Goal: Task Accomplishment & Management: Manage account settings

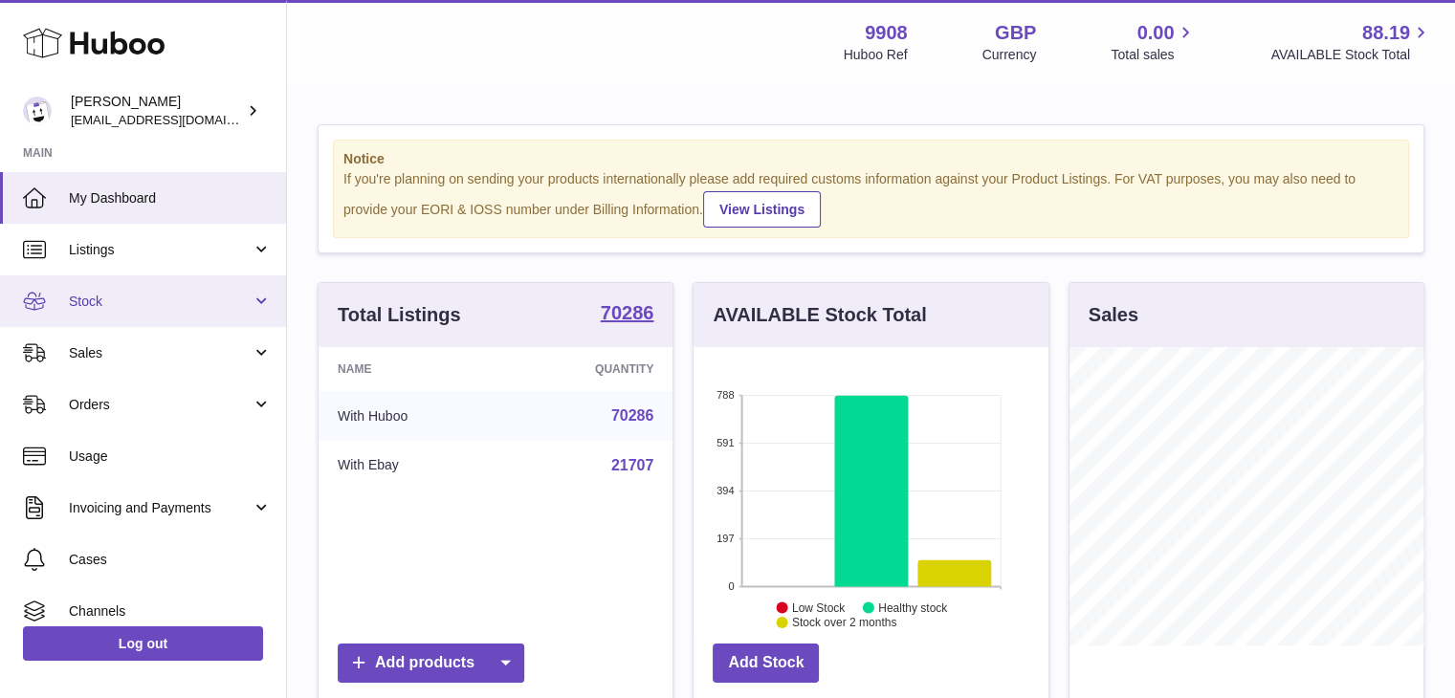
click at [164, 296] on span "Stock" at bounding box center [160, 302] width 183 height 18
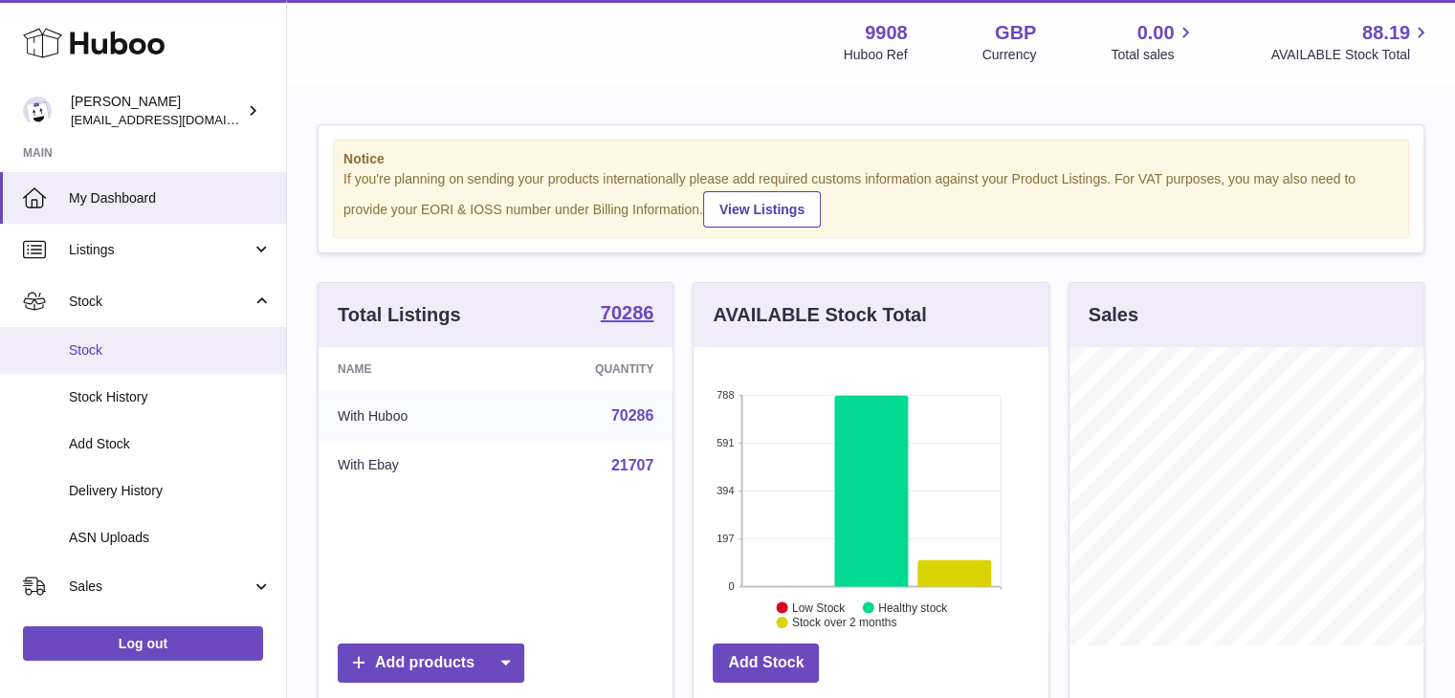
click at [122, 352] on span "Stock" at bounding box center [170, 350] width 203 height 18
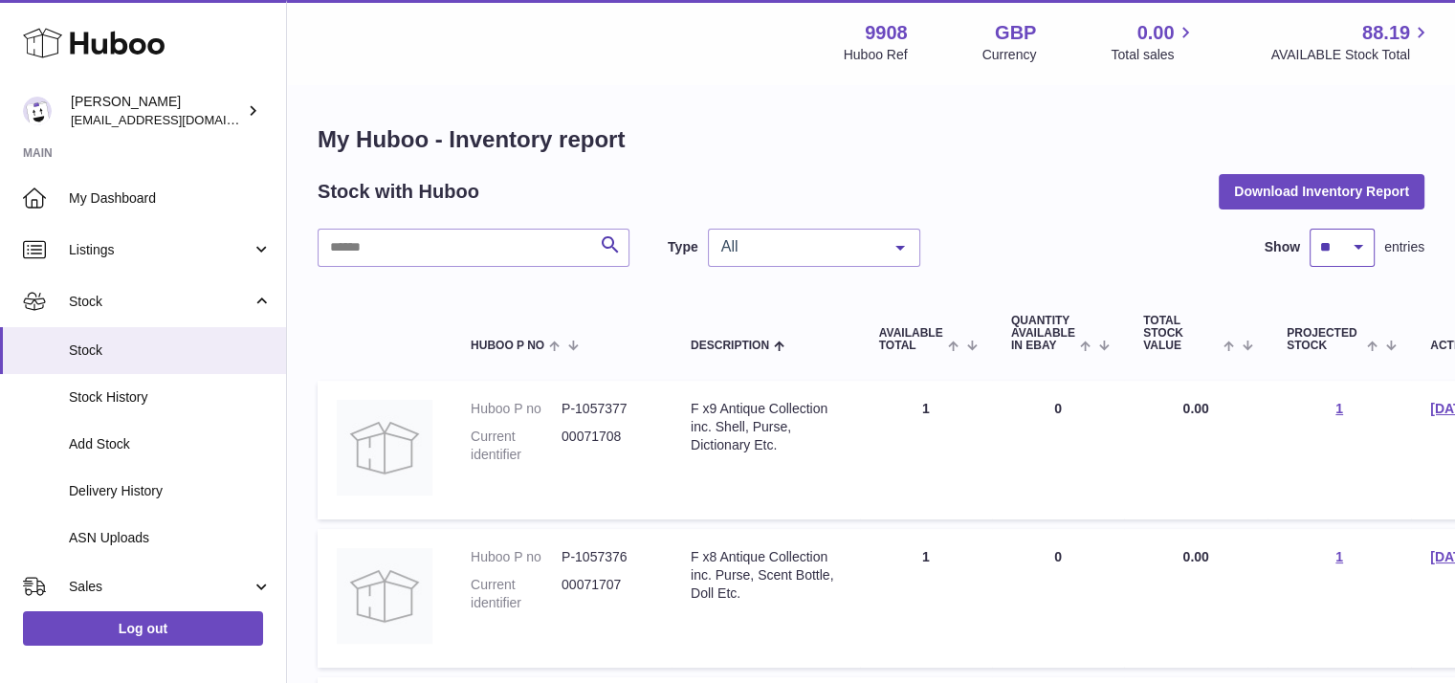
click at [1346, 246] on select "** ** ** ***" at bounding box center [1341, 248] width 65 height 38
select select "***"
click at [1309, 229] on select "** ** ** ***" at bounding box center [1341, 248] width 65 height 38
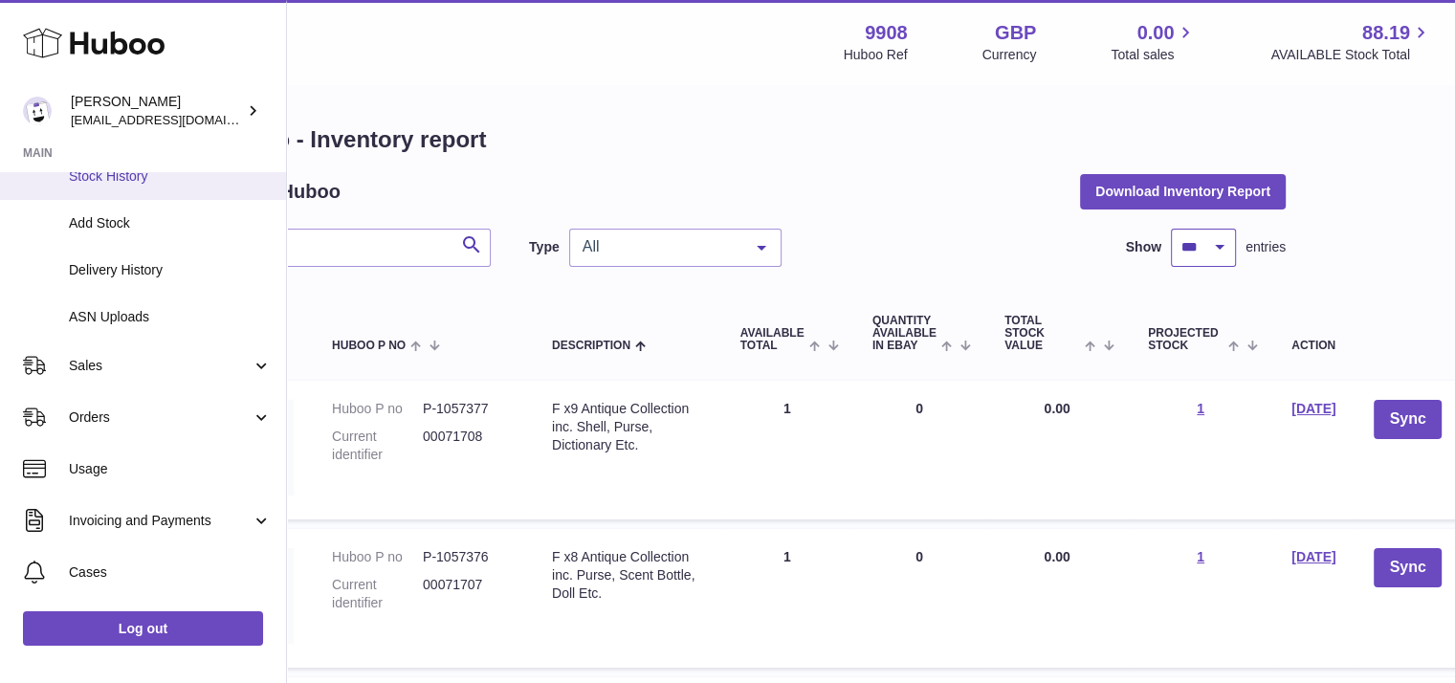
scroll to position [222, 0]
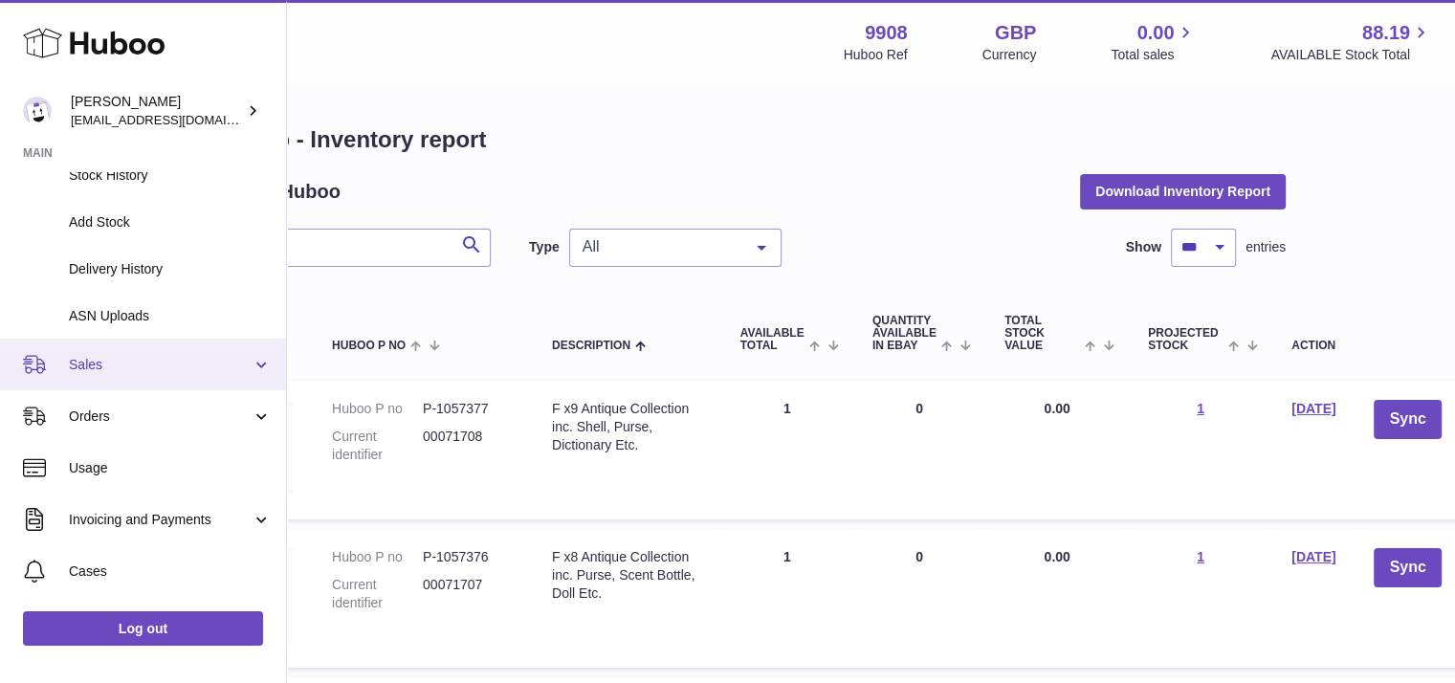
click at [122, 376] on link "Sales" at bounding box center [143, 365] width 286 height 52
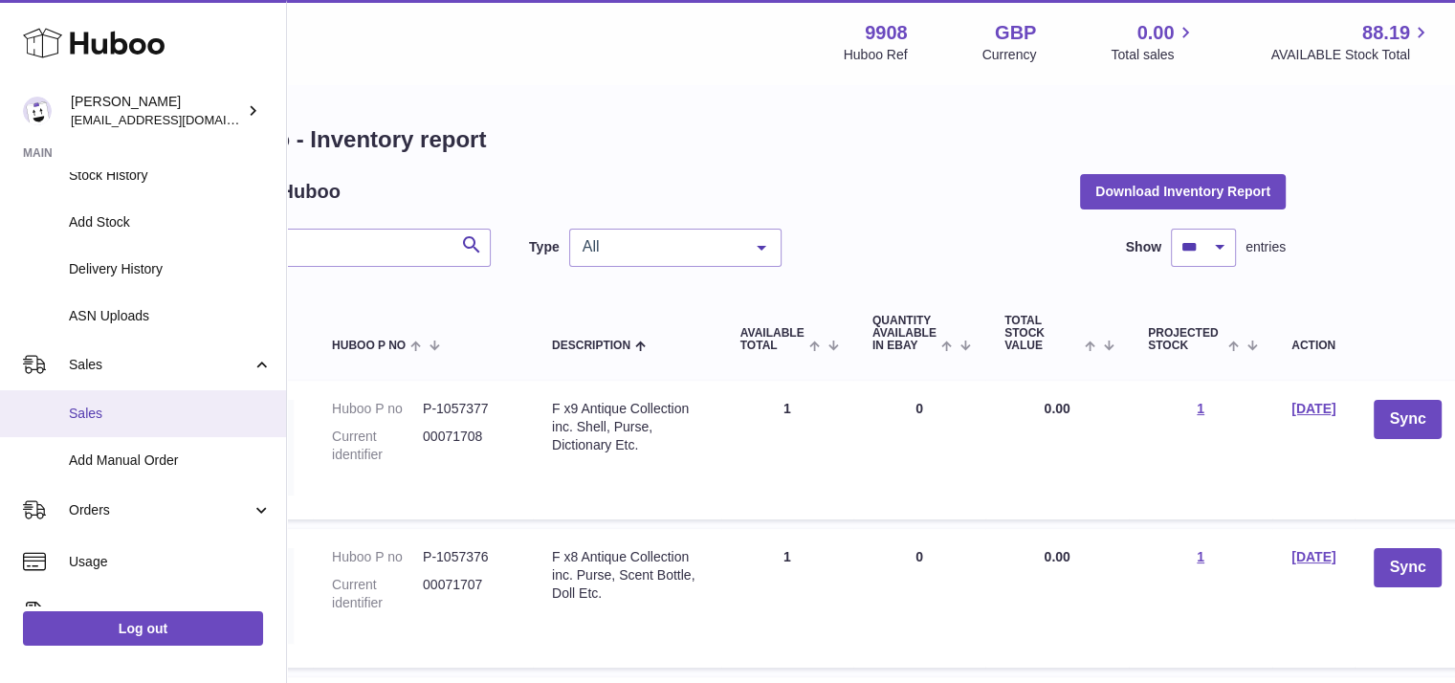
click at [120, 410] on span "Sales" at bounding box center [170, 414] width 203 height 18
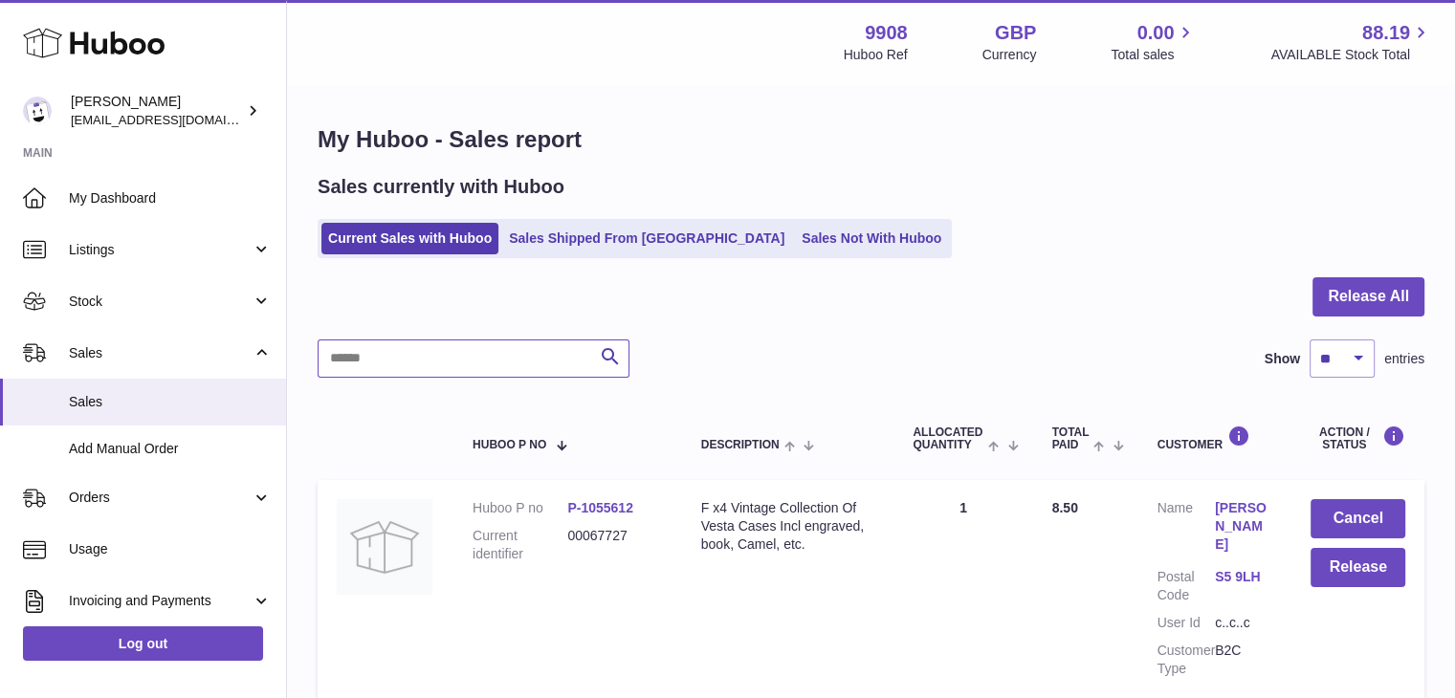
click at [402, 361] on input "text" at bounding box center [473, 358] width 312 height 38
paste input "********"
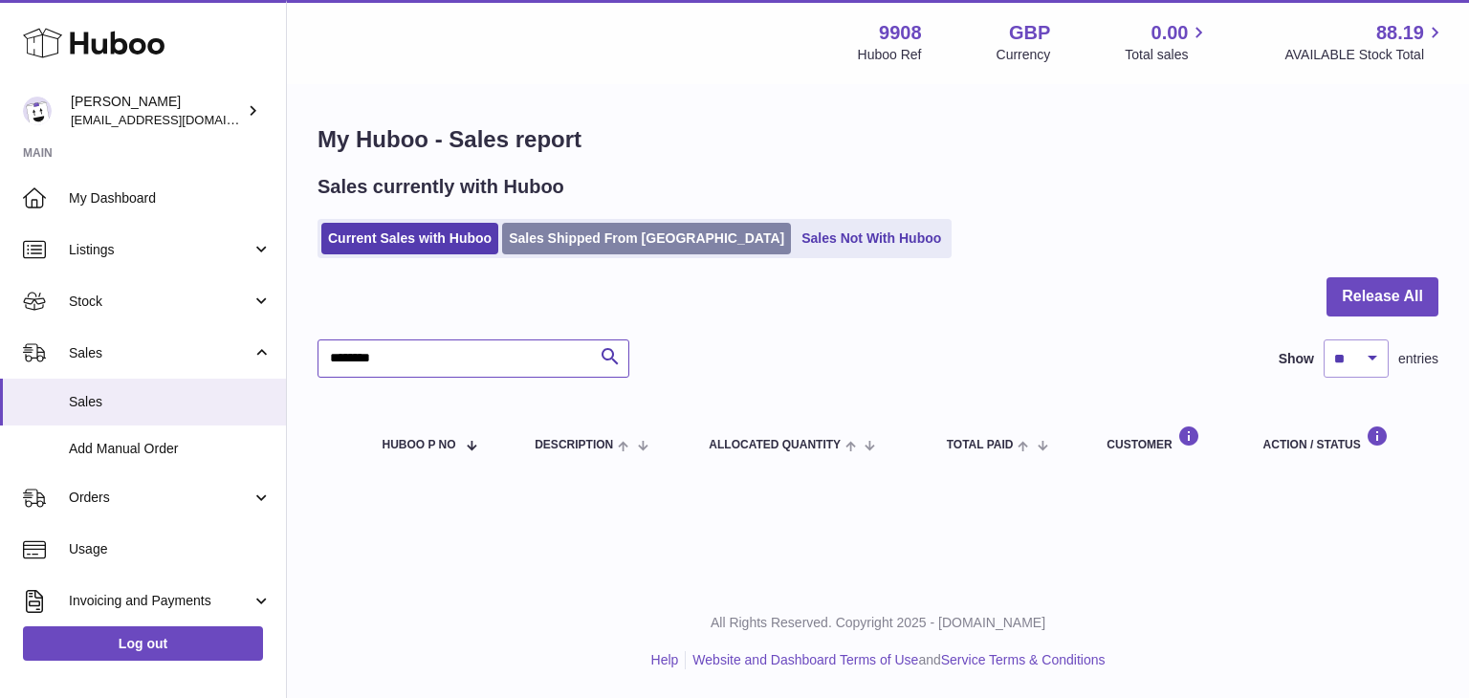
type input "********"
click at [604, 232] on link "Sales Shipped From [GEOGRAPHIC_DATA]" at bounding box center [646, 239] width 289 height 32
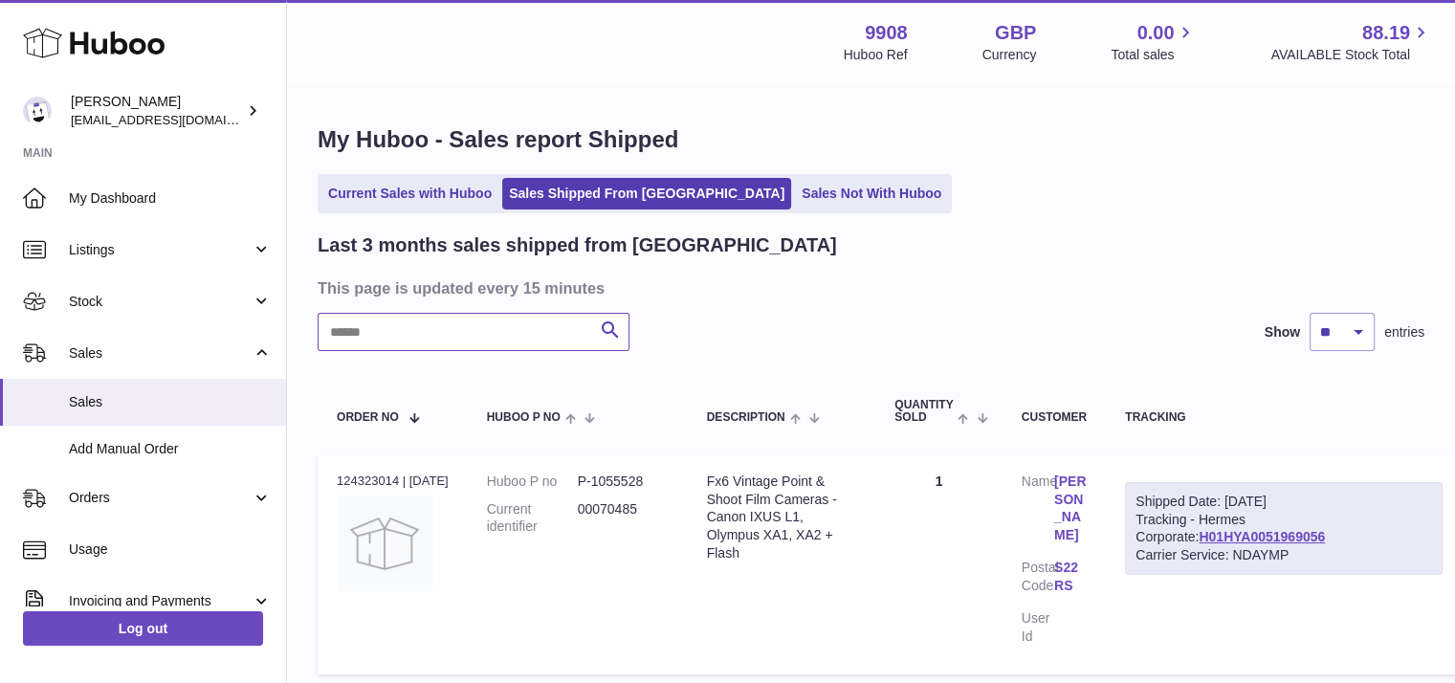
click at [489, 320] on input "text" at bounding box center [473, 332] width 312 height 38
paste input "********"
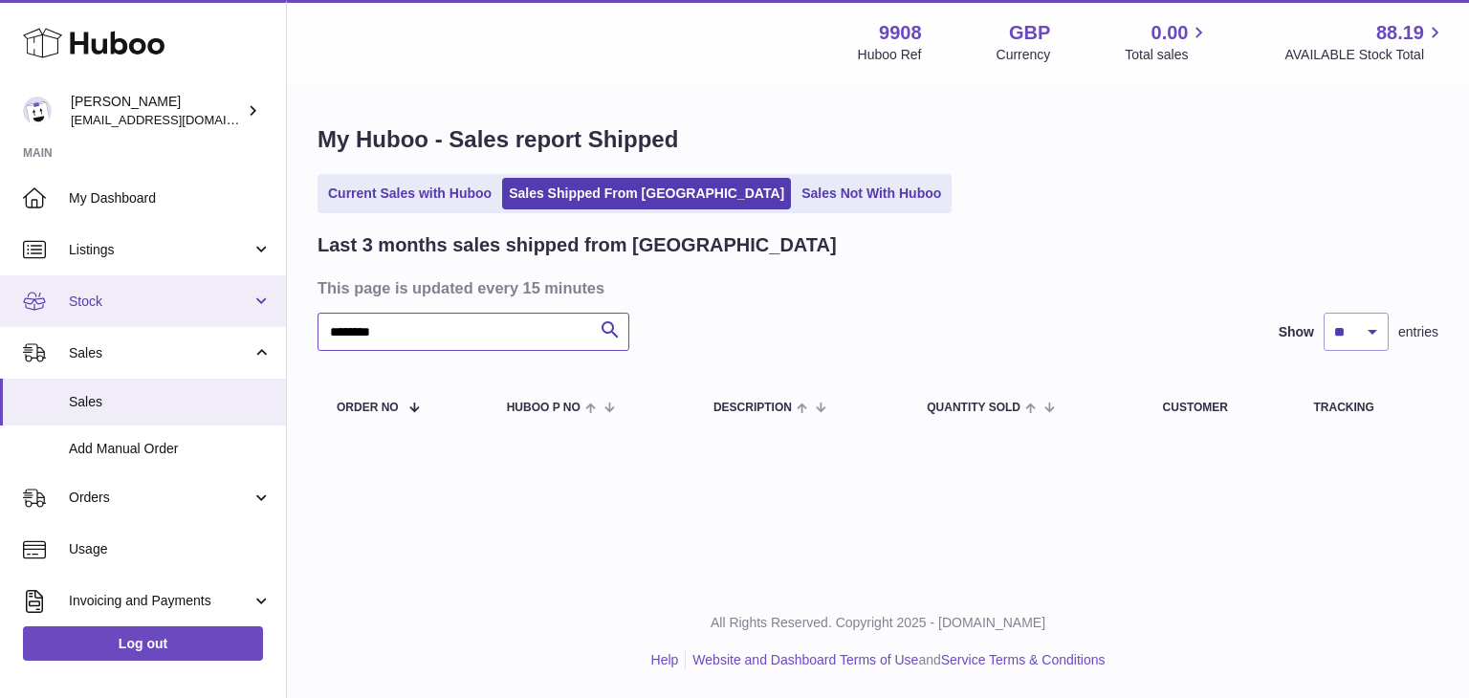
drag, startPoint x: 400, startPoint y: 328, endPoint x: 252, endPoint y: 322, distance: 148.3
click at [252, 322] on div "Huboo Ellie Baker tbcollectables@hotmail.co.uk Main My Dashboard Listings Not w…" at bounding box center [734, 349] width 1469 height 698
paste input "text"
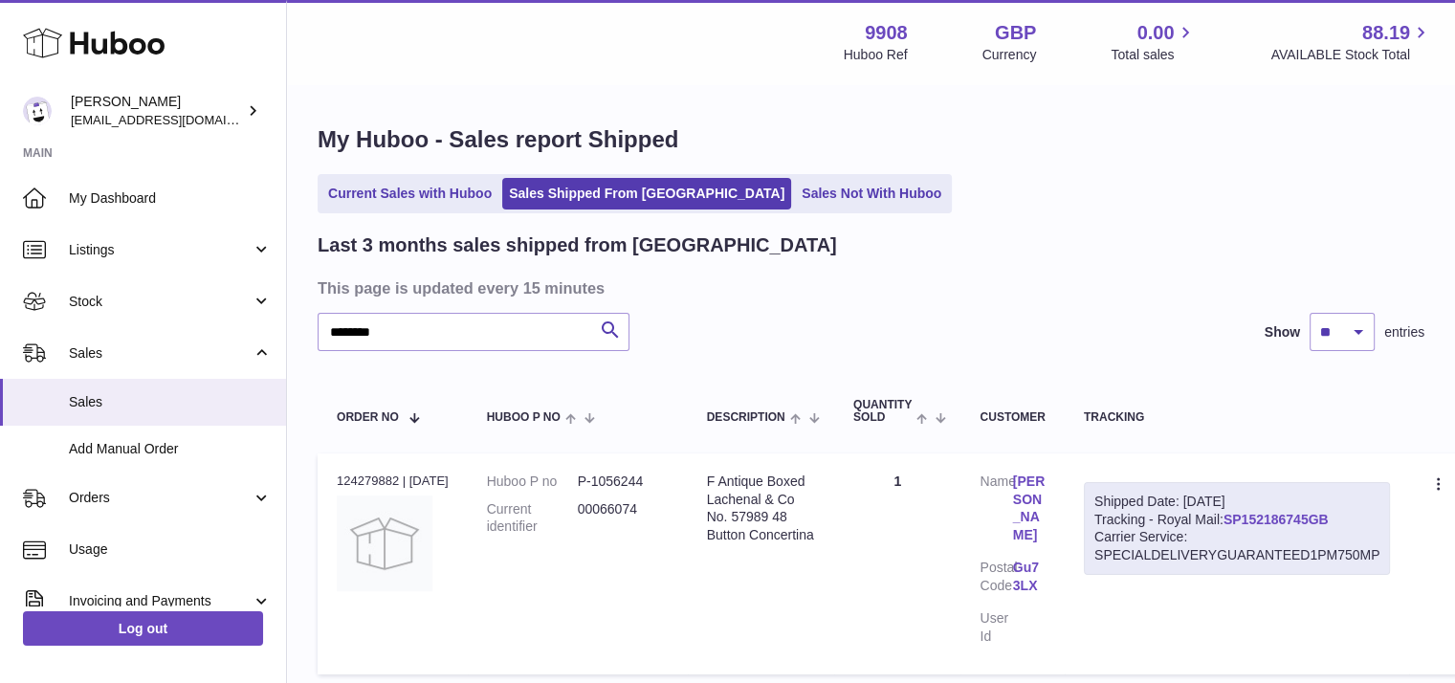
drag, startPoint x: 1344, startPoint y: 520, endPoint x: 1233, endPoint y: 519, distance: 110.9
click at [1233, 519] on div "Shipped Date: 8th Sep 2025 Tracking - Royal Mail: SP152186745GB Carrier Service…" at bounding box center [1237, 529] width 307 height 94
copy link "SP152186745GB"
drag, startPoint x: 413, startPoint y: 330, endPoint x: 291, endPoint y: 321, distance: 122.7
click at [291, 321] on div "My Huboo - Sales report Shipped Current Sales with Huboo Sales Shipped From Hub…" at bounding box center [871, 404] width 1168 height 636
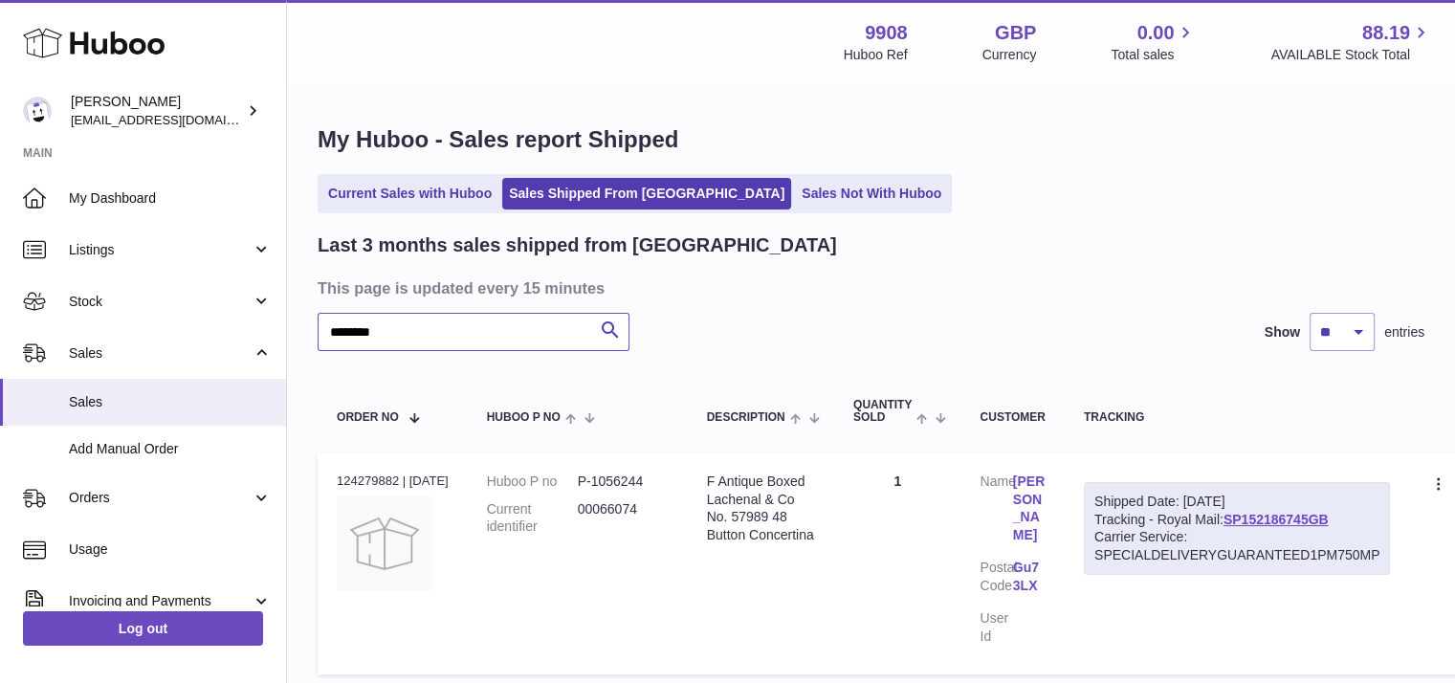
paste input "text"
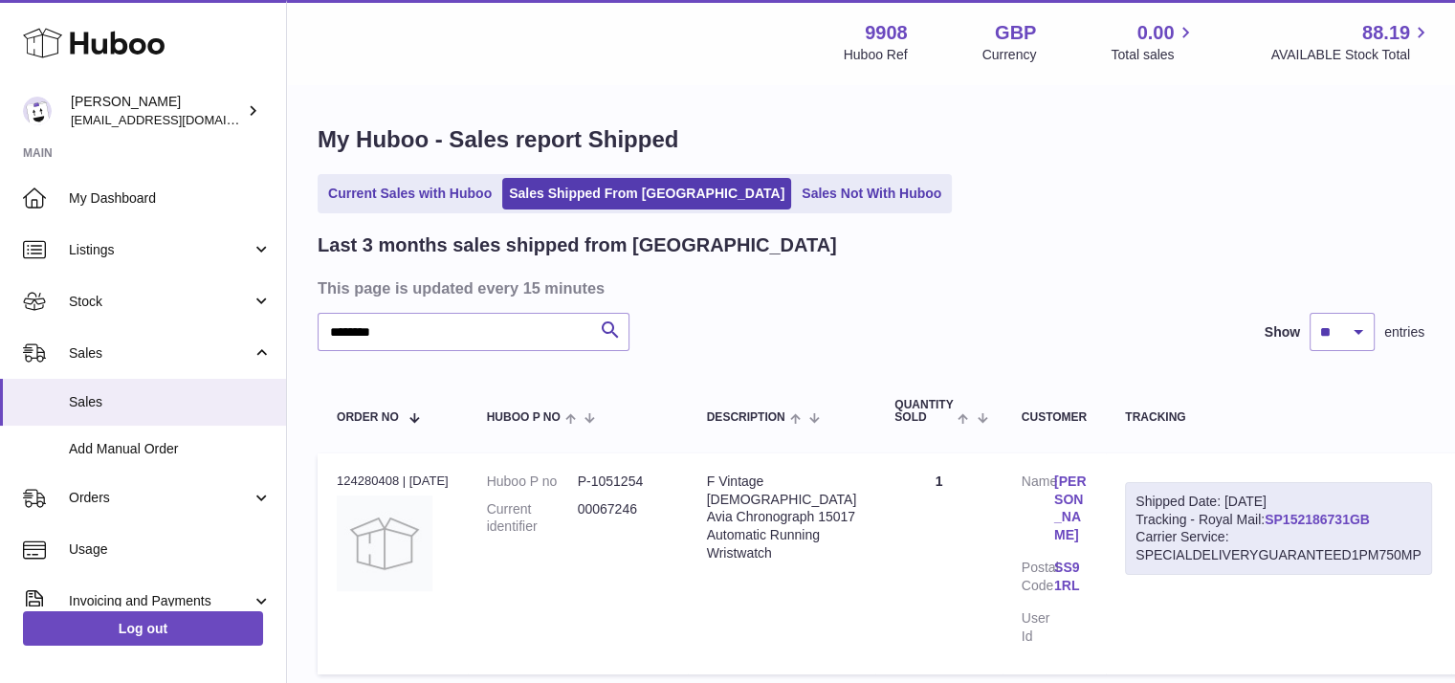
drag, startPoint x: 1351, startPoint y: 518, endPoint x: 1234, endPoint y: 515, distance: 117.7
click at [1234, 515] on div "Shipped Date: 8th Sep 2025 Tracking - Royal Mail: SP152186731GB Carrier Service…" at bounding box center [1278, 529] width 307 height 94
copy link "SP152186731GB"
drag, startPoint x: 405, startPoint y: 327, endPoint x: 288, endPoint y: 325, distance: 117.6
click at [288, 325] on div "My Huboo - Sales report Shipped Current Sales with Huboo Sales Shipped From Hub…" at bounding box center [871, 404] width 1168 height 636
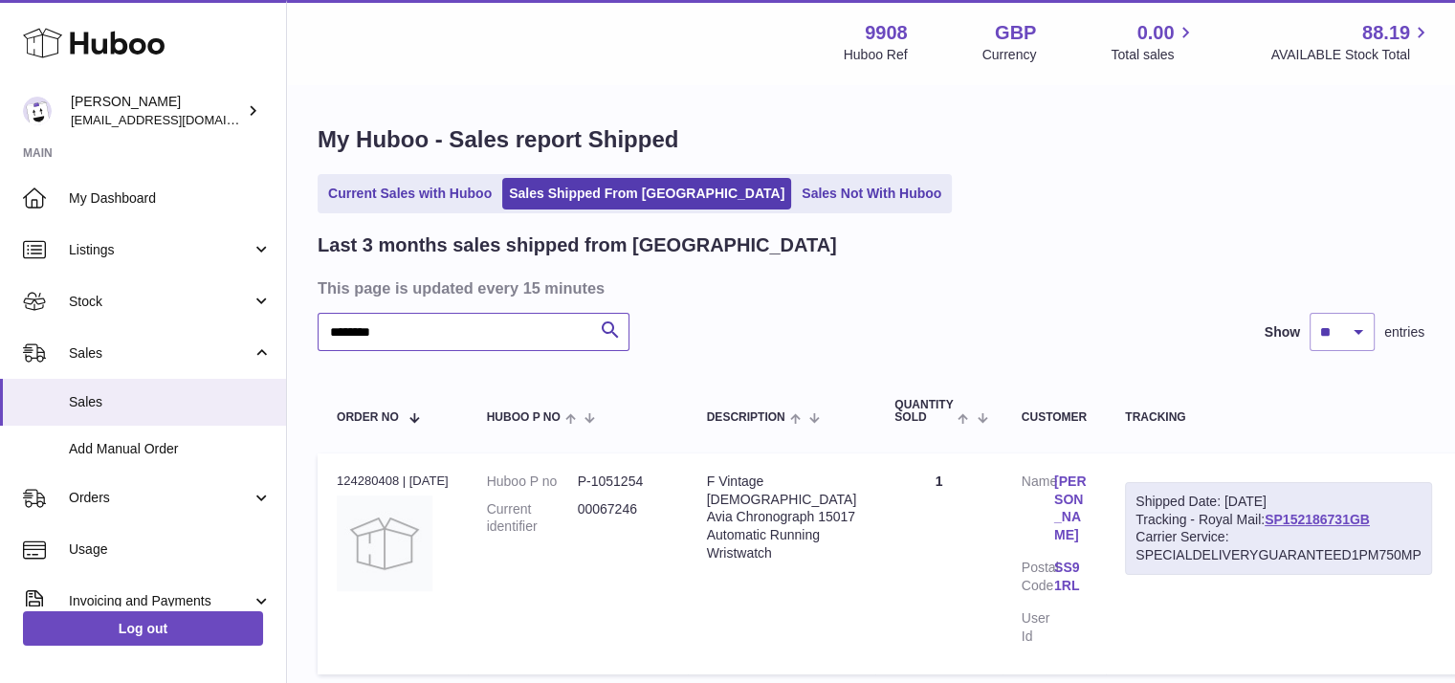
paste input "text"
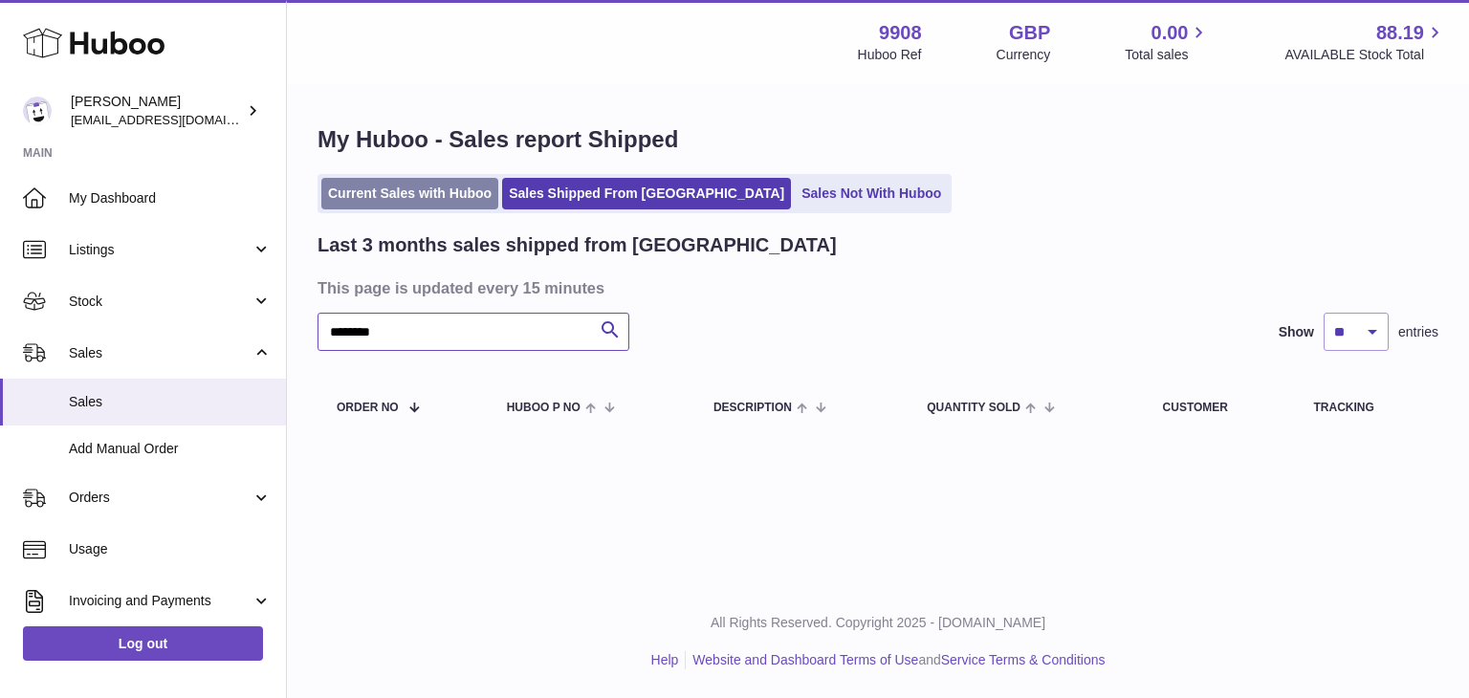
type input "********"
click at [395, 196] on link "Current Sales with Huboo" at bounding box center [409, 194] width 177 height 32
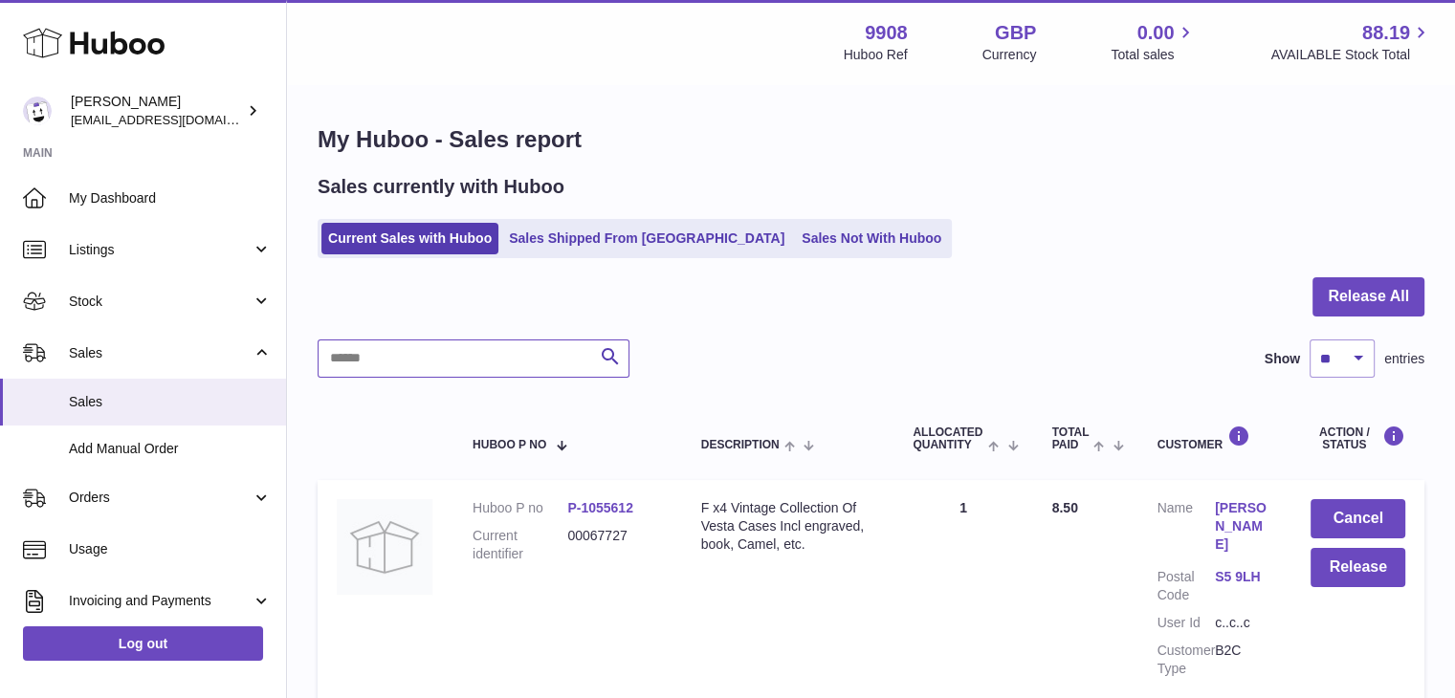
click at [402, 346] on input "text" at bounding box center [473, 358] width 312 height 38
paste input "********"
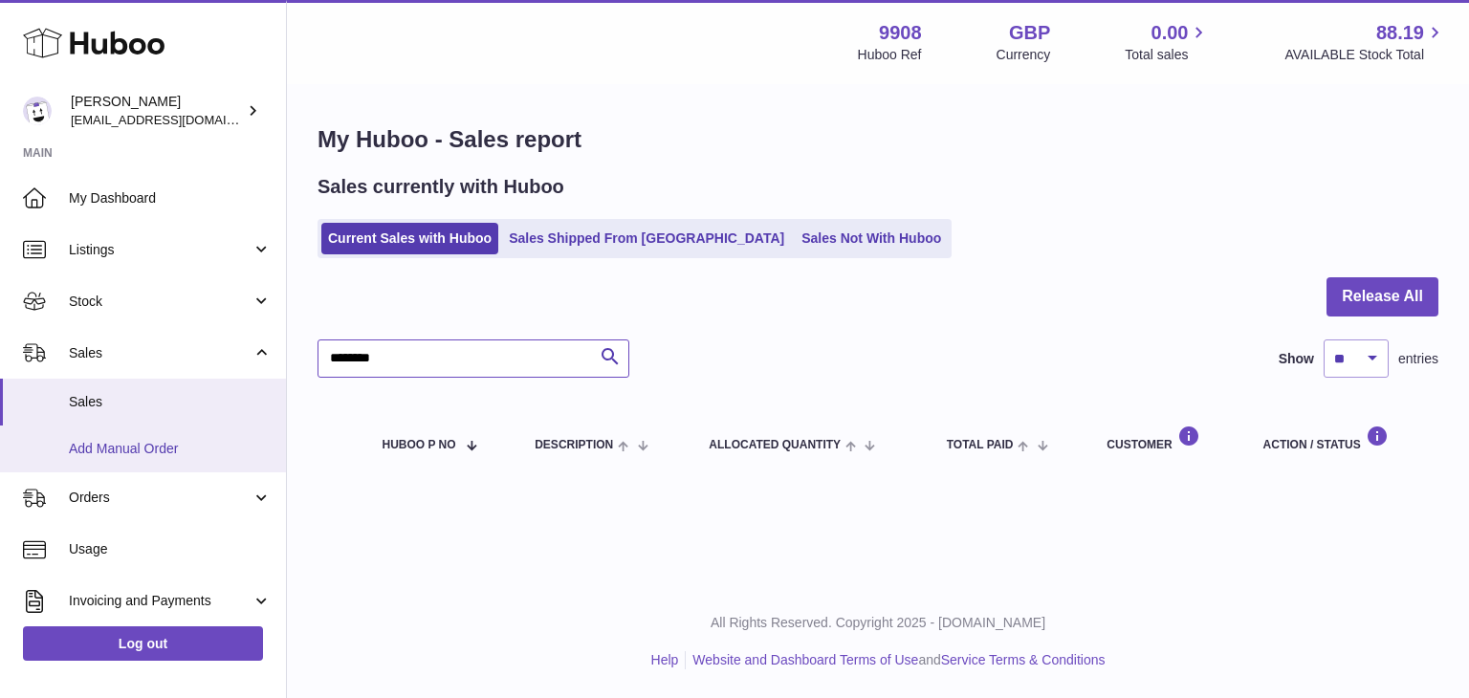
type input "********"
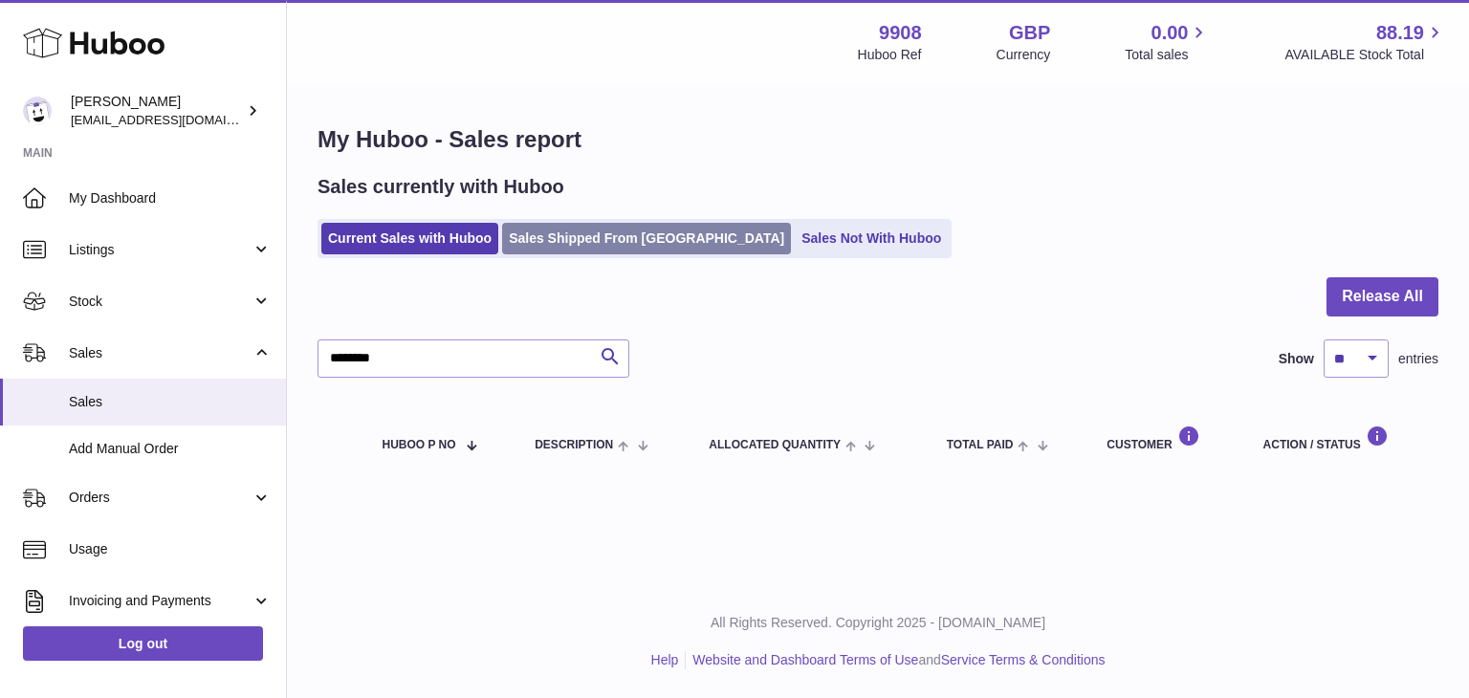
click at [546, 244] on link "Sales Shipped From [GEOGRAPHIC_DATA]" at bounding box center [646, 239] width 289 height 32
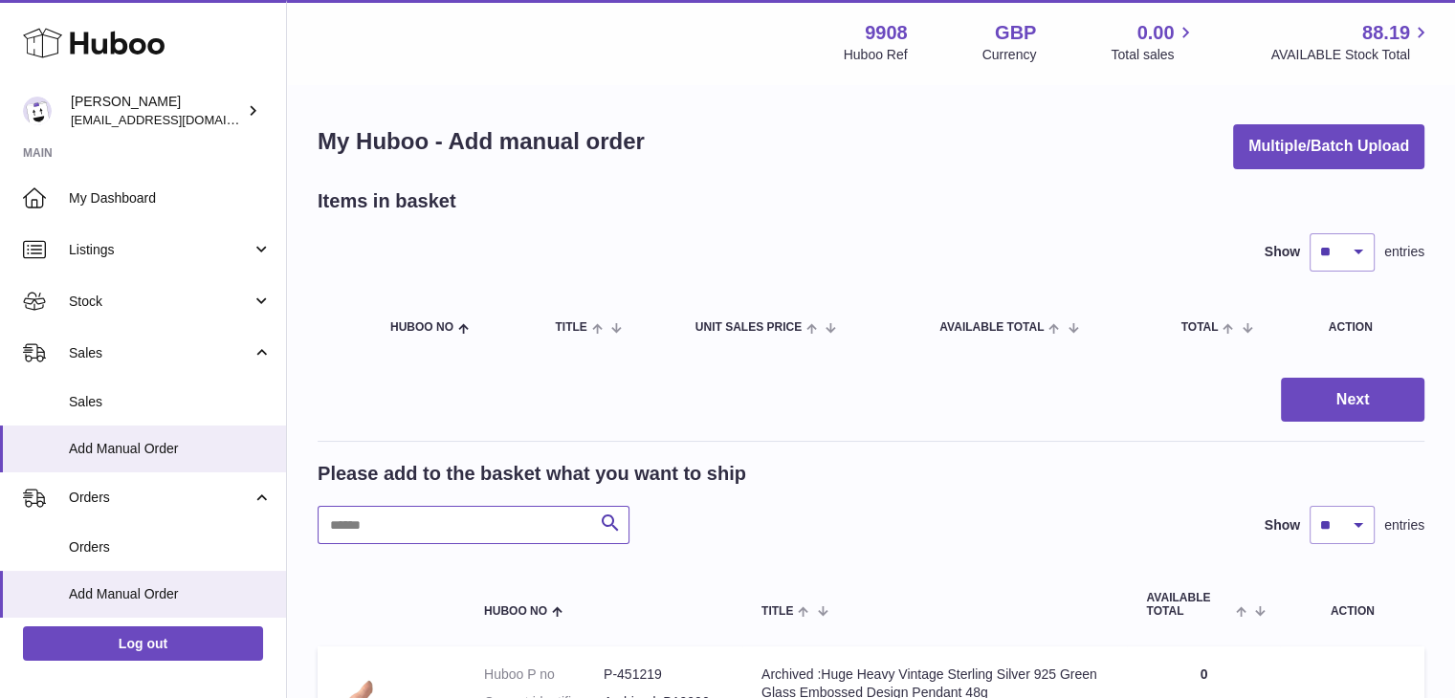
click at [384, 514] on input "text" at bounding box center [473, 525] width 312 height 38
paste input "********"
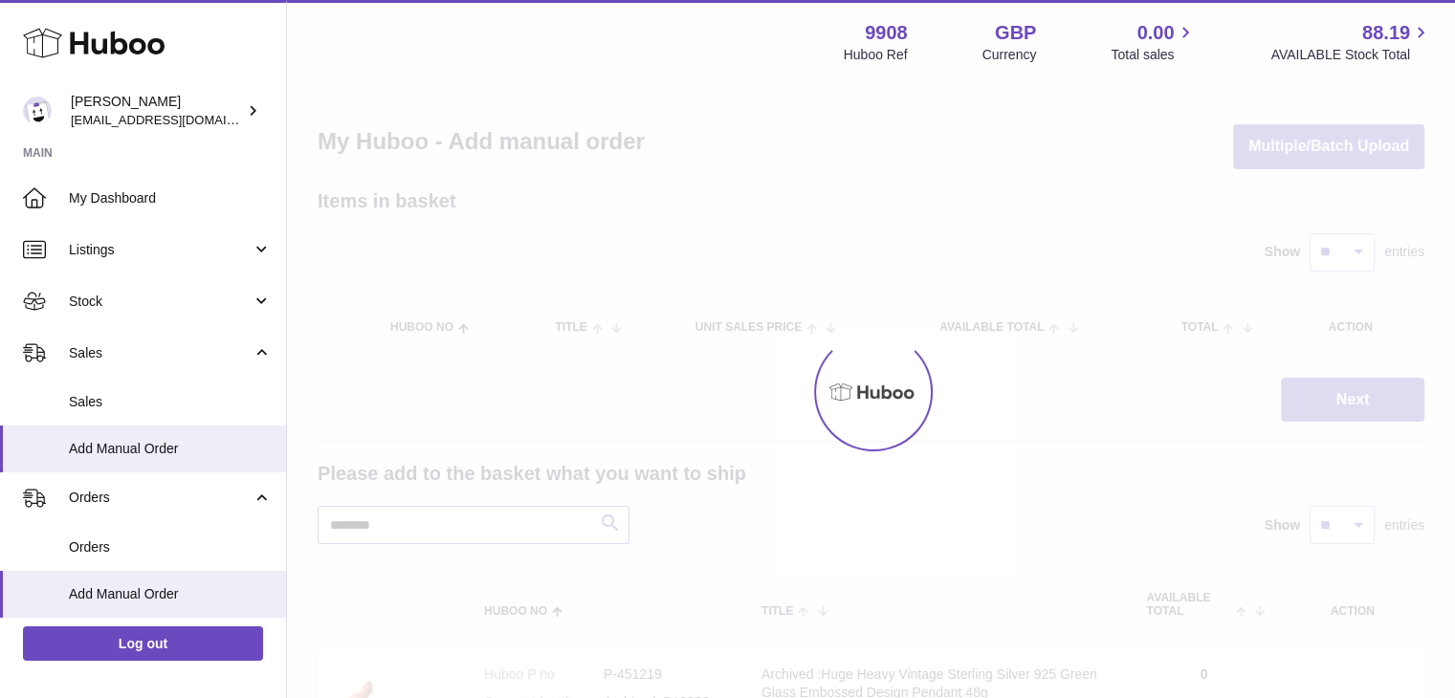
scroll to position [152, 0]
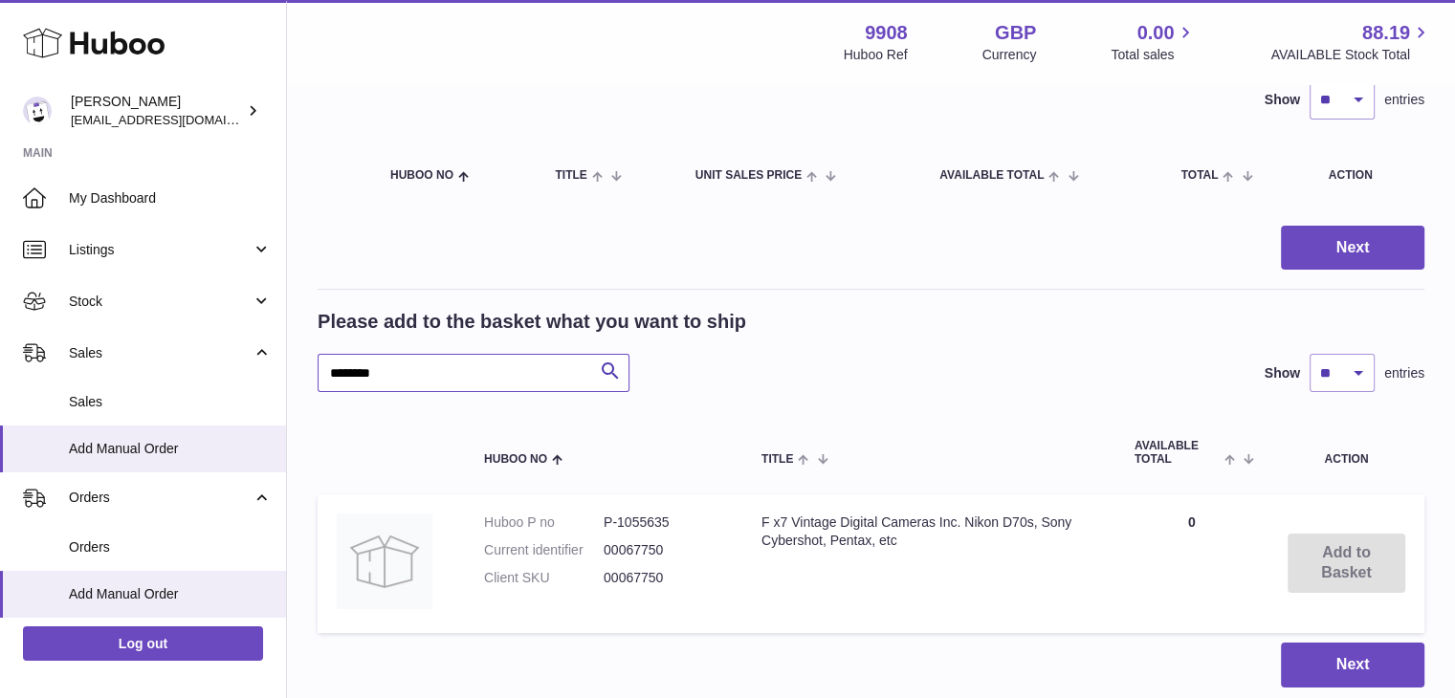
drag, startPoint x: 400, startPoint y: 362, endPoint x: 305, endPoint y: 355, distance: 95.0
click at [305, 355] on div "My Huboo - Add manual order Multiple/Batch Upload Items in basket Show ** ** **…" at bounding box center [871, 330] width 1168 height 792
paste input "text"
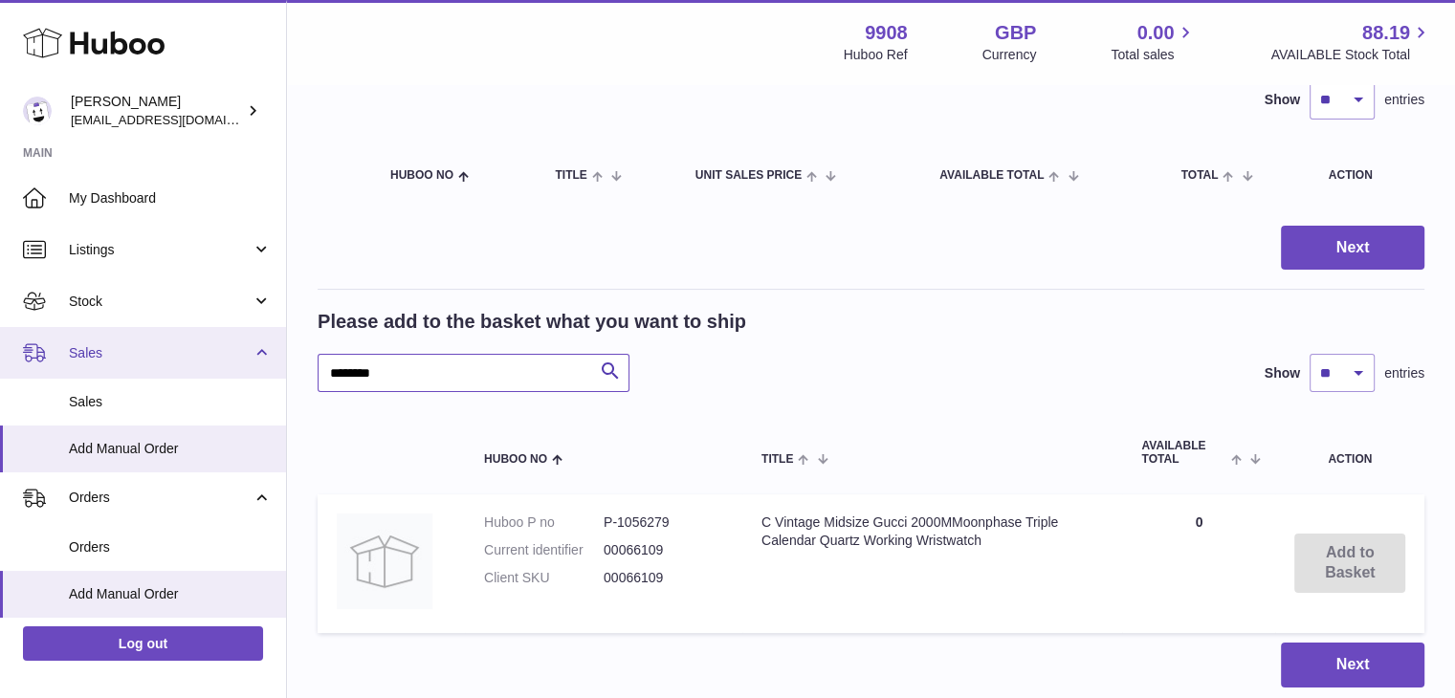
drag, startPoint x: 390, startPoint y: 372, endPoint x: 264, endPoint y: 345, distance: 129.0
click at [264, 345] on div "Huboo Ellie Baker tbcollectables@hotmail.co.uk Main My Dashboard Listings Not w…" at bounding box center [727, 343] width 1455 height 990
paste input "text"
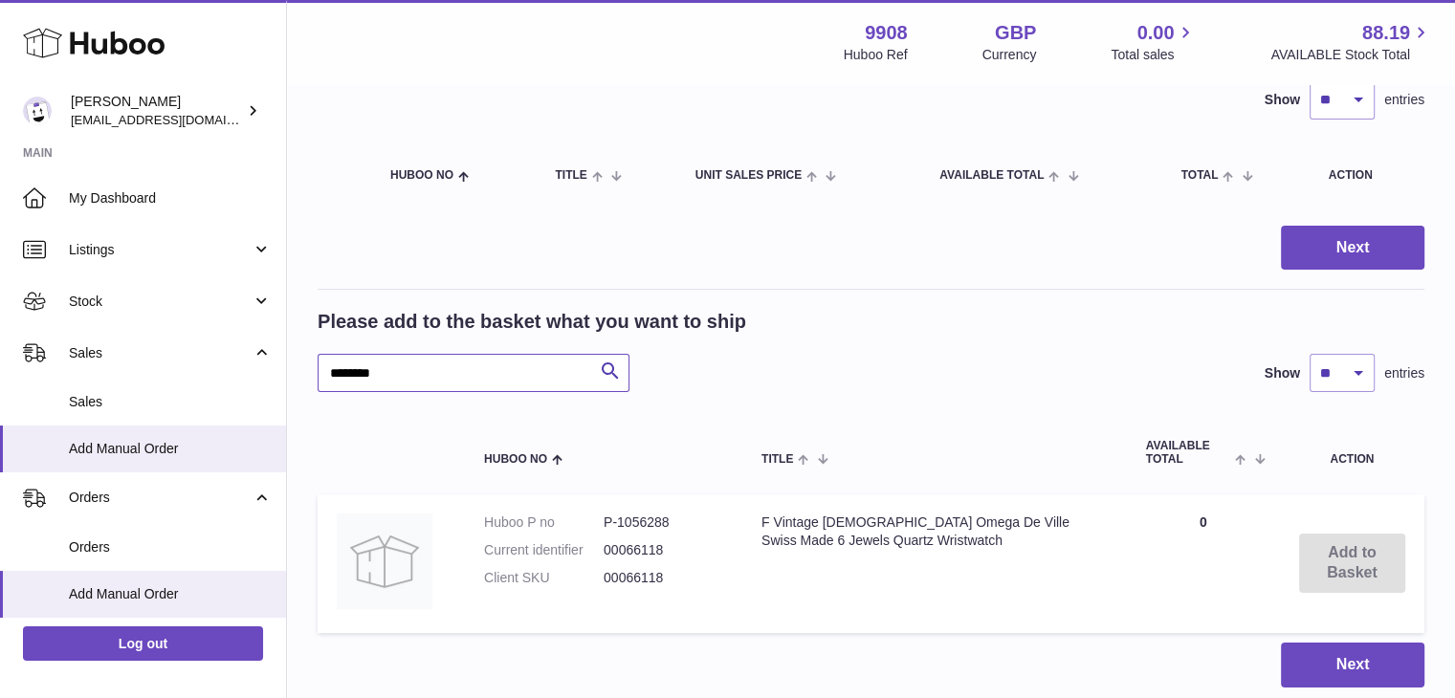
drag, startPoint x: 439, startPoint y: 372, endPoint x: 320, endPoint y: 371, distance: 118.6
click at [320, 371] on input "********" at bounding box center [473, 373] width 312 height 38
paste input "text"
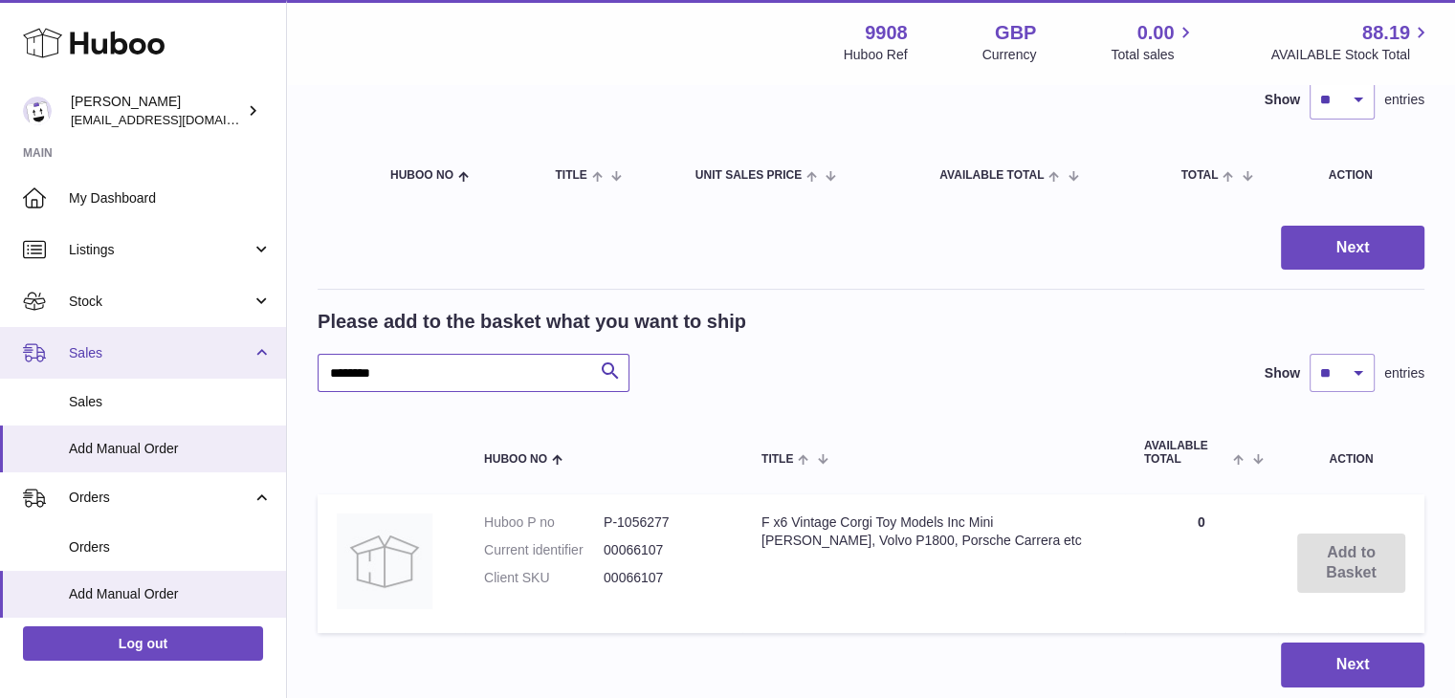
drag, startPoint x: 421, startPoint y: 366, endPoint x: 280, endPoint y: 372, distance: 140.7
click at [280, 372] on div "Huboo Ellie Baker tbcollectables@hotmail.co.uk Main My Dashboard Listings Not w…" at bounding box center [727, 343] width 1455 height 990
paste input "text"
drag, startPoint x: 409, startPoint y: 377, endPoint x: 252, endPoint y: 360, distance: 157.8
click at [252, 360] on div "Huboo Ellie Baker tbcollectables@hotmail.co.uk Main My Dashboard Listings Not w…" at bounding box center [727, 343] width 1455 height 990
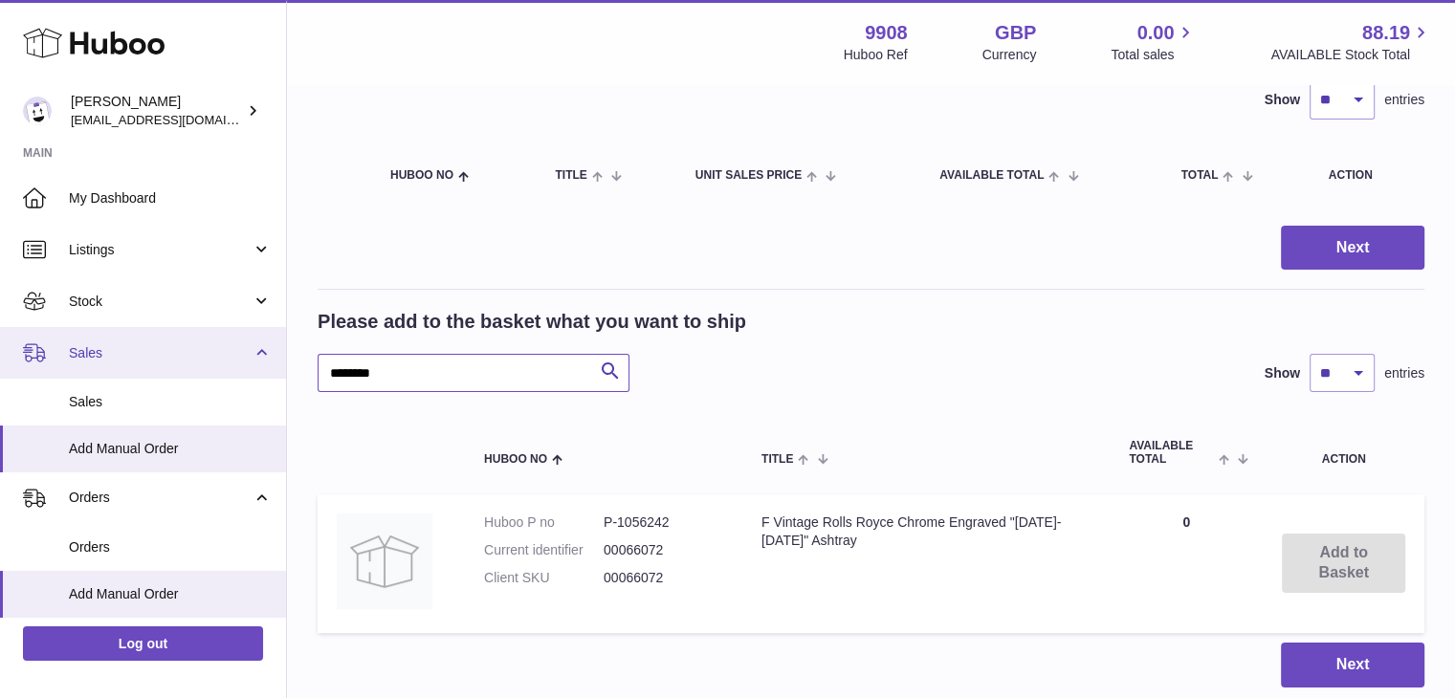
paste input "text"
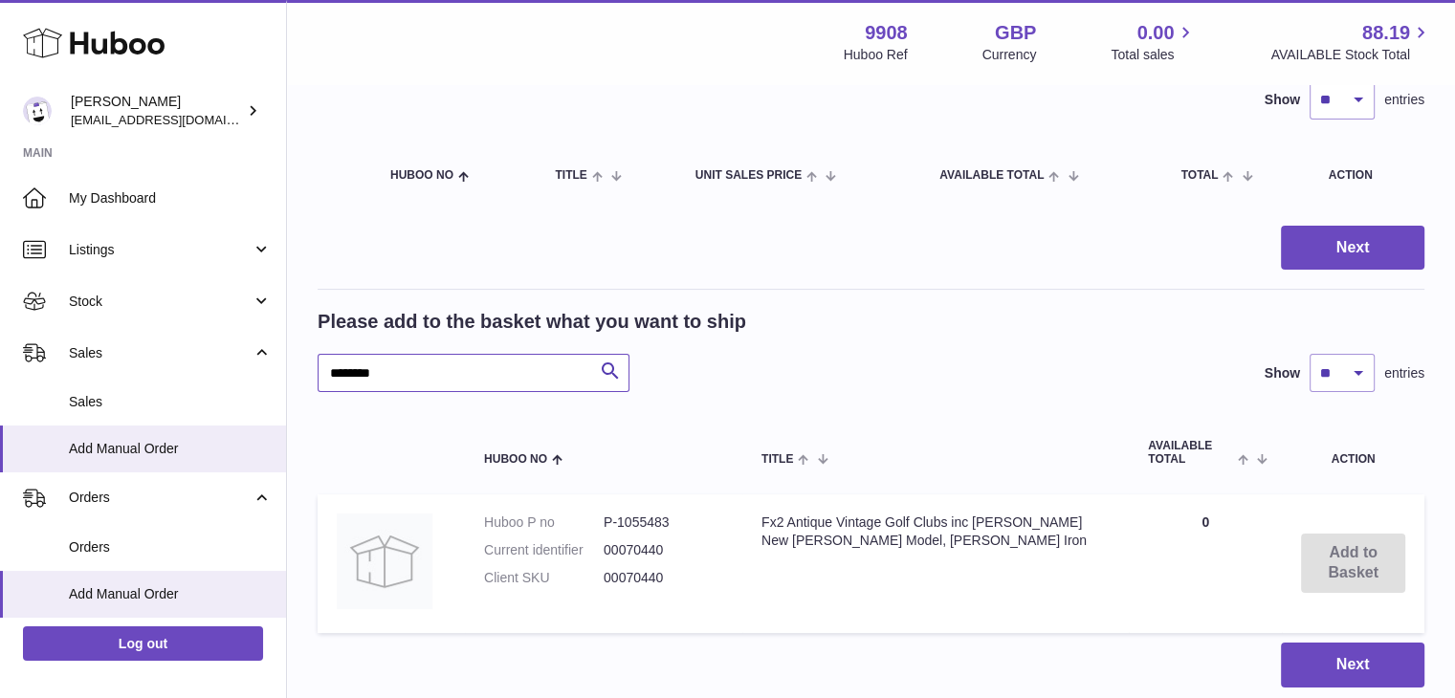
type input "********"
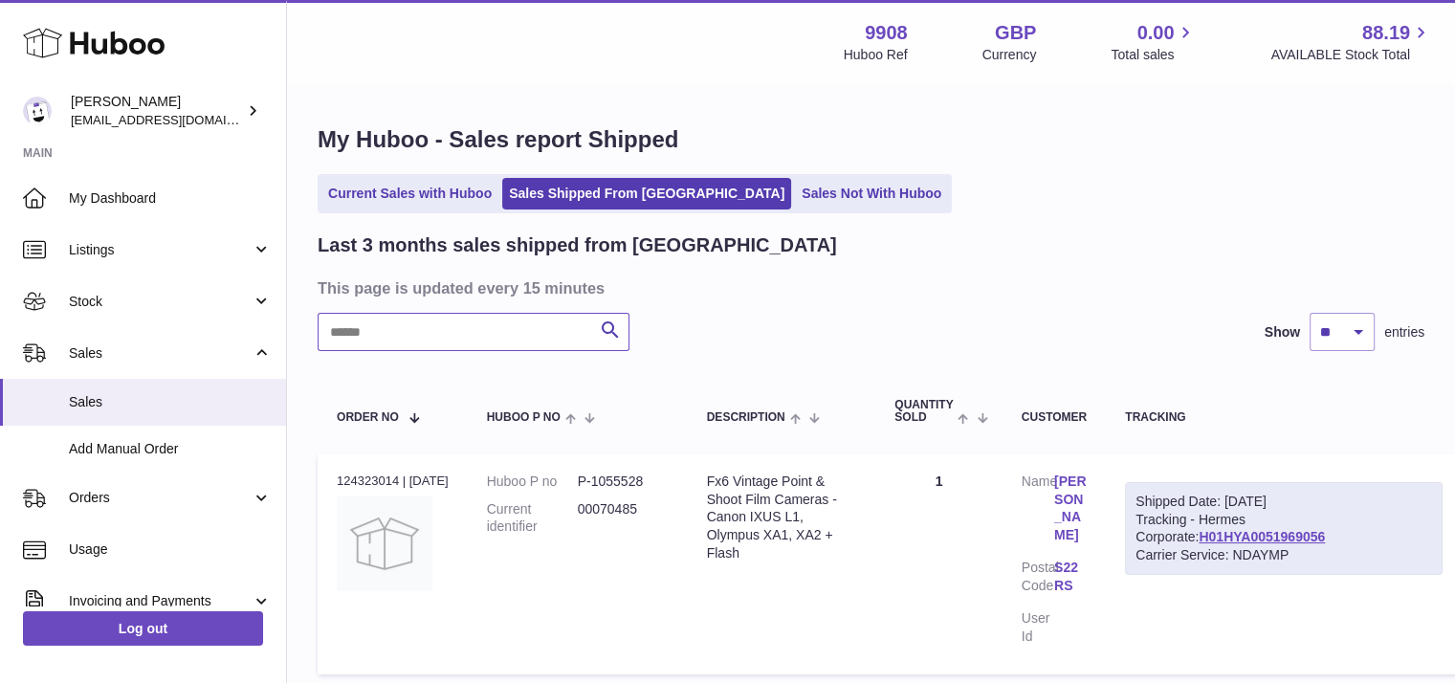
click at [458, 329] on input "text" at bounding box center [473, 332] width 312 height 38
paste input "********"
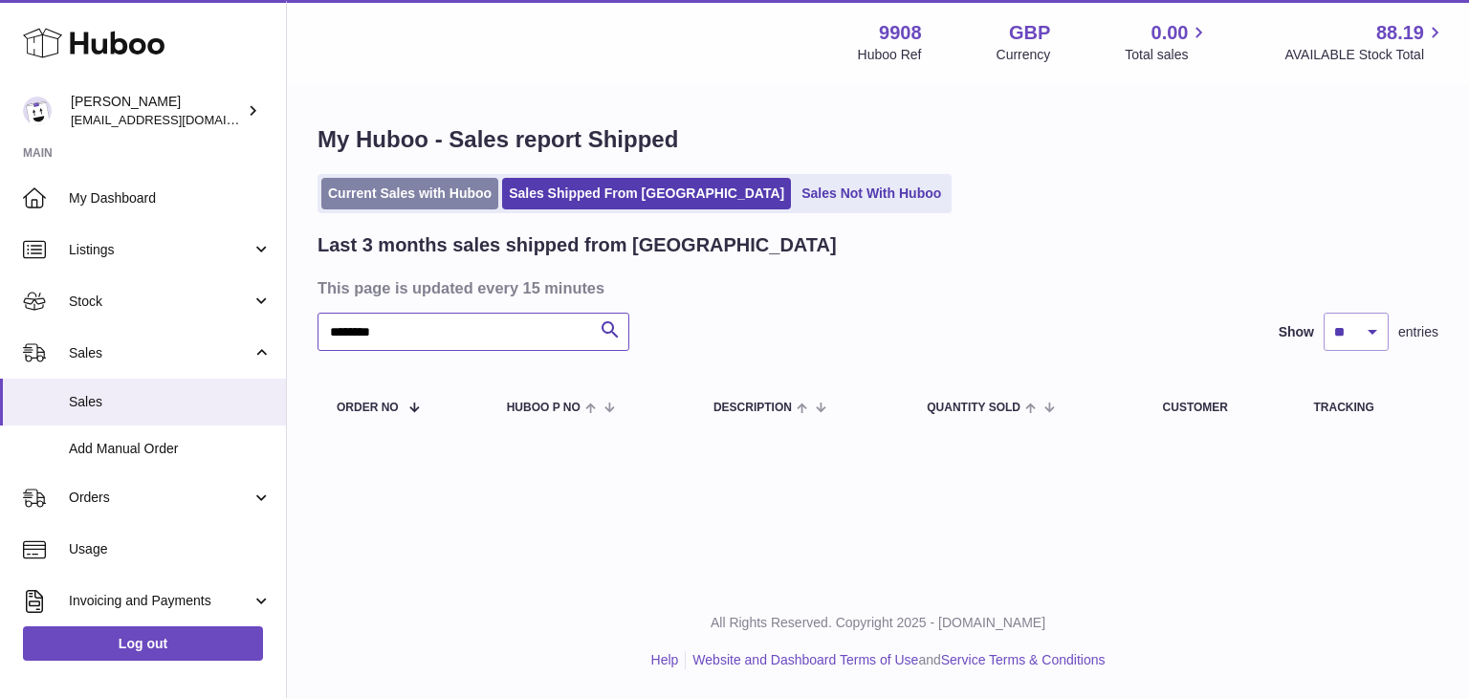
type input "********"
click at [405, 204] on link "Current Sales with Huboo" at bounding box center [409, 194] width 177 height 32
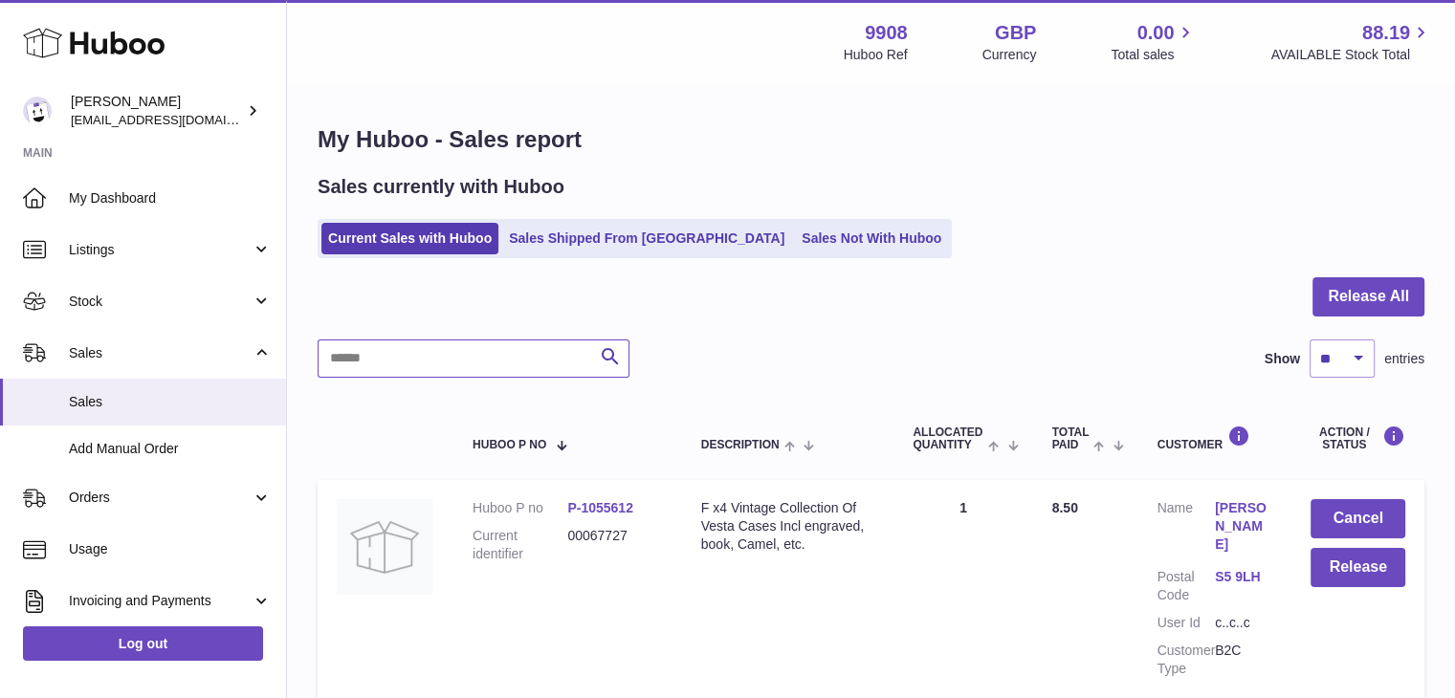
click at [404, 353] on input "text" at bounding box center [473, 358] width 312 height 38
paste input "********"
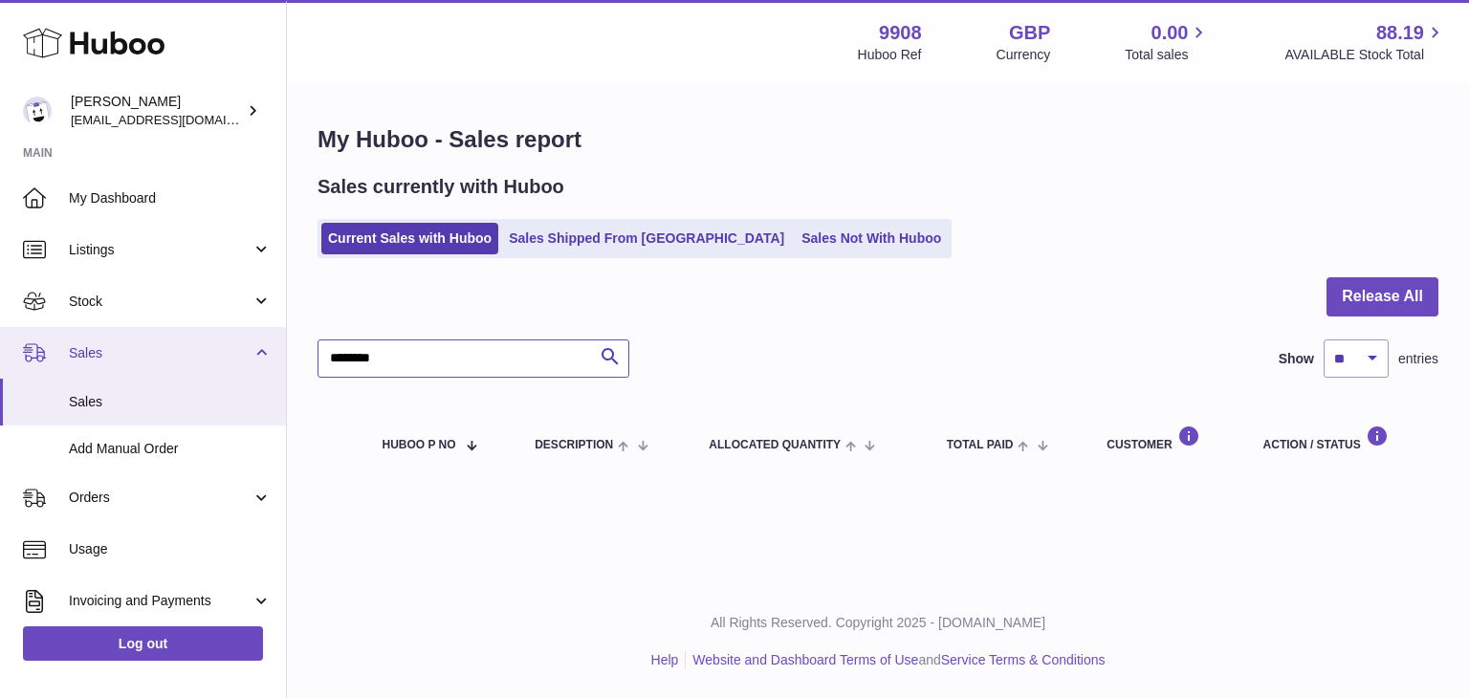
drag, startPoint x: 407, startPoint y: 354, endPoint x: 281, endPoint y: 347, distance: 126.4
click at [281, 347] on div "Huboo [PERSON_NAME] [EMAIL_ADDRESS][DOMAIN_NAME] Main My Dashboard Listings Not…" at bounding box center [734, 349] width 1469 height 698
paste input "text"
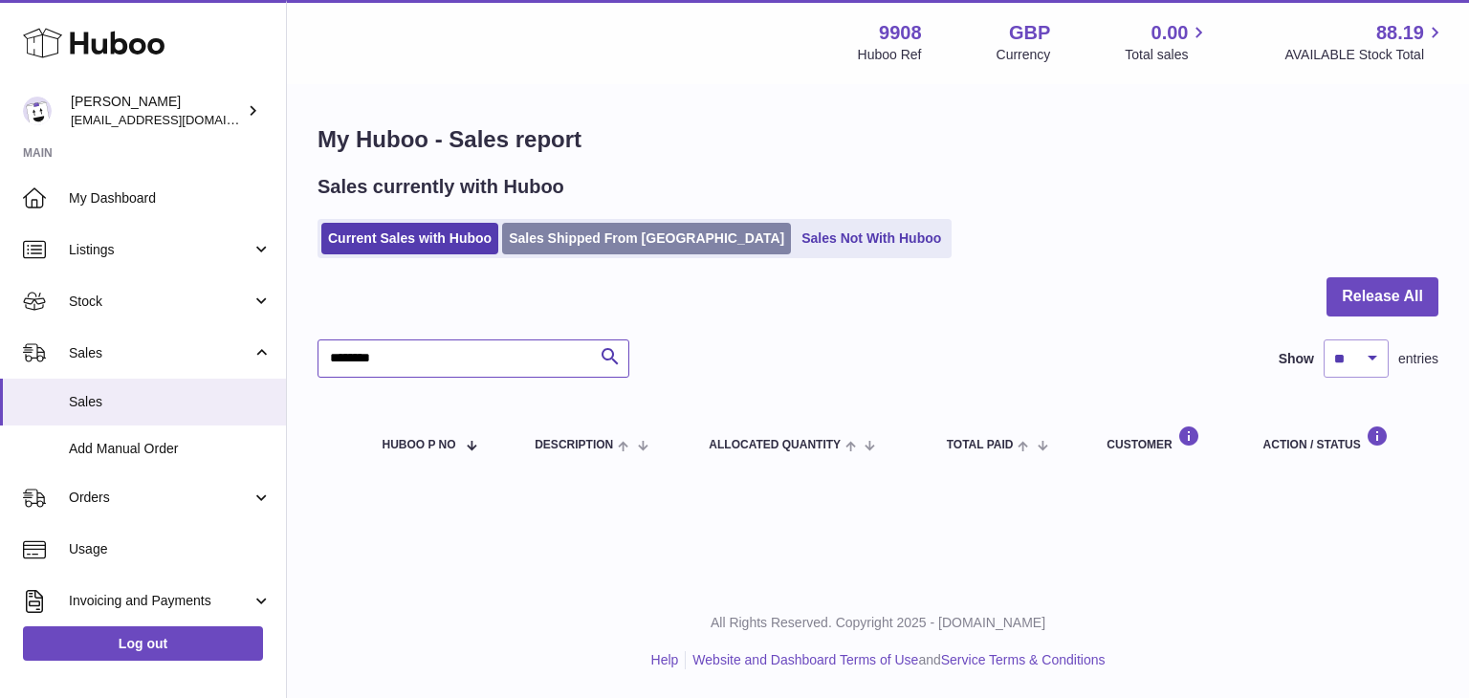
type input "********"
click at [541, 238] on link "Sales Shipped From [GEOGRAPHIC_DATA]" at bounding box center [646, 239] width 289 height 32
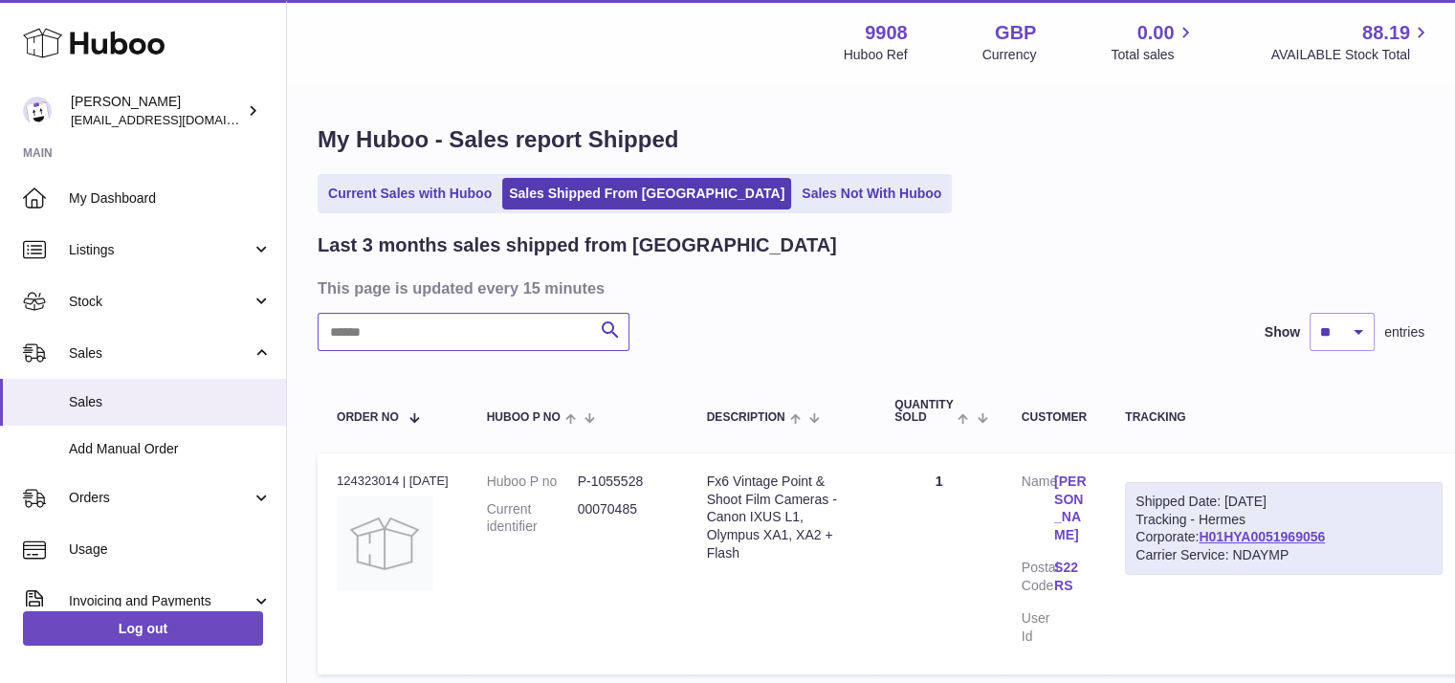
click at [402, 341] on input "text" at bounding box center [473, 332] width 312 height 38
paste input "********"
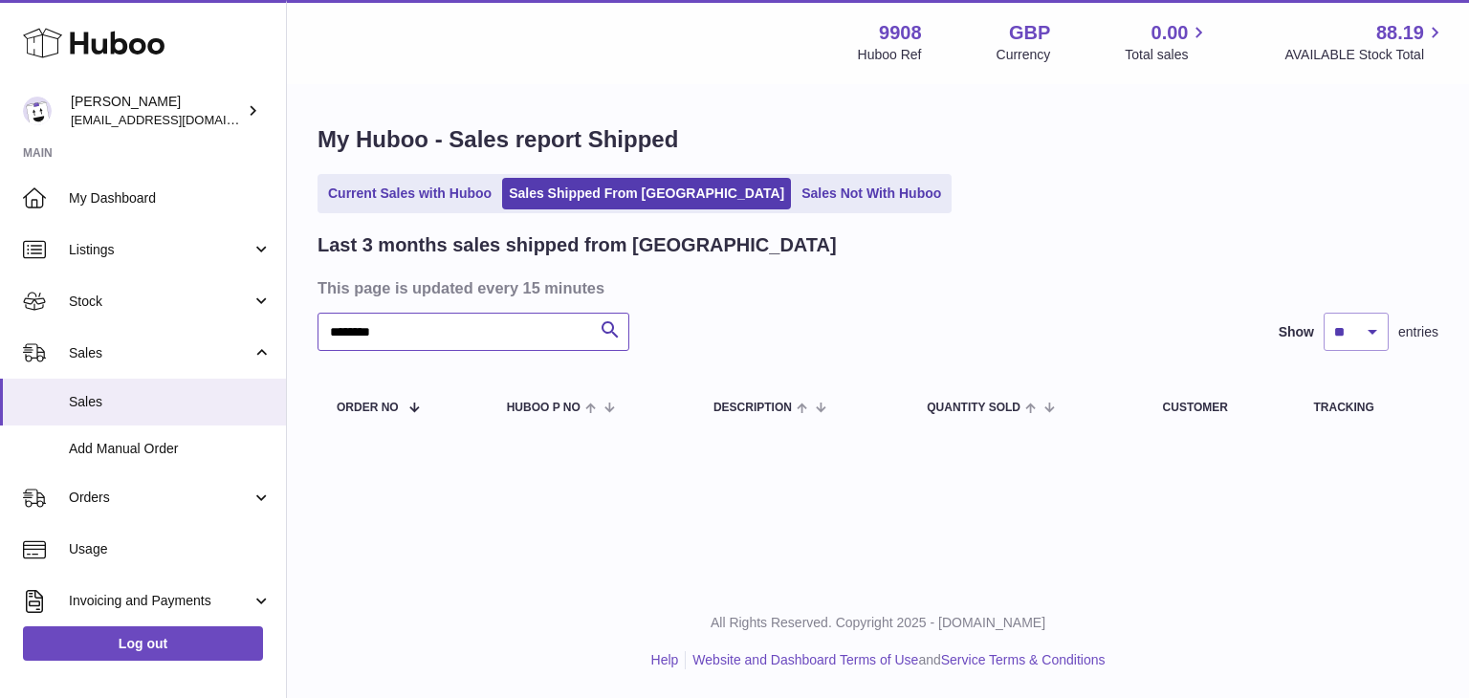
drag, startPoint x: 402, startPoint y: 326, endPoint x: 283, endPoint y: 313, distance: 119.3
click at [283, 313] on div "Huboo Ellie Baker tbcollectables@hotmail.co.uk Main My Dashboard Listings Not w…" at bounding box center [734, 349] width 1469 height 698
paste input "text"
type input "********"
click at [398, 207] on link "Current Sales with Huboo" at bounding box center [409, 194] width 177 height 32
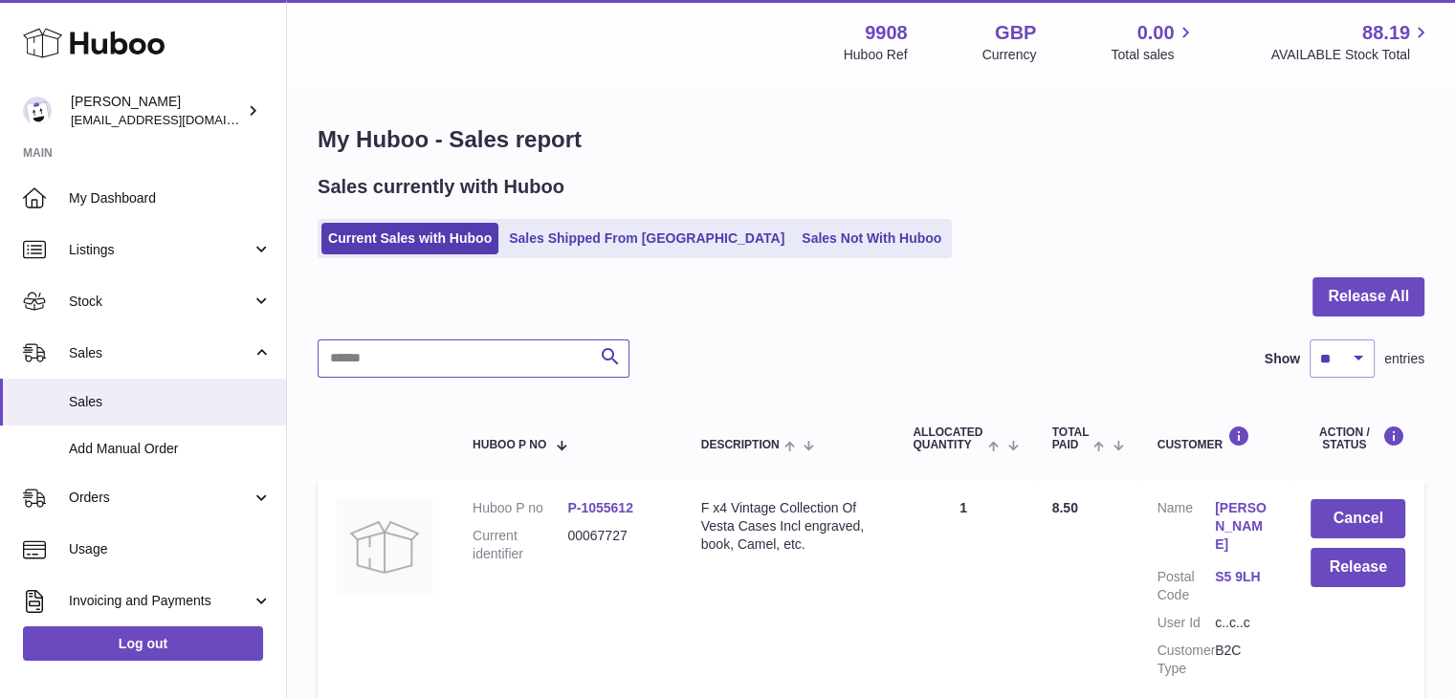
click at [422, 344] on input "text" at bounding box center [473, 358] width 312 height 38
paste input "********"
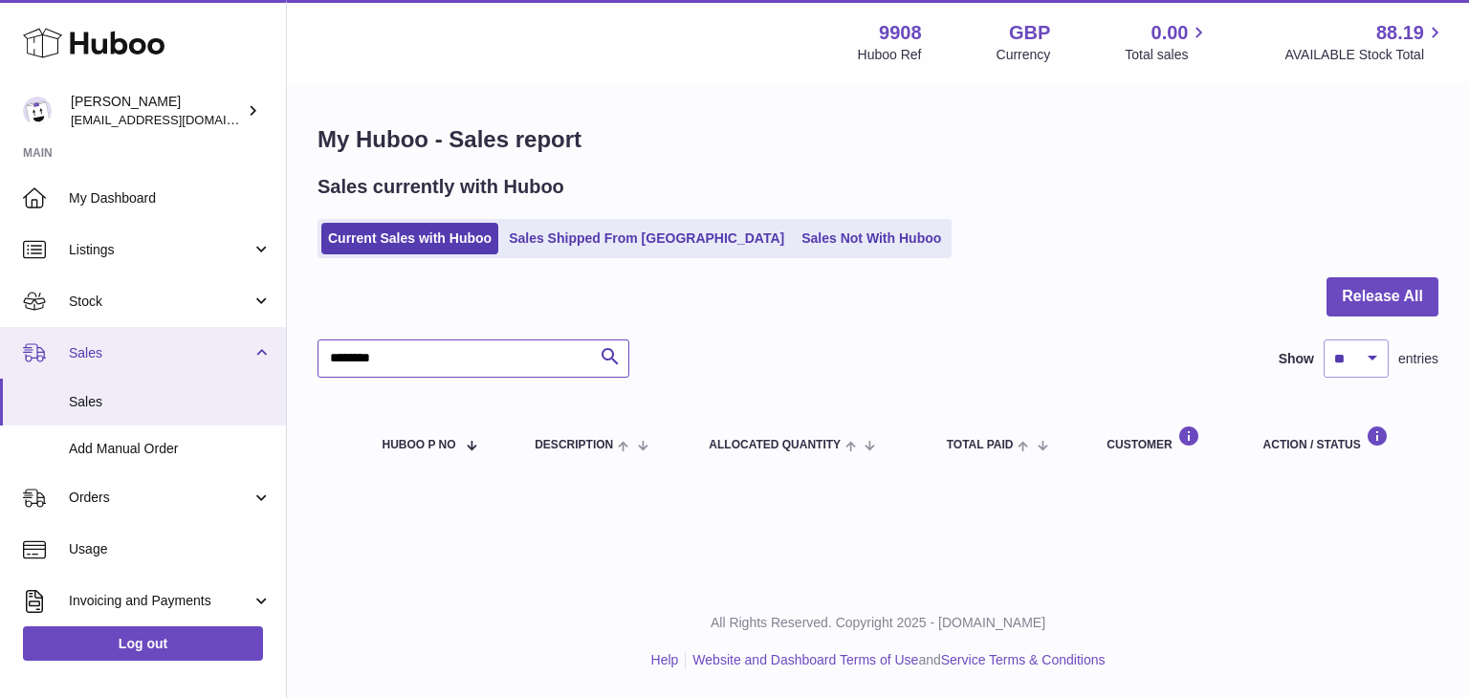
drag, startPoint x: 405, startPoint y: 360, endPoint x: 258, endPoint y: 365, distance: 147.4
click at [258, 365] on div "Huboo Ellie Baker tbcollectables@hotmail.co.uk Main My Dashboard Listings Not w…" at bounding box center [734, 349] width 1469 height 698
paste input "text"
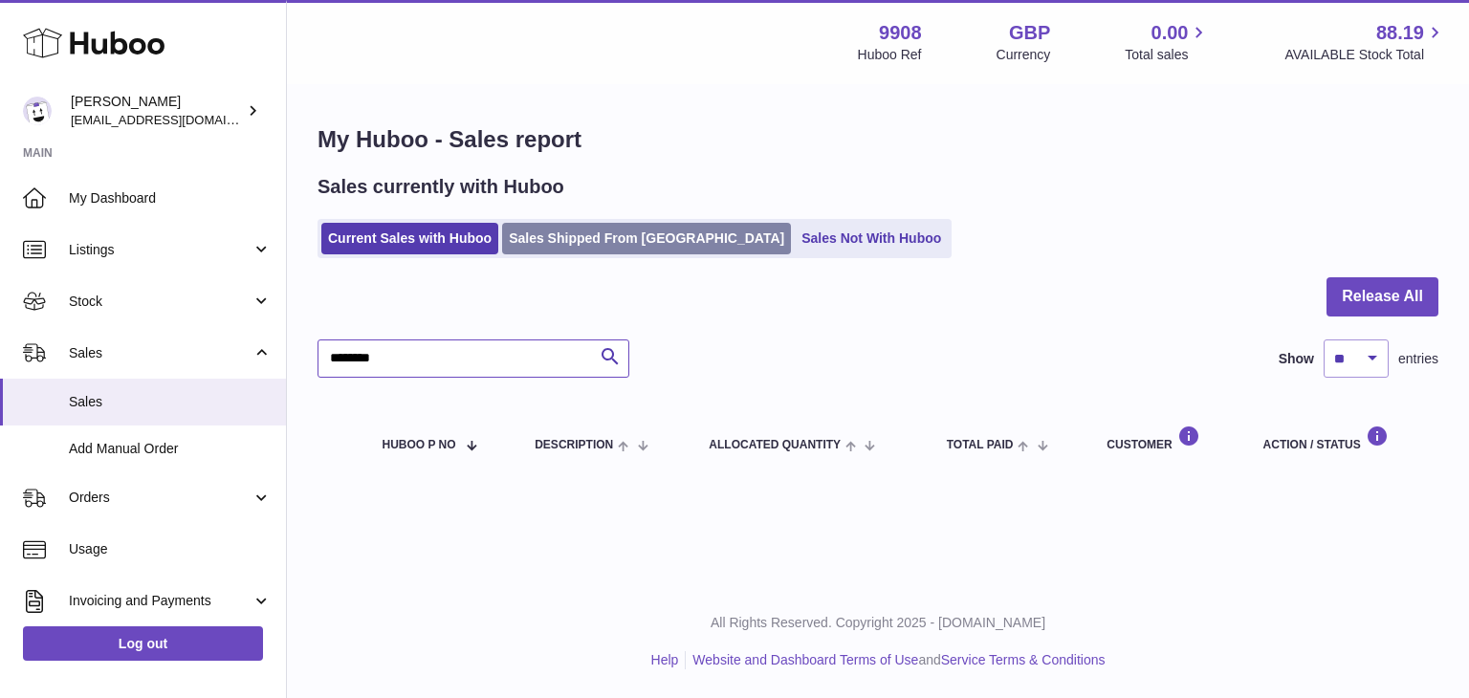
type input "********"
click at [564, 239] on link "Sales Shipped From [GEOGRAPHIC_DATA]" at bounding box center [646, 239] width 289 height 32
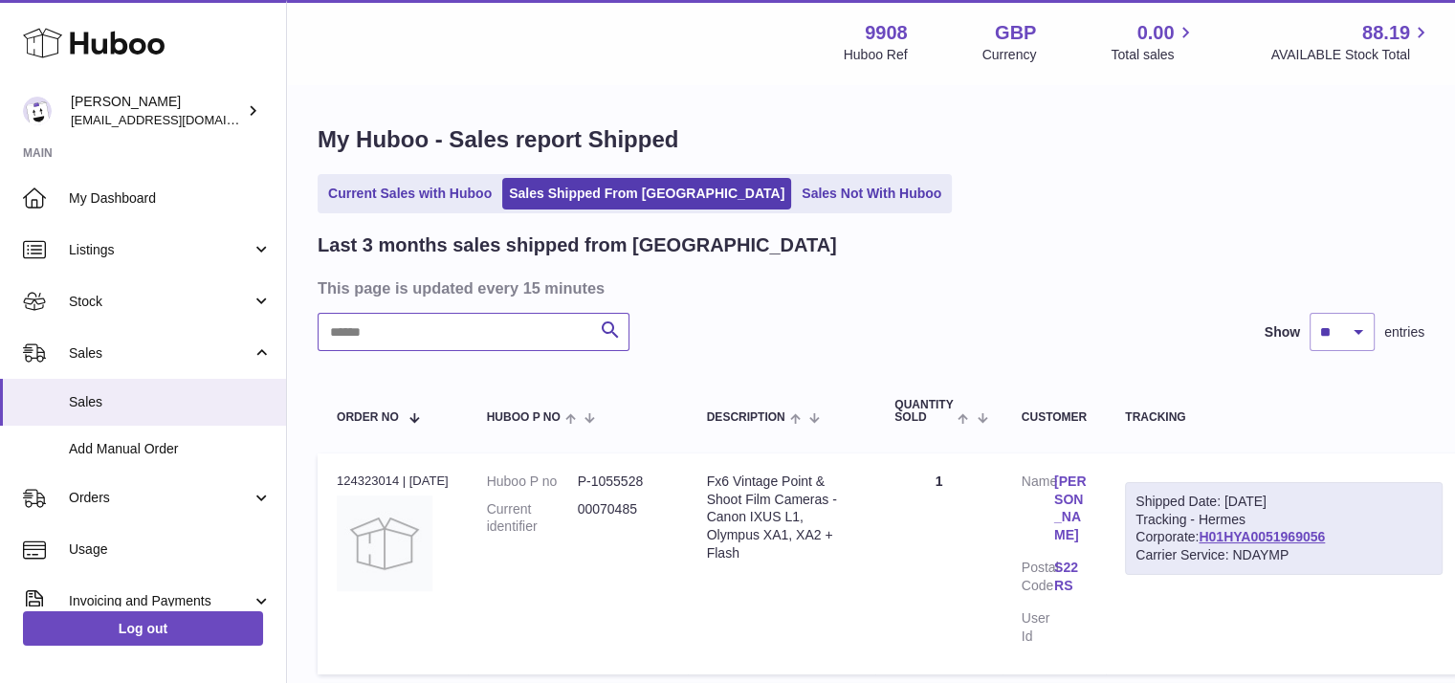
click at [414, 333] on input "text" at bounding box center [473, 332] width 312 height 38
paste input "********"
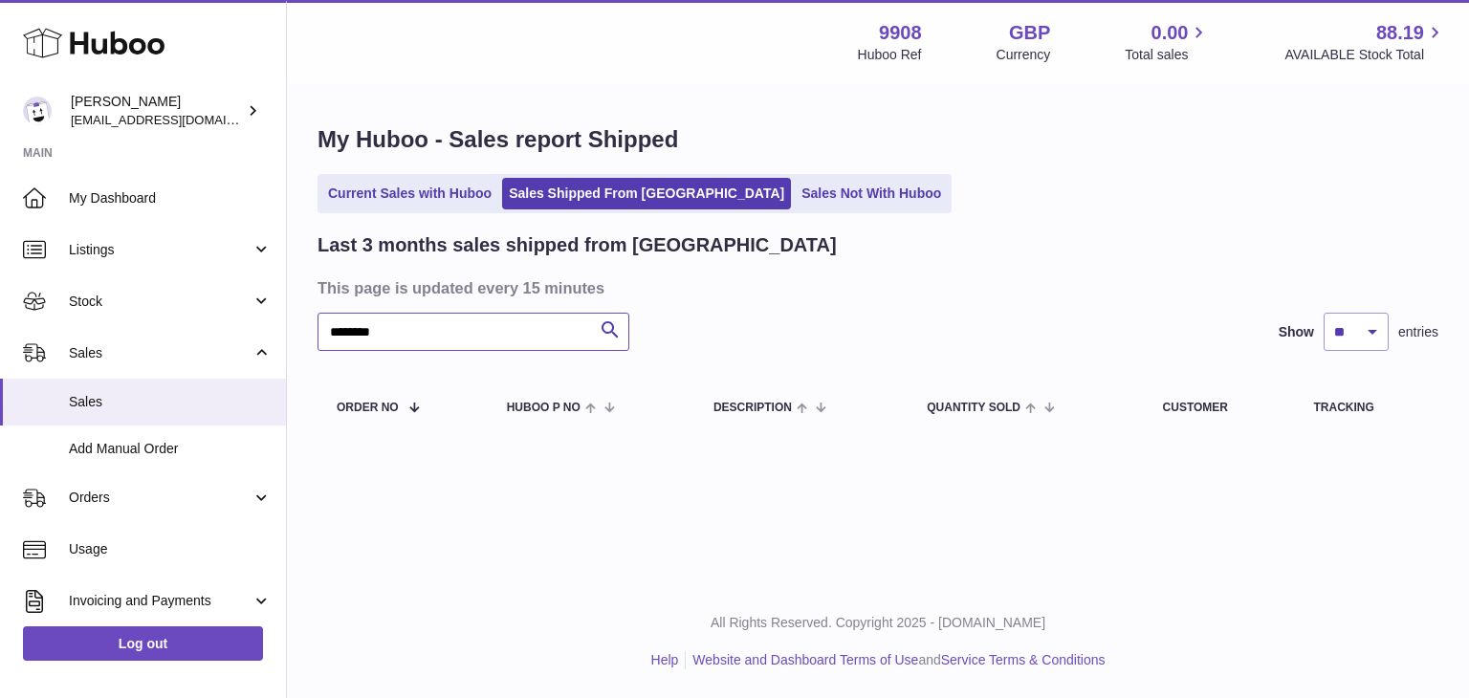
drag, startPoint x: 400, startPoint y: 339, endPoint x: 317, endPoint y: 318, distance: 84.9
click at [317, 318] on input "********" at bounding box center [473, 332] width 312 height 38
paste input "text"
type input "********"
click at [416, 184] on link "Current Sales with Huboo" at bounding box center [409, 194] width 177 height 32
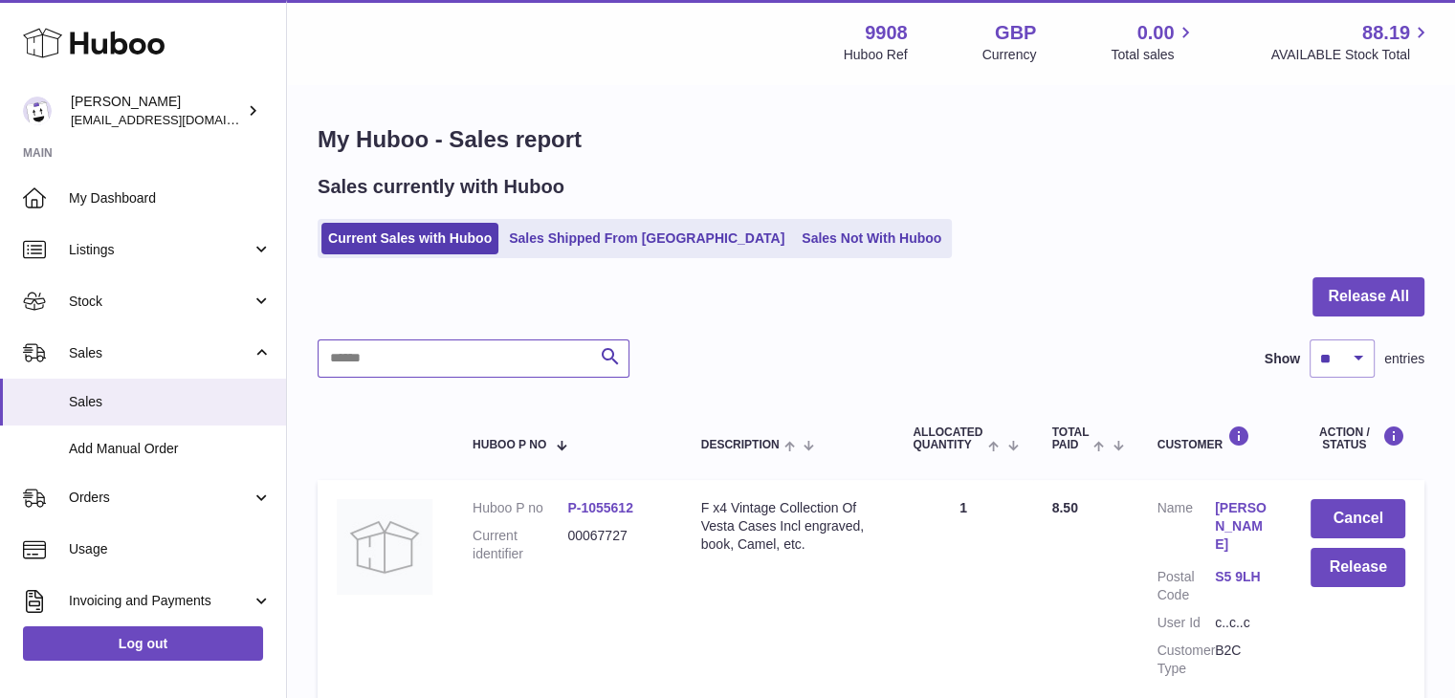
click at [422, 359] on input "text" at bounding box center [473, 358] width 312 height 38
paste input "********"
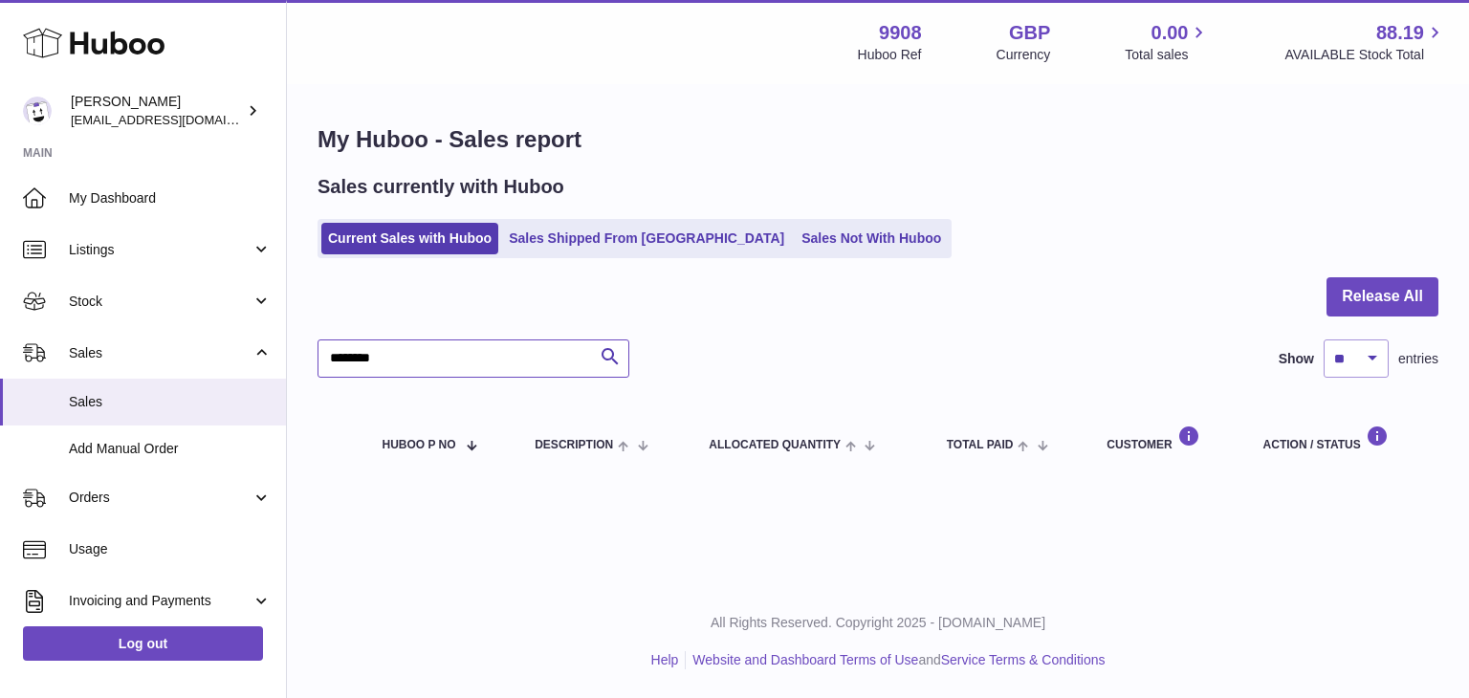
drag, startPoint x: 417, startPoint y: 361, endPoint x: 294, endPoint y: 345, distance: 124.4
click at [294, 345] on div "My Huboo - Sales report Sales currently with Huboo Current Sales with Huboo Sal…" at bounding box center [878, 302] width 1182 height 432
paste input "text"
type input "********"
click at [554, 230] on link "Sales Shipped From [GEOGRAPHIC_DATA]" at bounding box center [646, 239] width 289 height 32
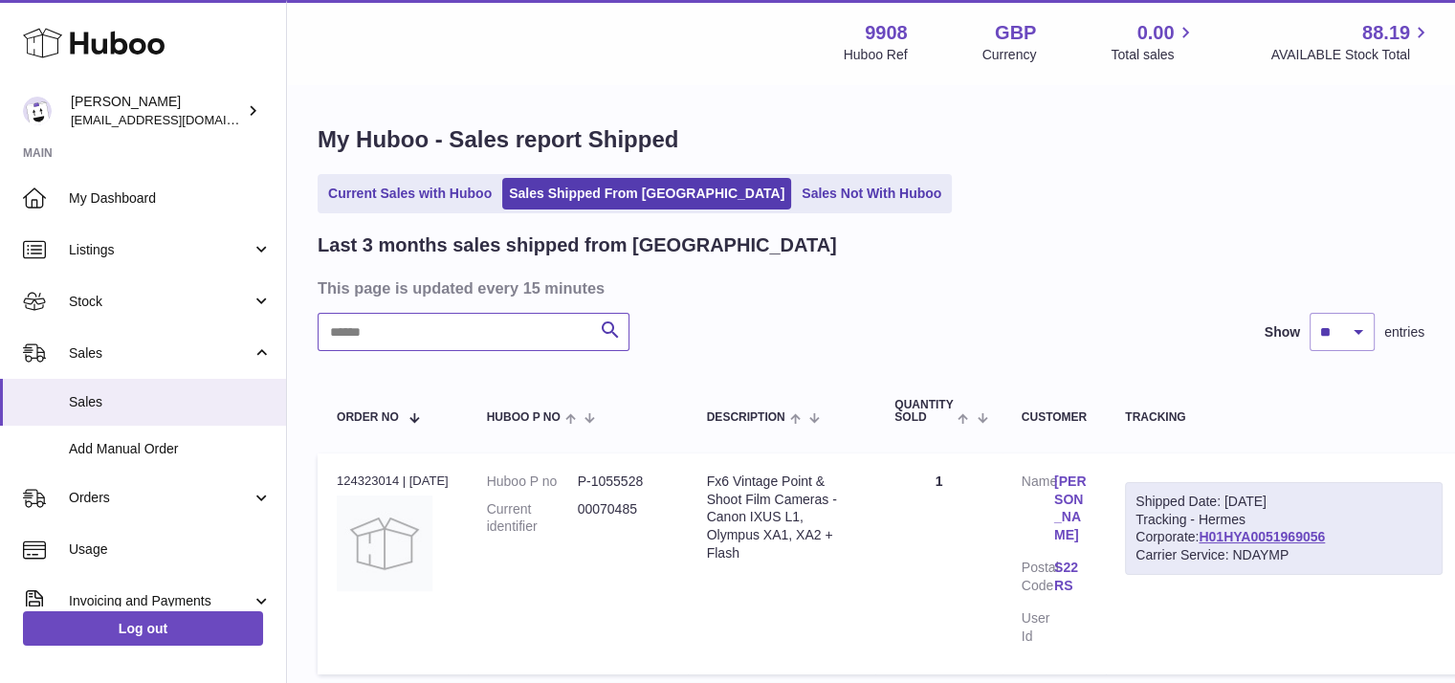
click at [408, 331] on input "text" at bounding box center [473, 332] width 312 height 38
paste input "********"
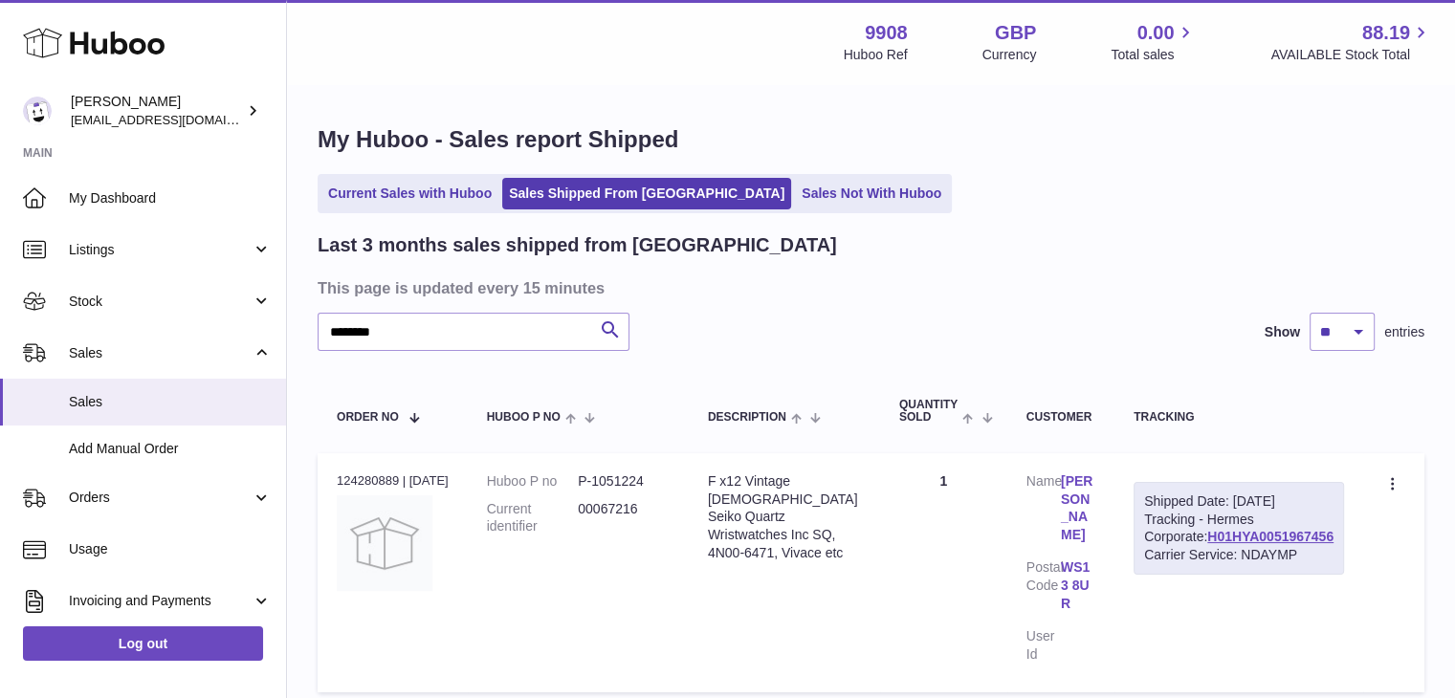
drag, startPoint x: 1337, startPoint y: 574, endPoint x: 1205, endPoint y: 576, distance: 132.0
click at [1205, 576] on div "Shipped Date: 8th Sep 2025 Tracking - Hermes Corporate: H01HYA0051967456 Carrie…" at bounding box center [1238, 529] width 210 height 94
copy link "H01HYA0051967456"
drag, startPoint x: 402, startPoint y: 329, endPoint x: 296, endPoint y: 320, distance: 106.5
click at [296, 320] on div "My Huboo - Sales report Shipped Current Sales with Huboo Sales Shipped From Hub…" at bounding box center [871, 413] width 1168 height 654
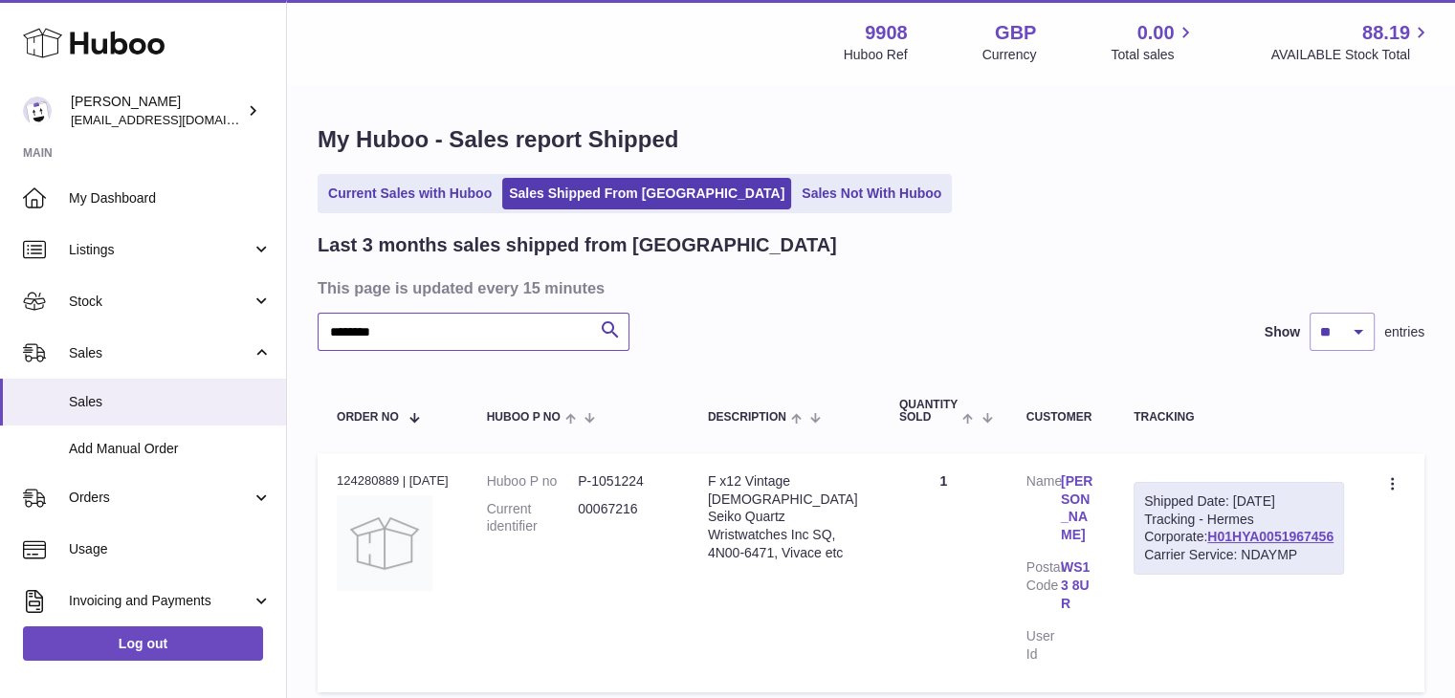
paste input "text"
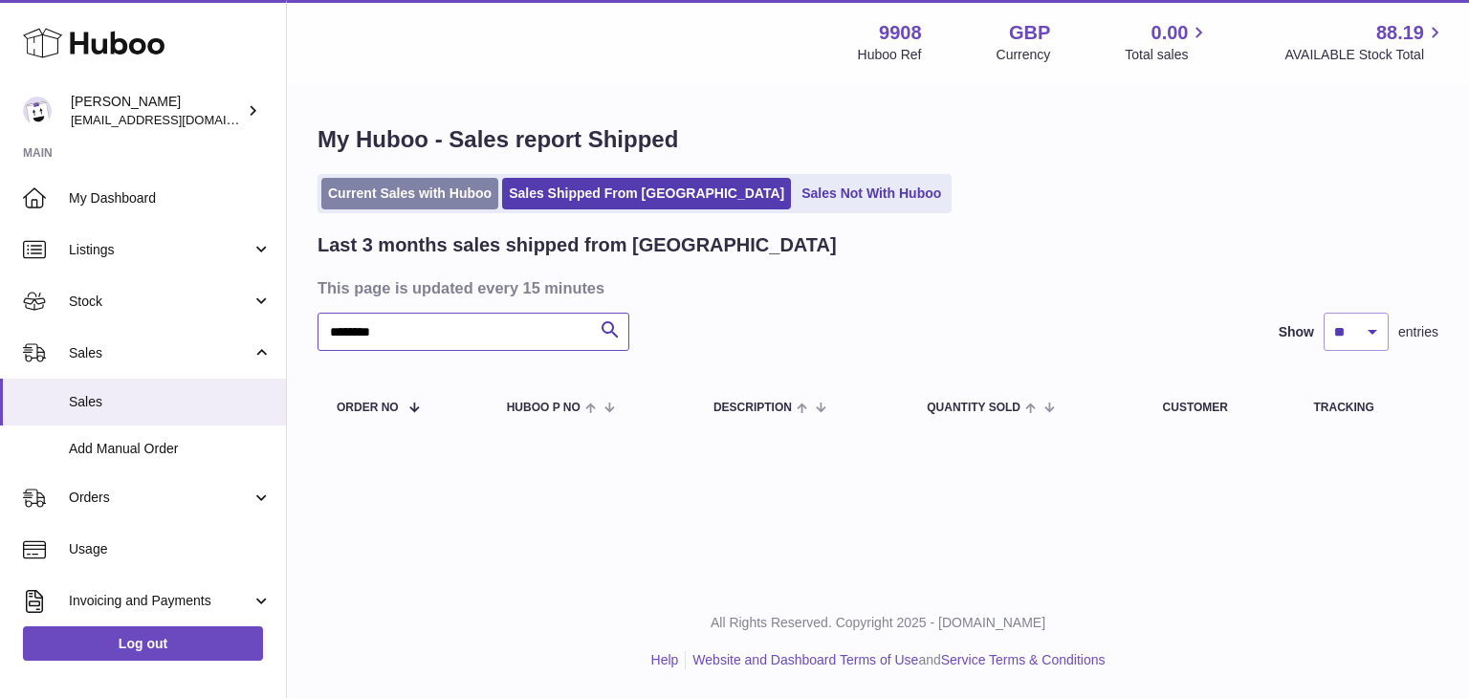
type input "********"
click at [410, 203] on link "Current Sales with Huboo" at bounding box center [409, 194] width 177 height 32
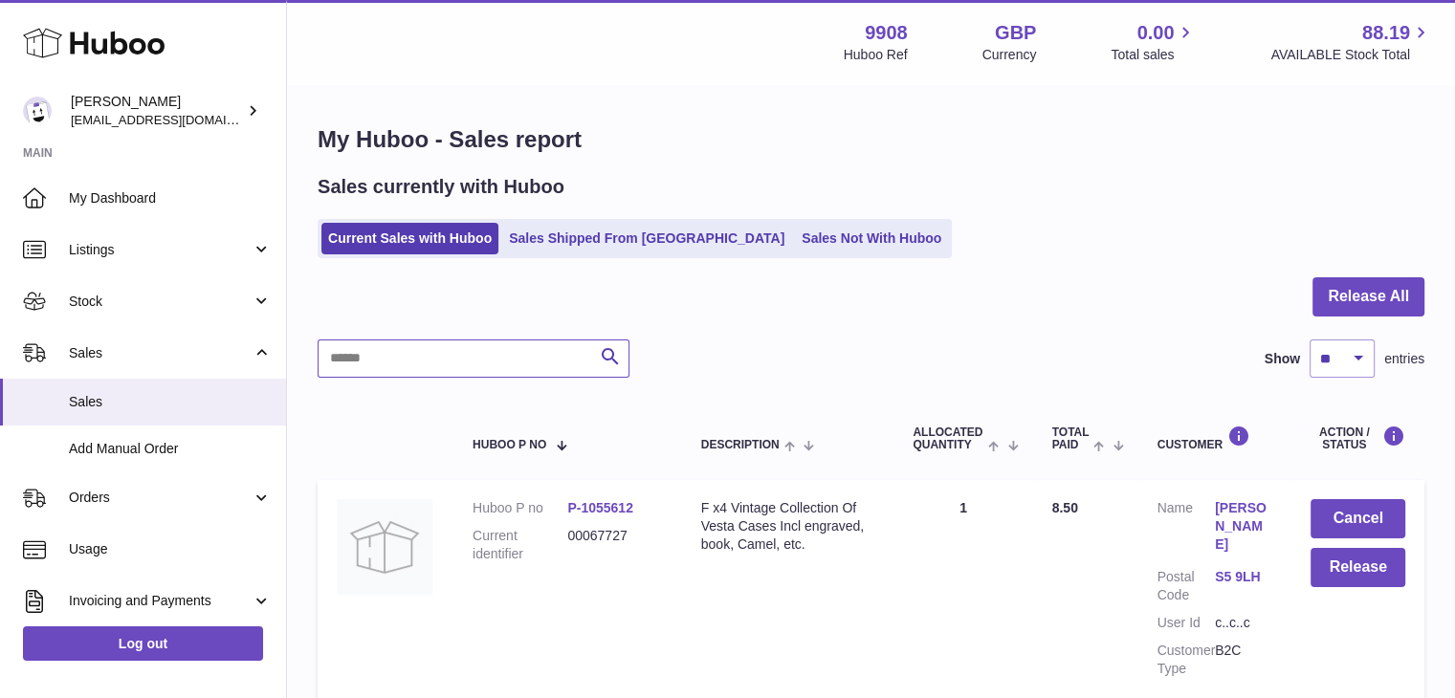
click at [406, 346] on input "text" at bounding box center [473, 358] width 312 height 38
paste input "********"
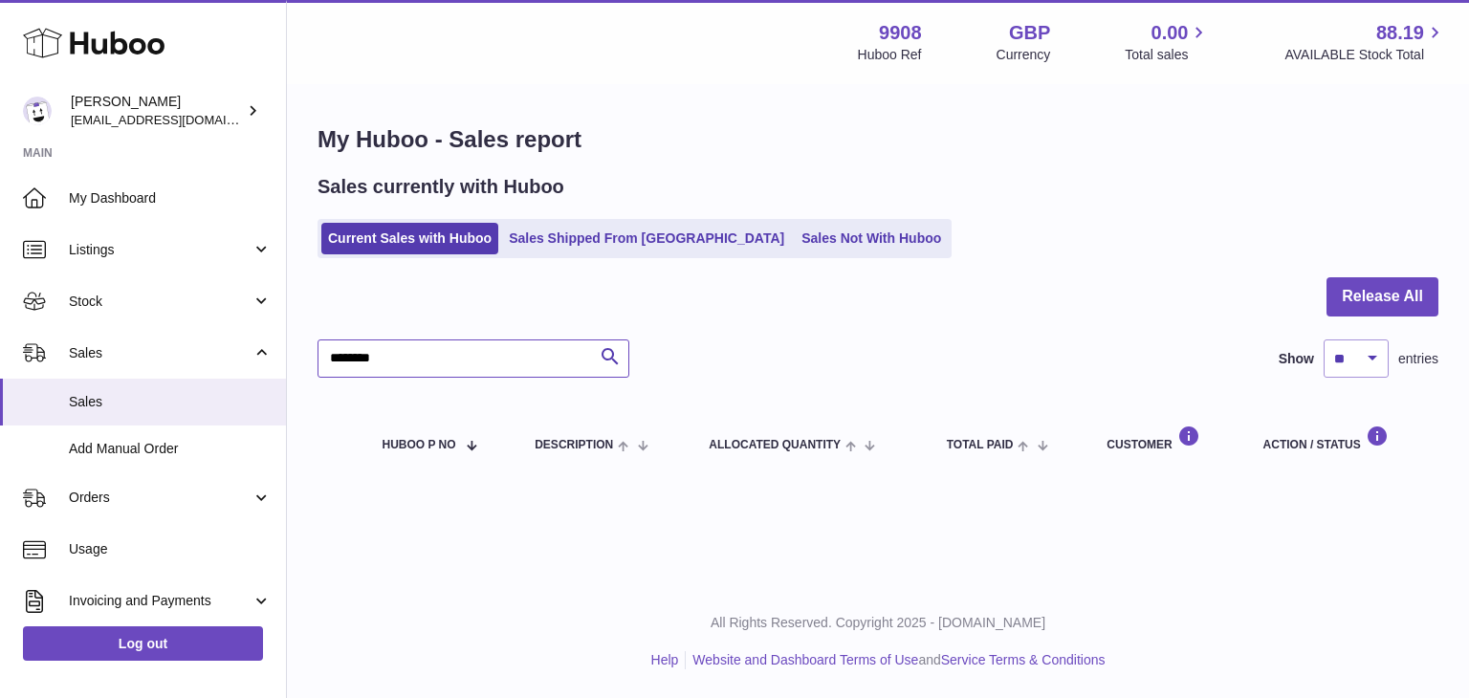
drag, startPoint x: 402, startPoint y: 362, endPoint x: 282, endPoint y: 345, distance: 120.8
click at [282, 345] on div "Huboo Ellie Baker tbcollectables@hotmail.co.uk Main My Dashboard Listings Not w…" at bounding box center [734, 349] width 1469 height 698
paste input "text"
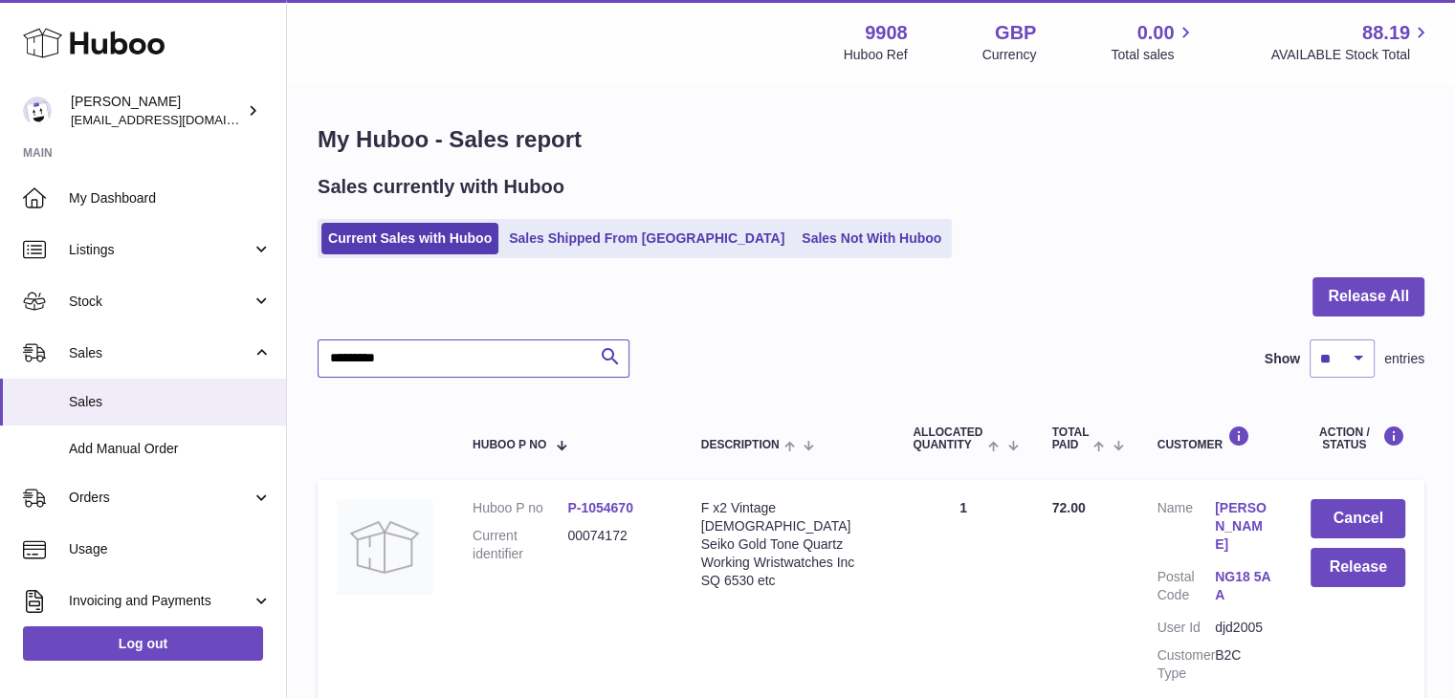
type input "********"
click at [383, 240] on link "Current Sales with Huboo" at bounding box center [409, 239] width 177 height 32
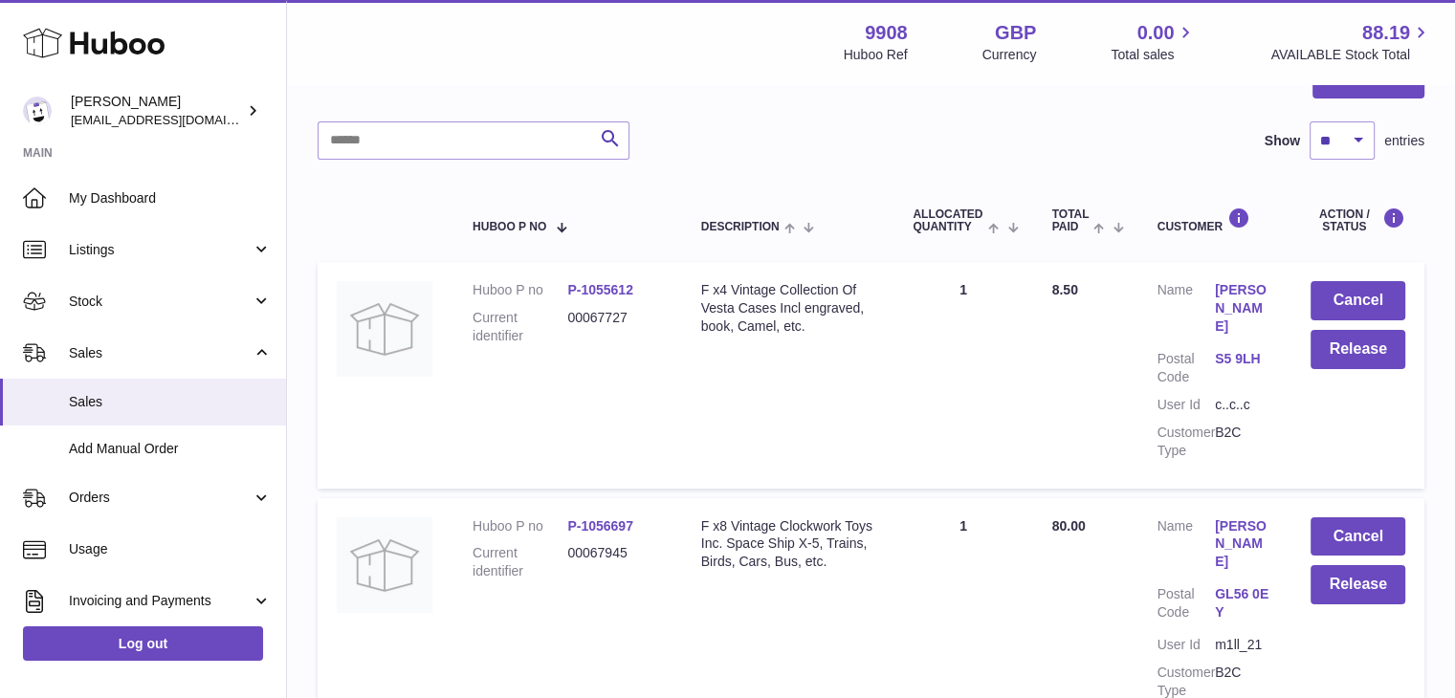
scroll to position [221, 0]
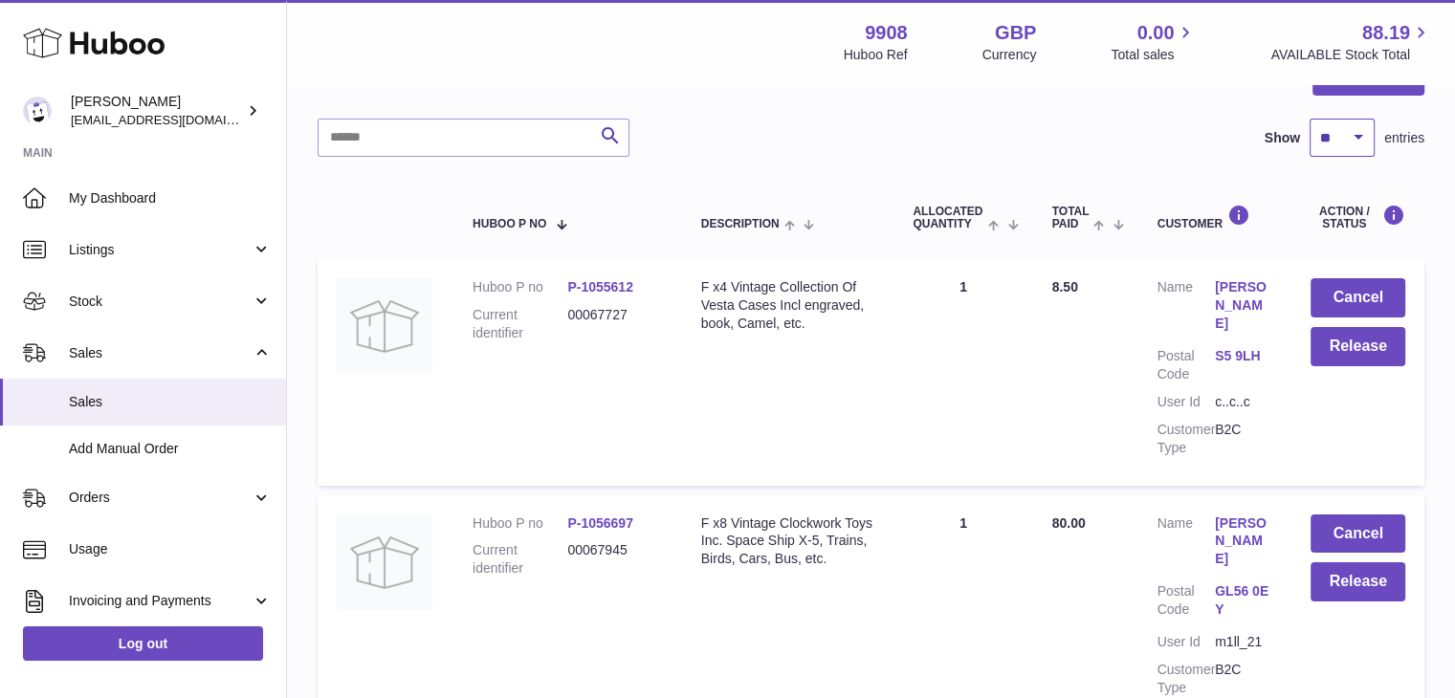
click at [1347, 144] on select "** ** ** ***" at bounding box center [1341, 138] width 65 height 38
select select "***"
click at [1309, 119] on select "** ** ** ***" at bounding box center [1341, 138] width 65 height 38
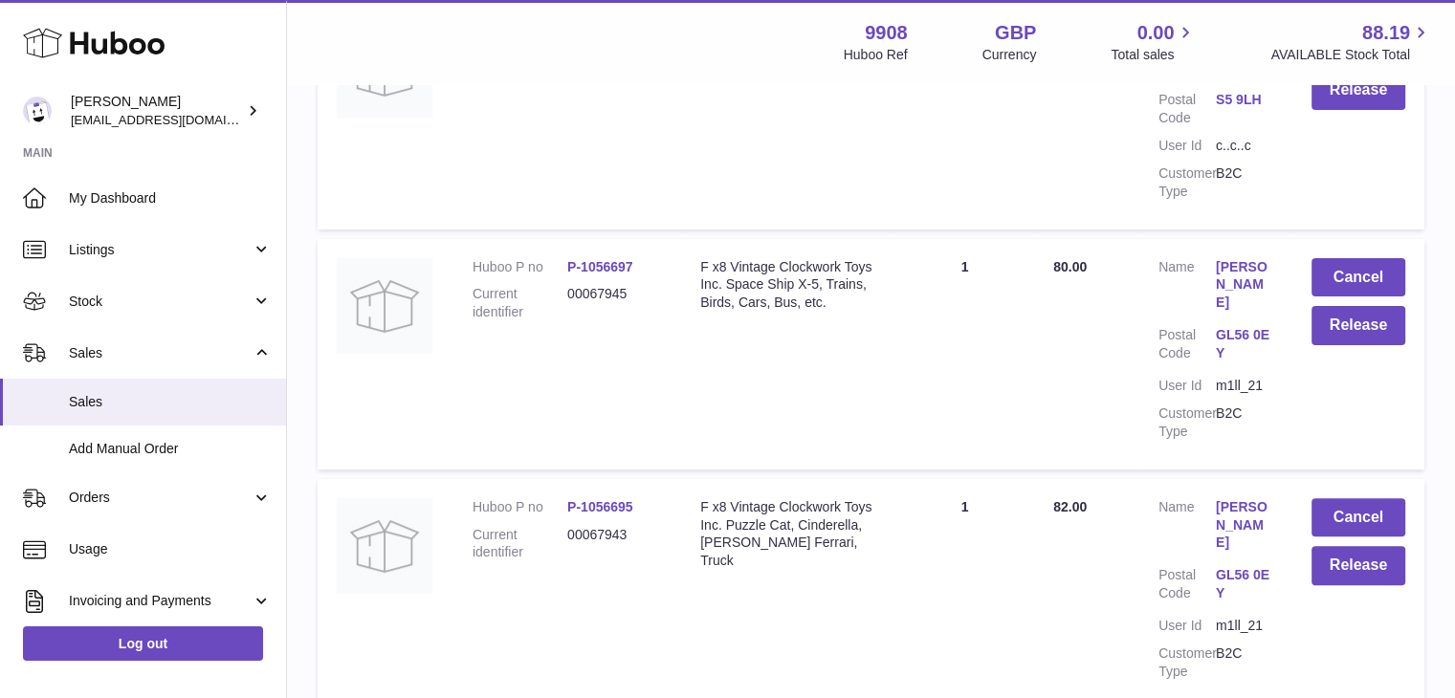
scroll to position [560, 0]
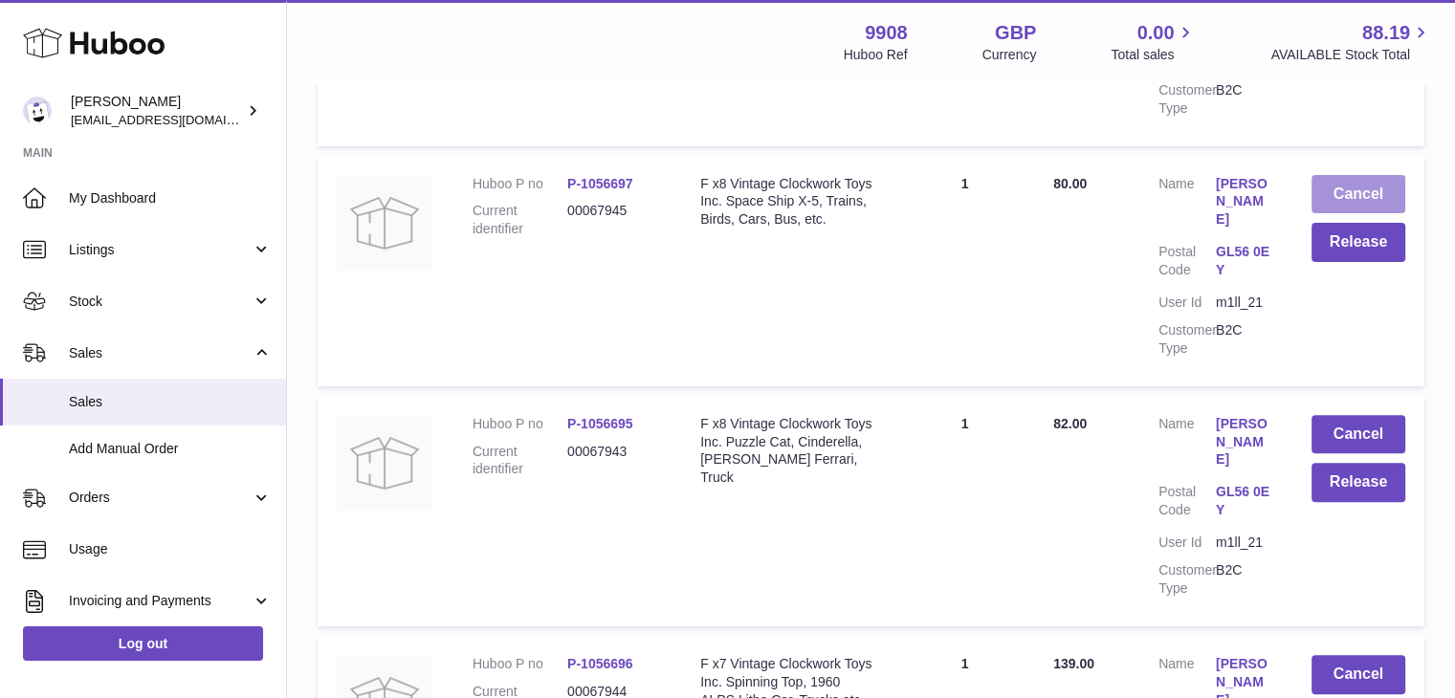
click at [1352, 177] on button "Cancel" at bounding box center [1358, 194] width 94 height 39
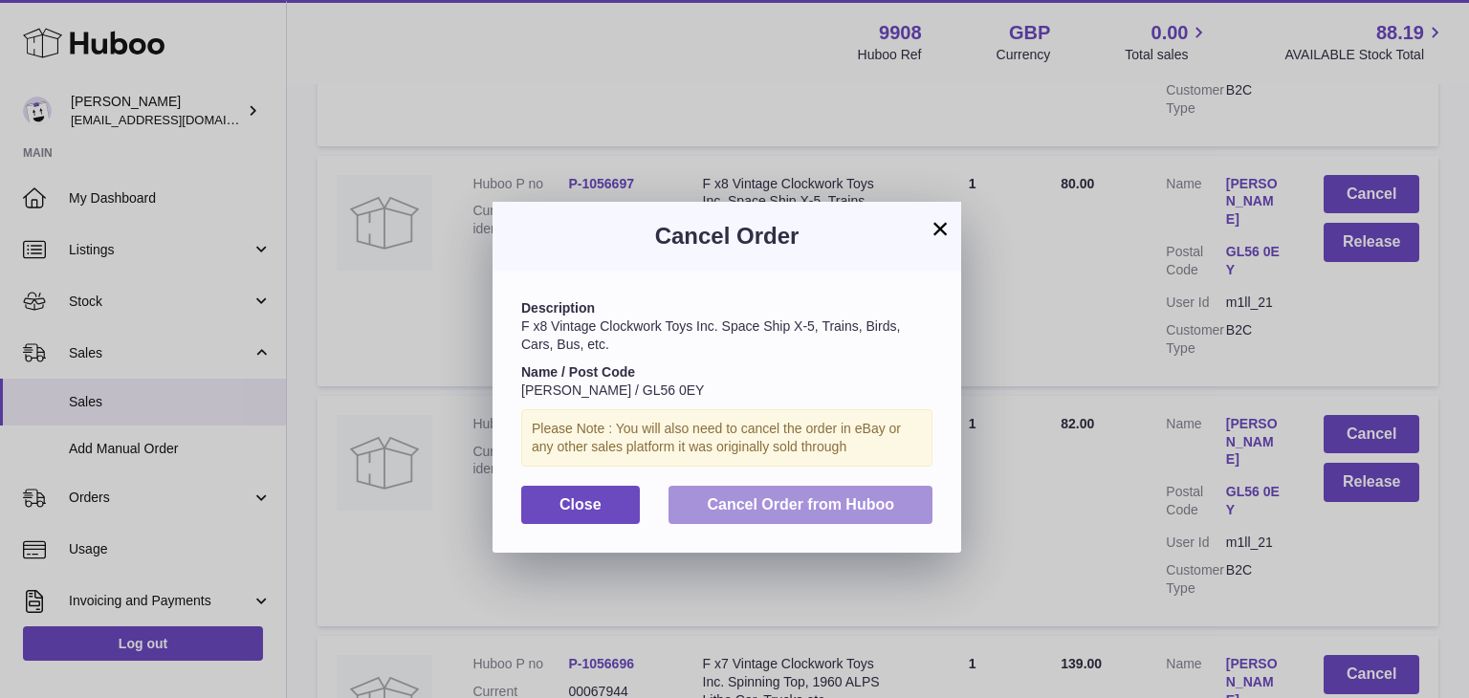
click at [765, 504] on span "Cancel Order from Huboo" at bounding box center [800, 504] width 187 height 16
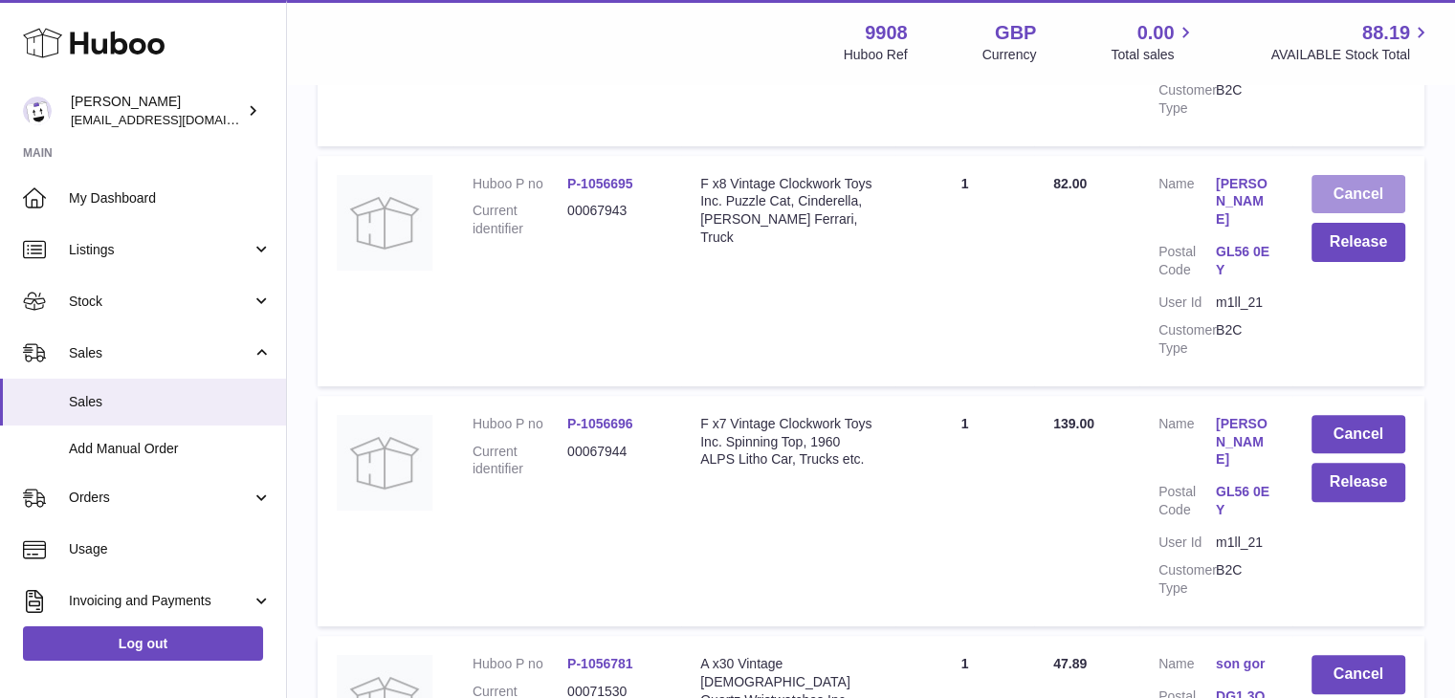
click at [1344, 177] on button "Cancel" at bounding box center [1358, 194] width 94 height 39
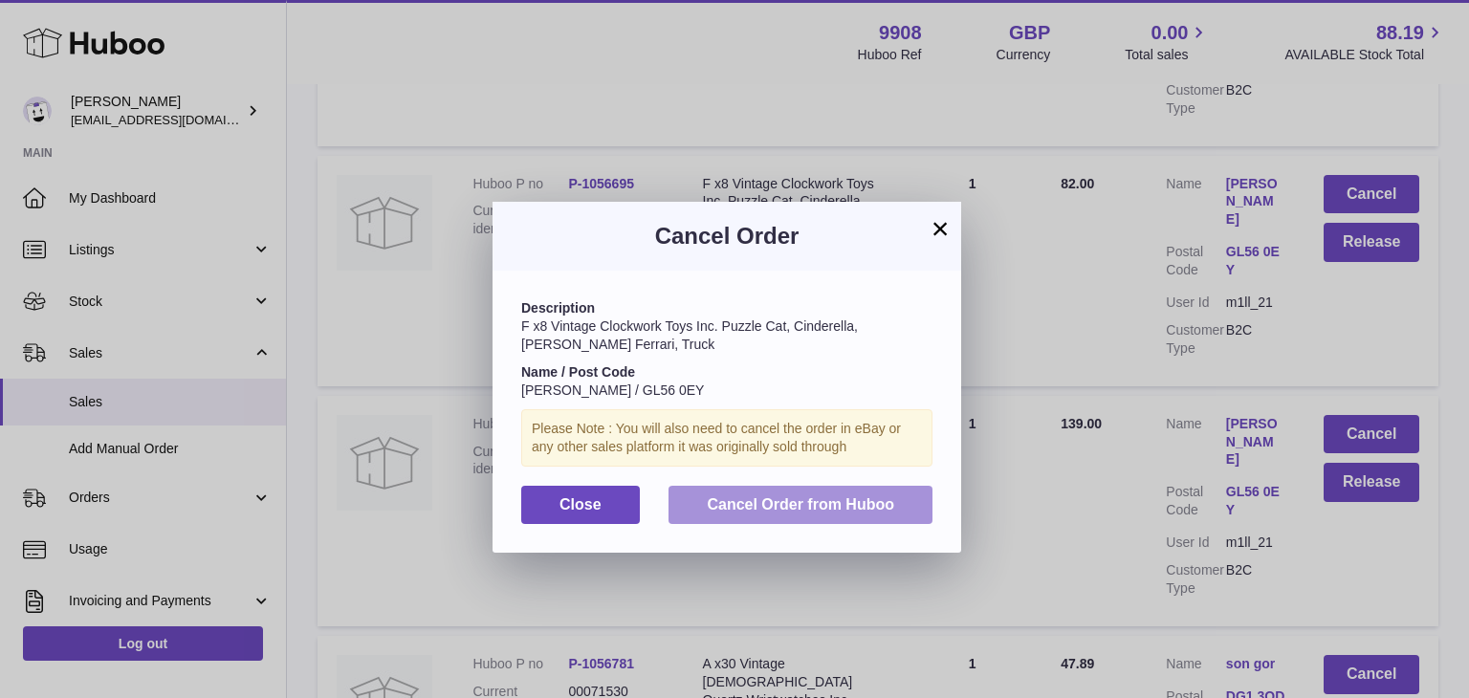
click at [780, 502] on span "Cancel Order from Huboo" at bounding box center [800, 504] width 187 height 16
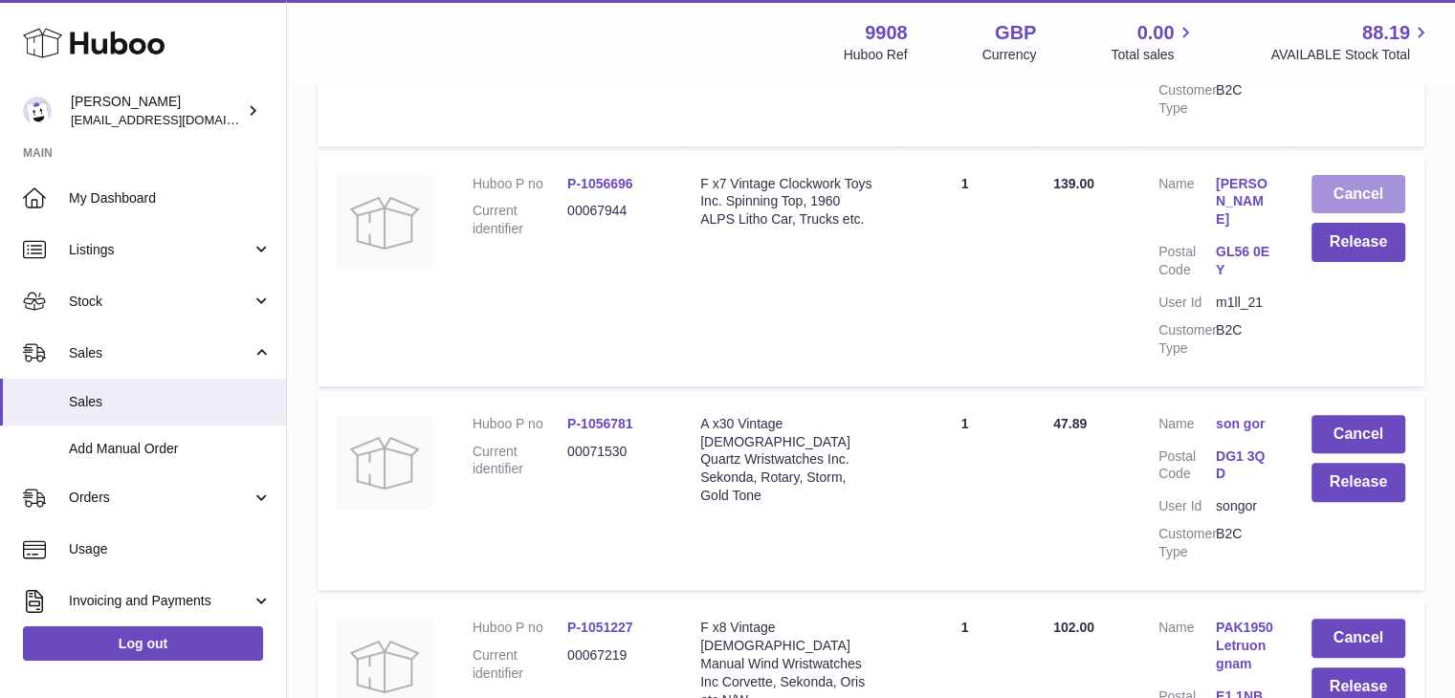
click at [1347, 178] on button "Cancel" at bounding box center [1358, 194] width 94 height 39
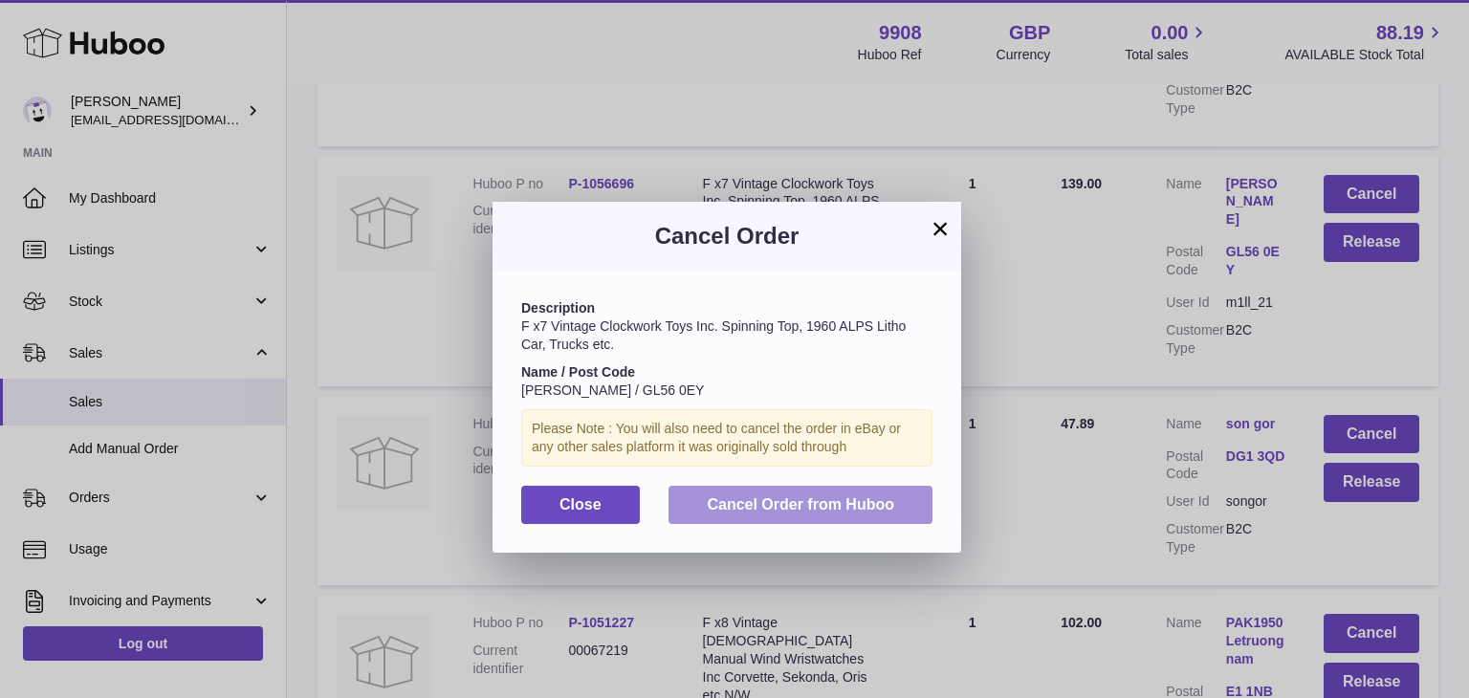
click at [807, 504] on span "Cancel Order from Huboo" at bounding box center [800, 504] width 187 height 16
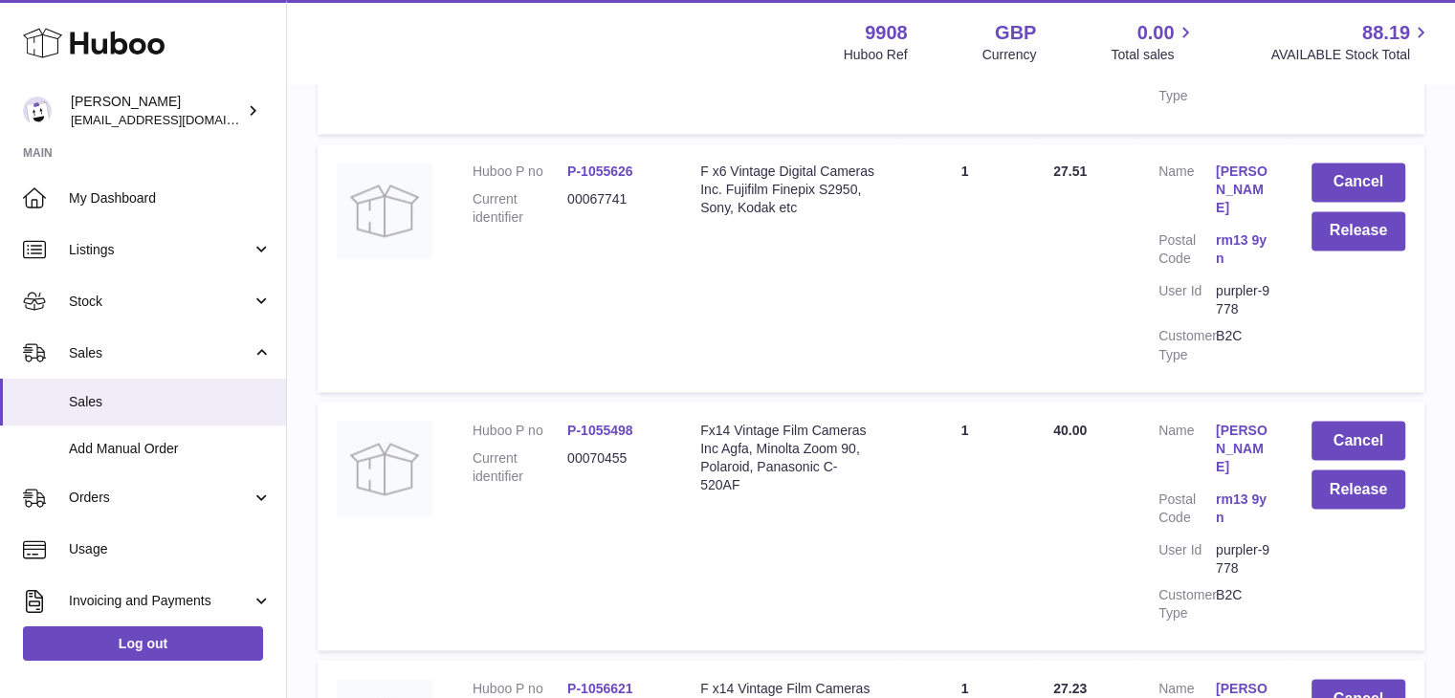
scroll to position [3296, 0]
click at [1371, 676] on button "Cancel" at bounding box center [1358, 695] width 94 height 39
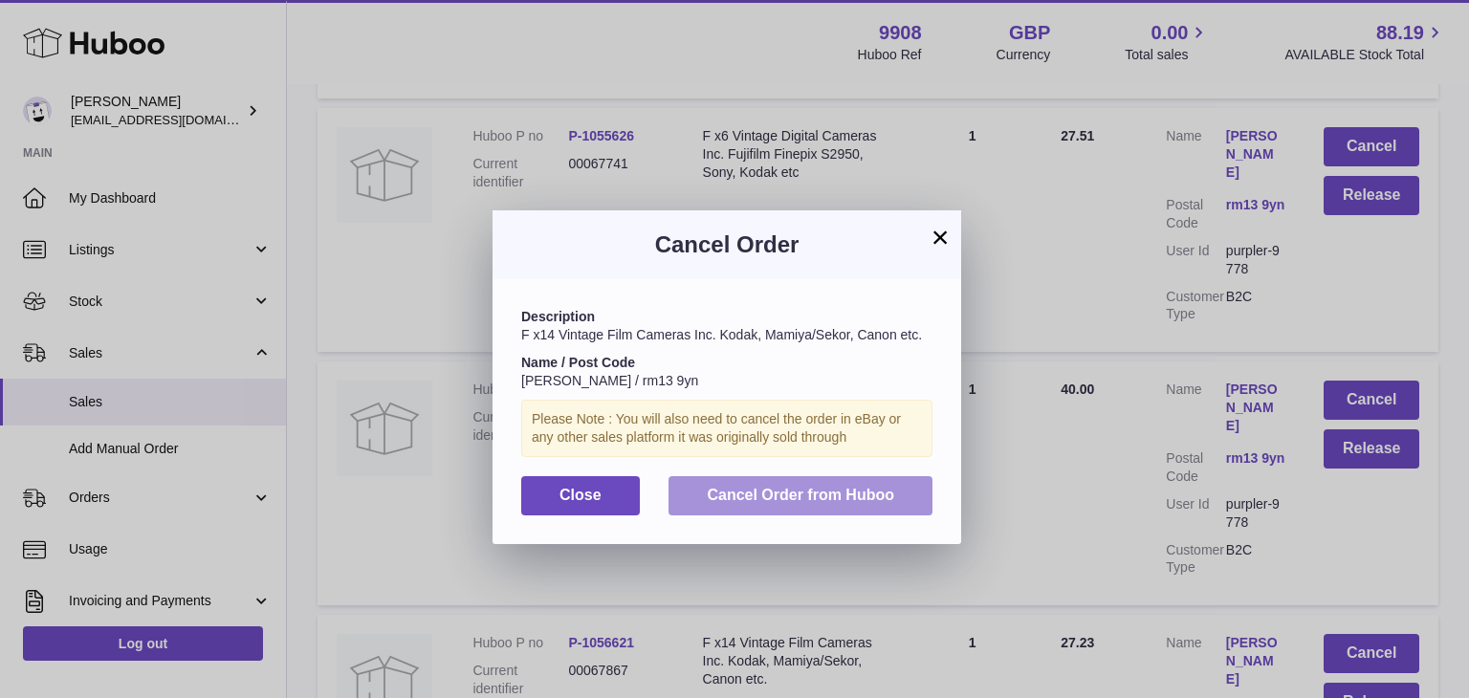
click at [847, 493] on span "Cancel Order from Huboo" at bounding box center [800, 495] width 187 height 16
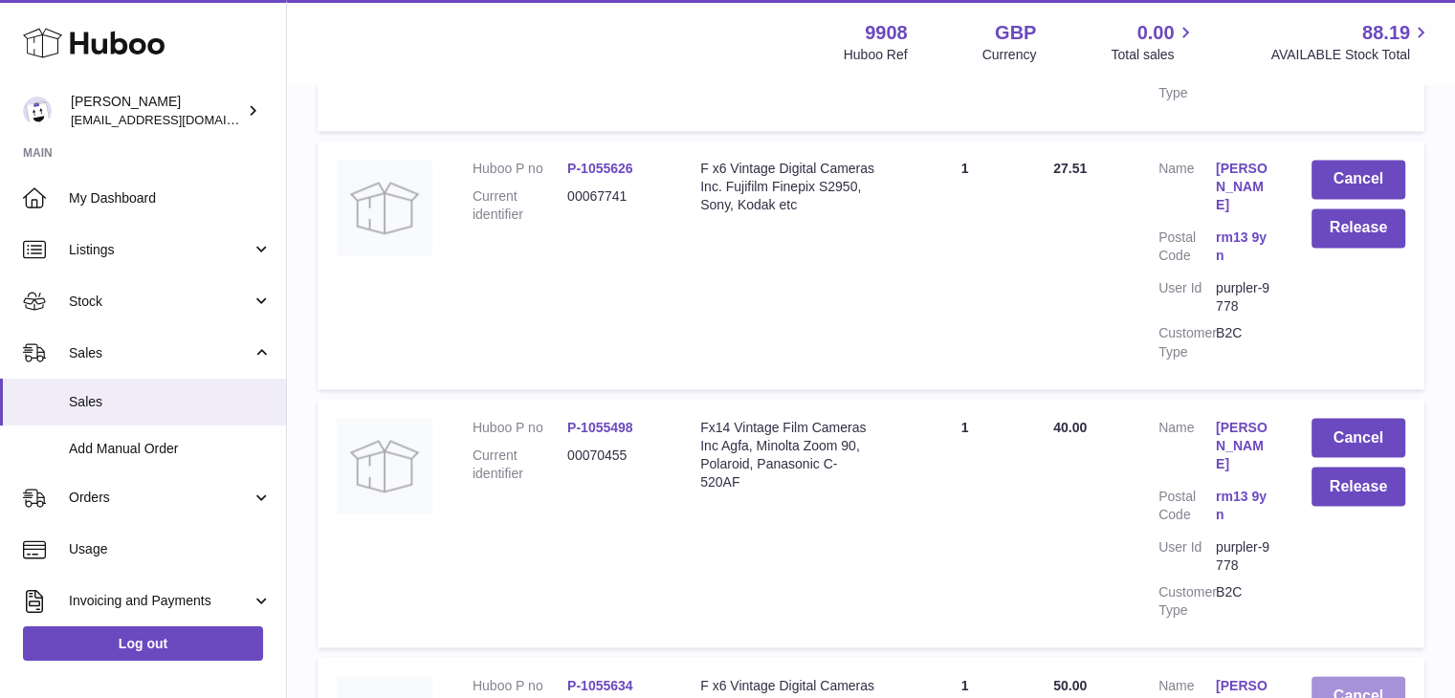
click at [1335, 676] on button "Cancel" at bounding box center [1358, 695] width 94 height 39
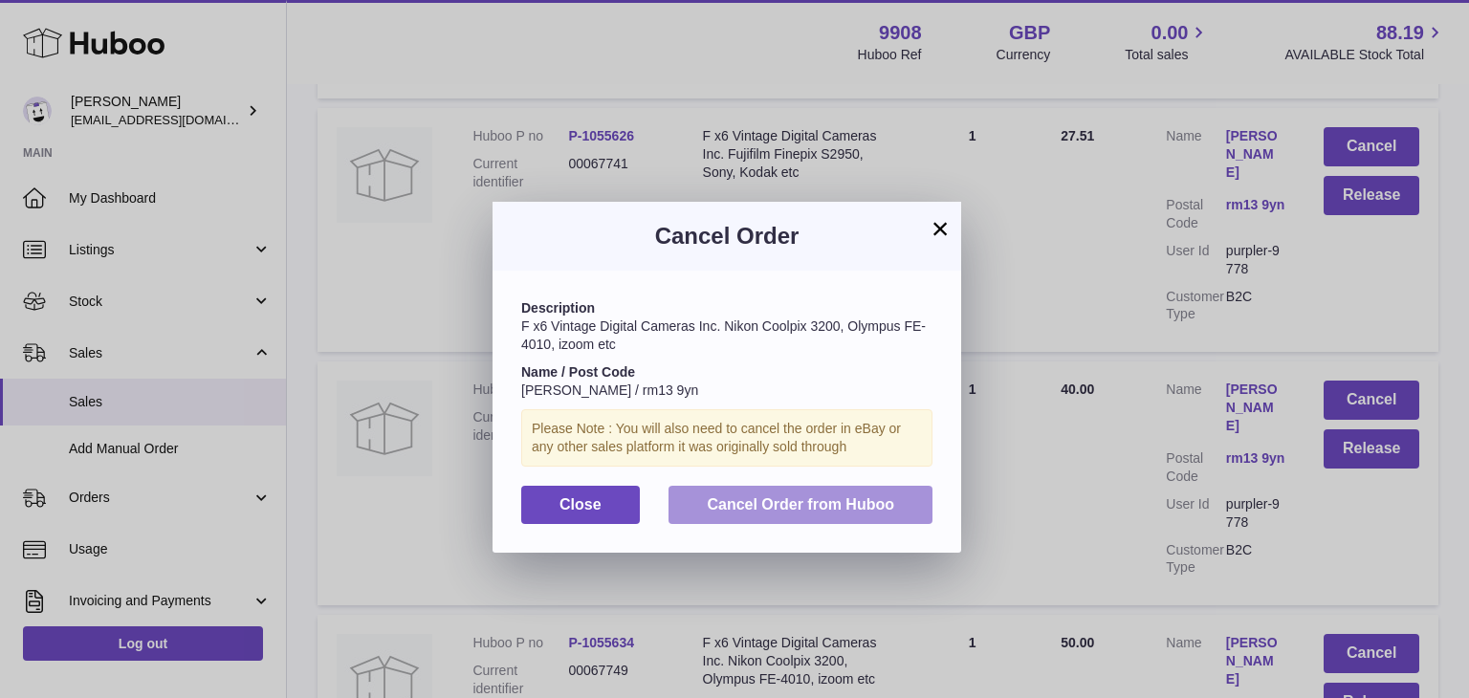
click at [845, 503] on span "Cancel Order from Huboo" at bounding box center [800, 504] width 187 height 16
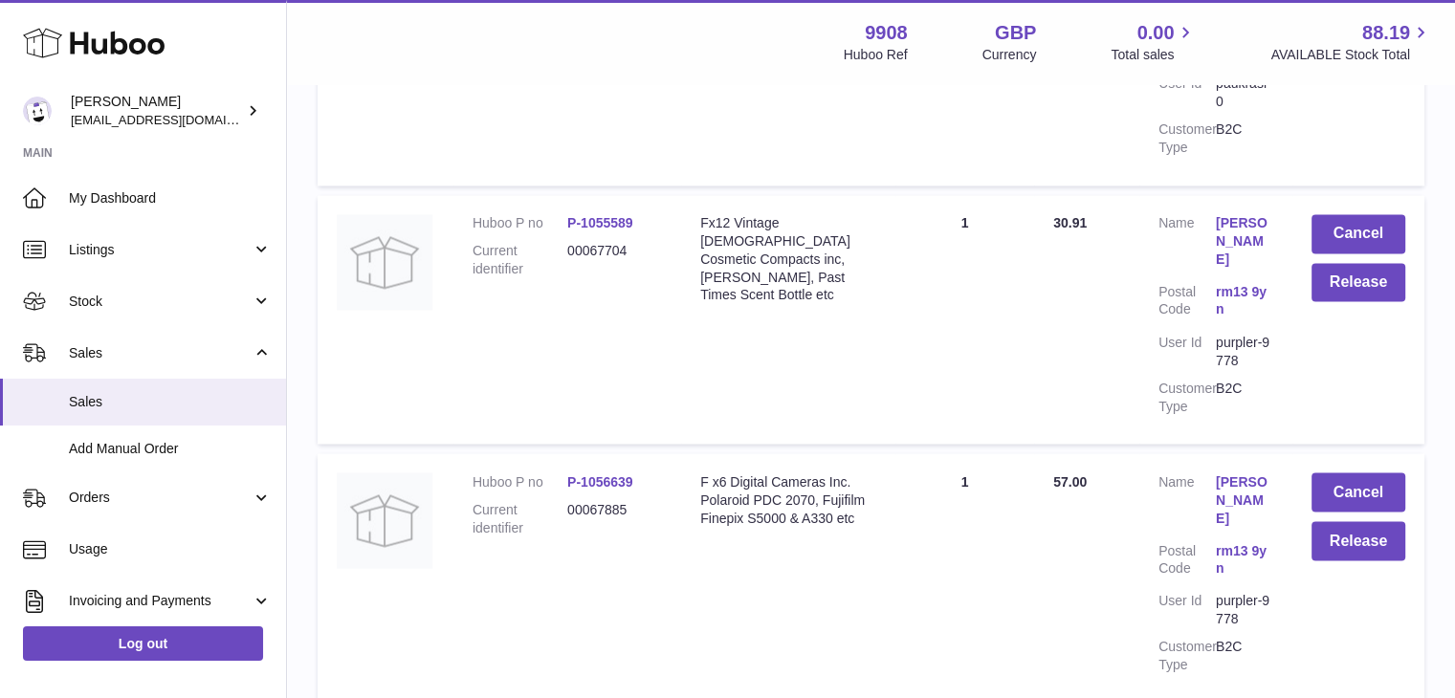
scroll to position [3784, 0]
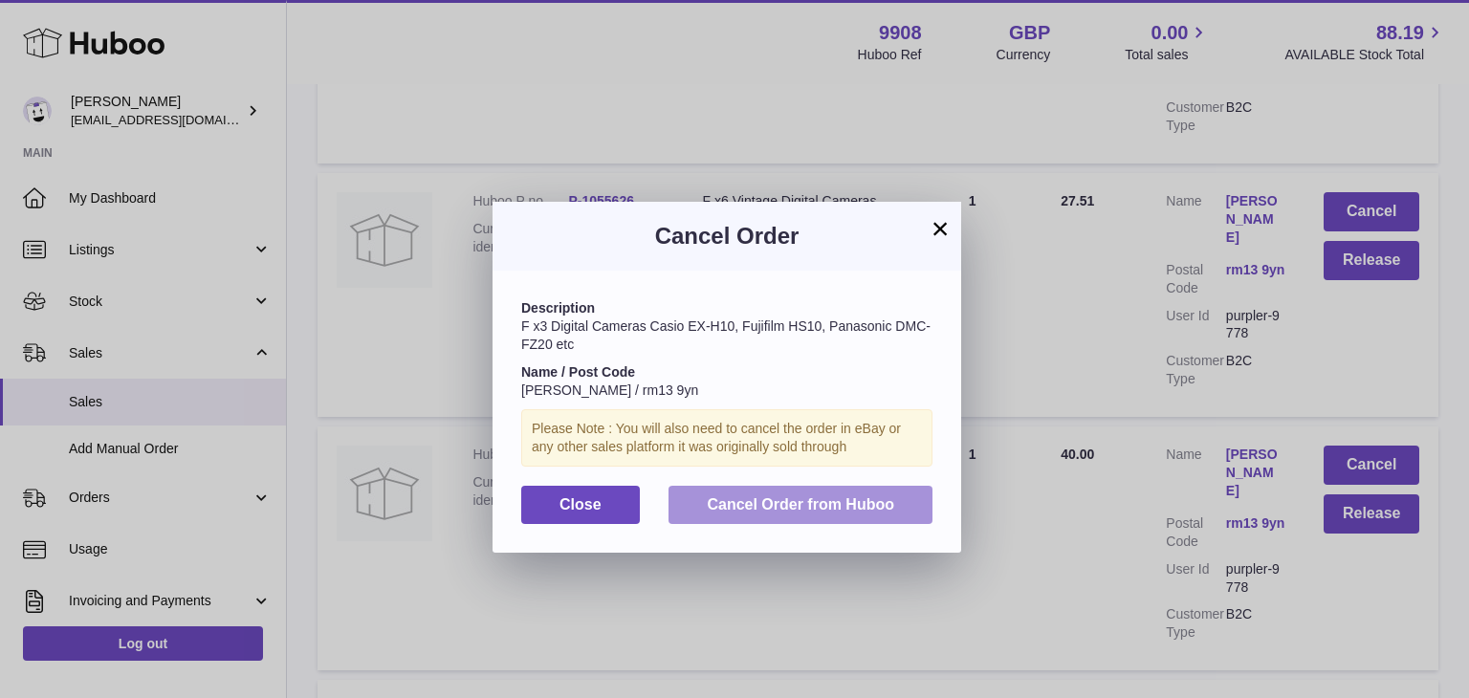
click at [796, 499] on span "Cancel Order from Huboo" at bounding box center [800, 504] width 187 height 16
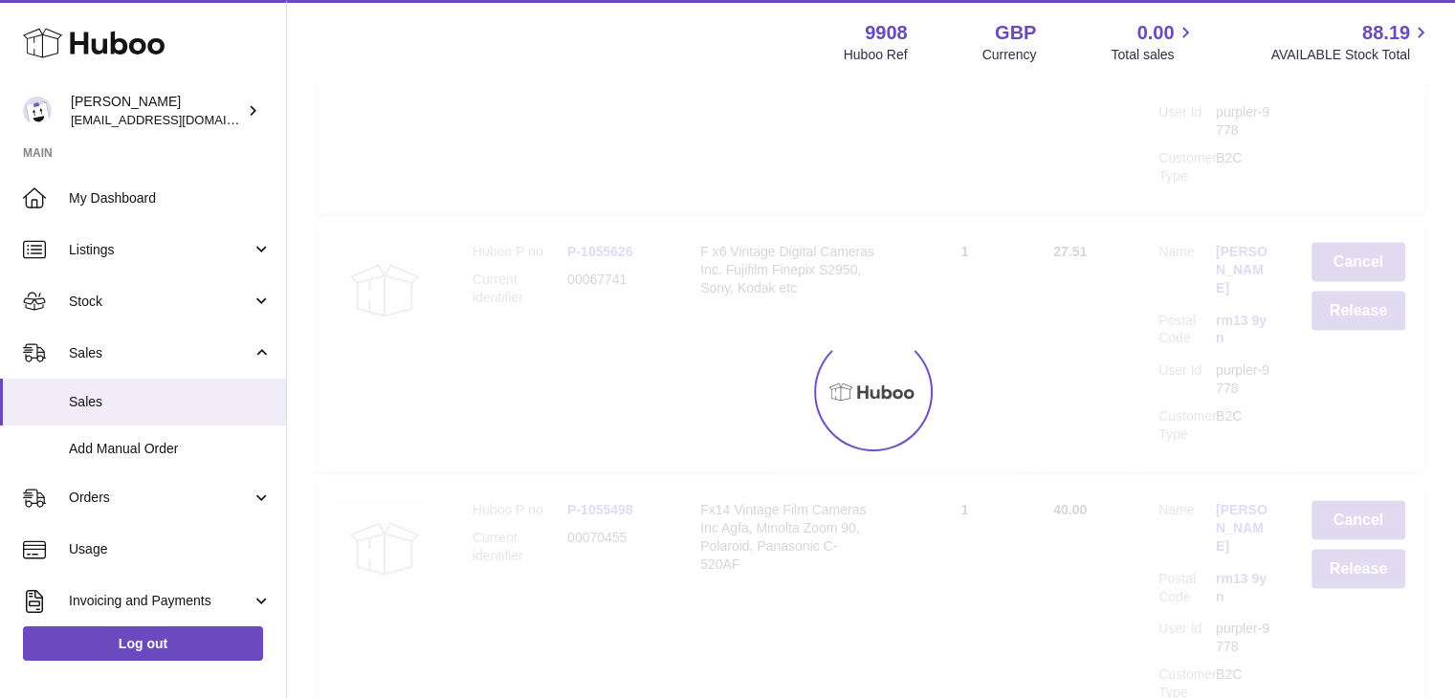
scroll to position [4228, 0]
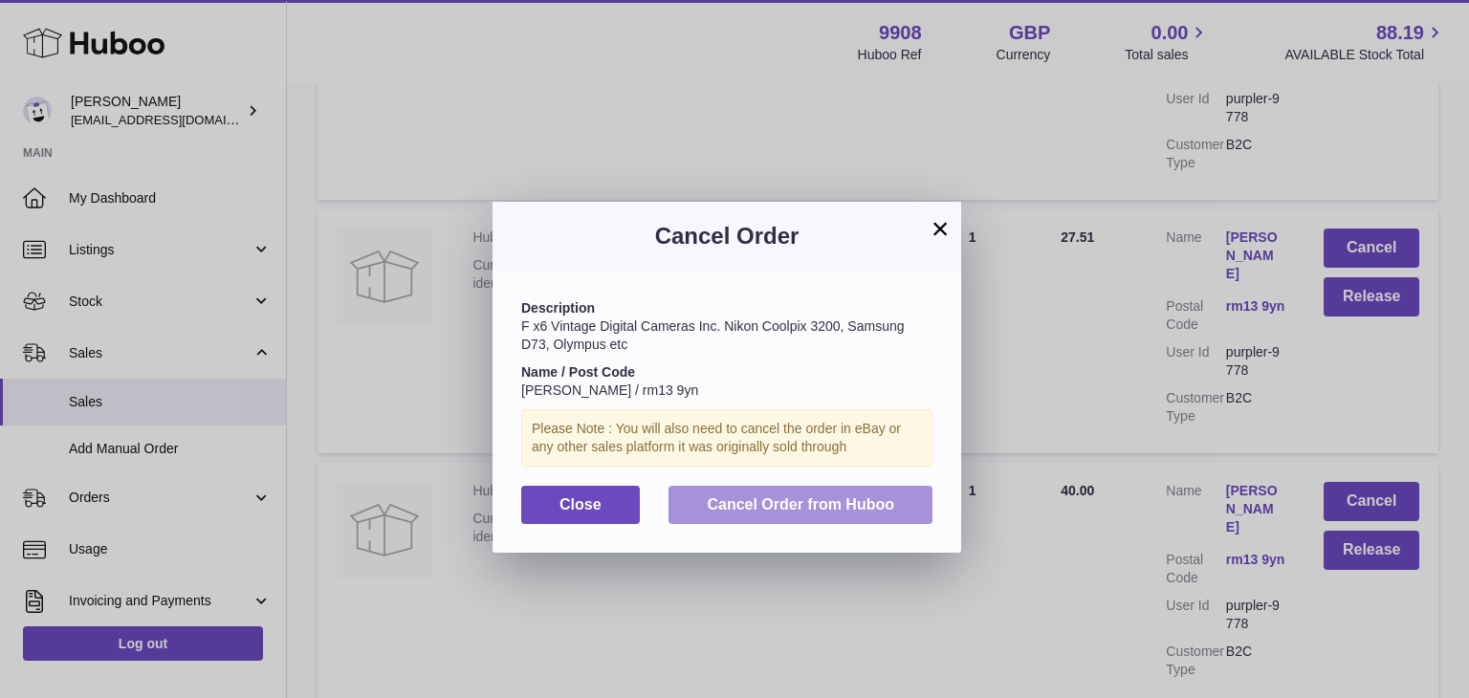
click at [820, 504] on span "Cancel Order from Huboo" at bounding box center [800, 504] width 187 height 16
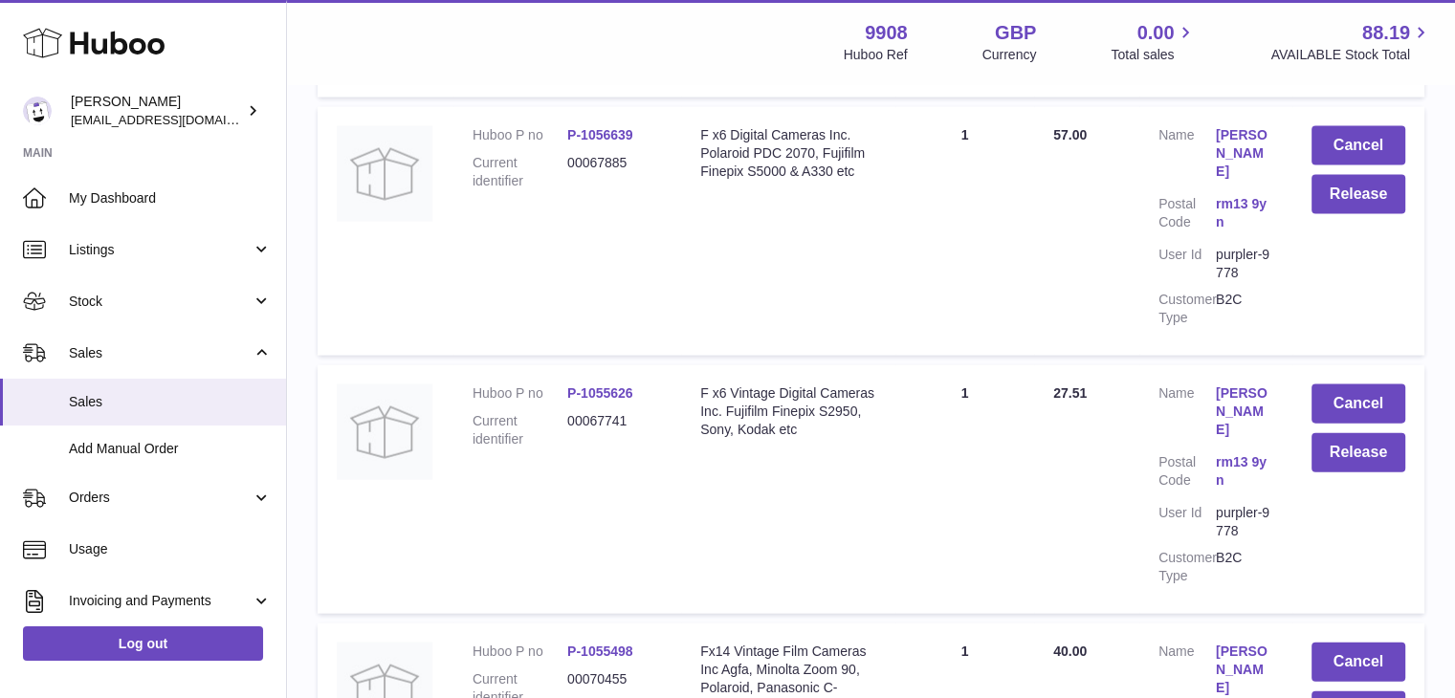
scroll to position [4116, 0]
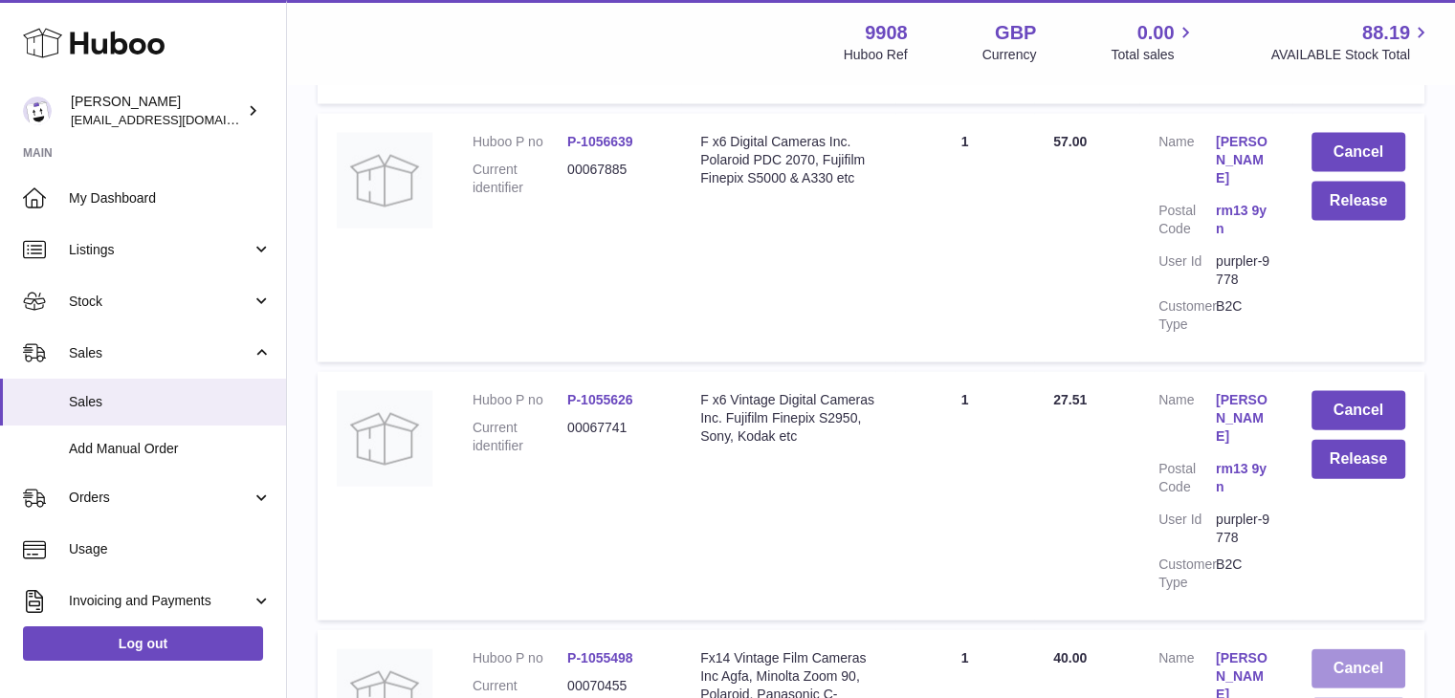
click at [1353, 649] on button "Cancel" at bounding box center [1358, 668] width 94 height 39
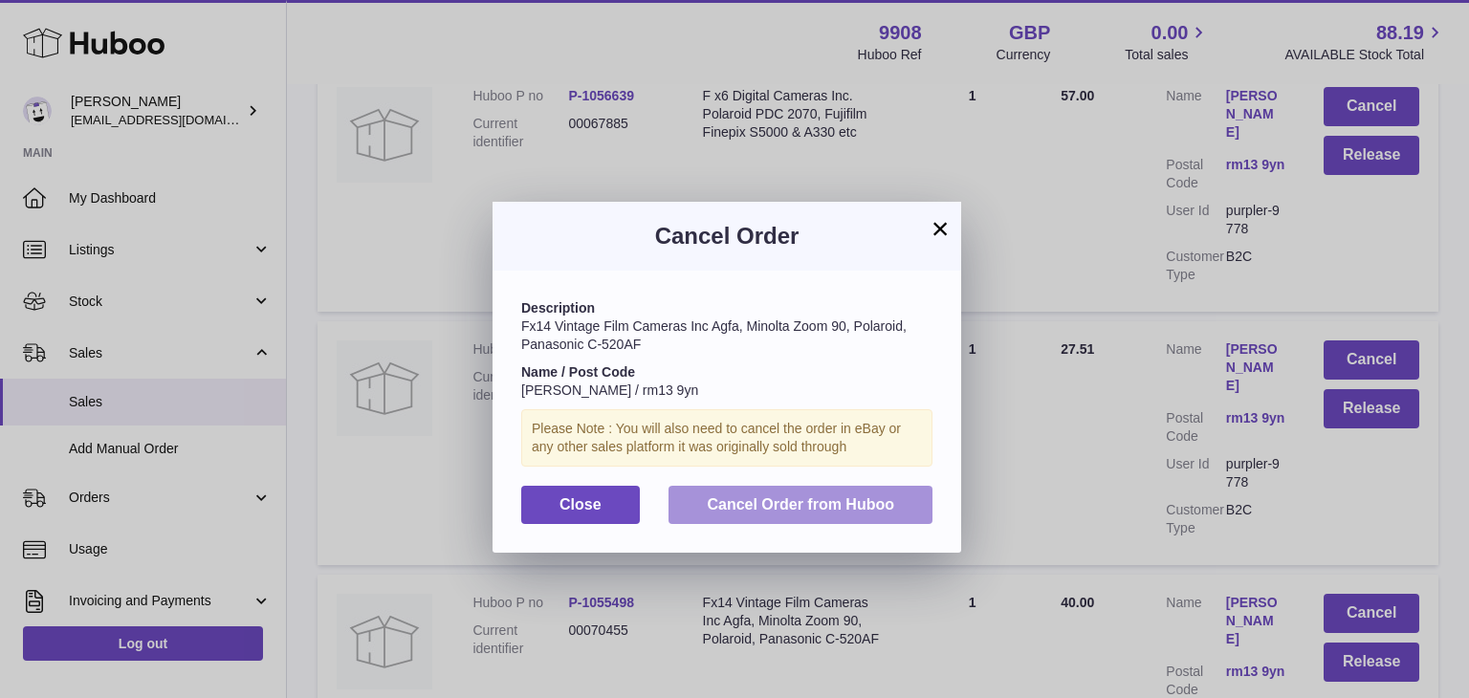
click at [807, 519] on button "Cancel Order from Huboo" at bounding box center [800, 505] width 264 height 39
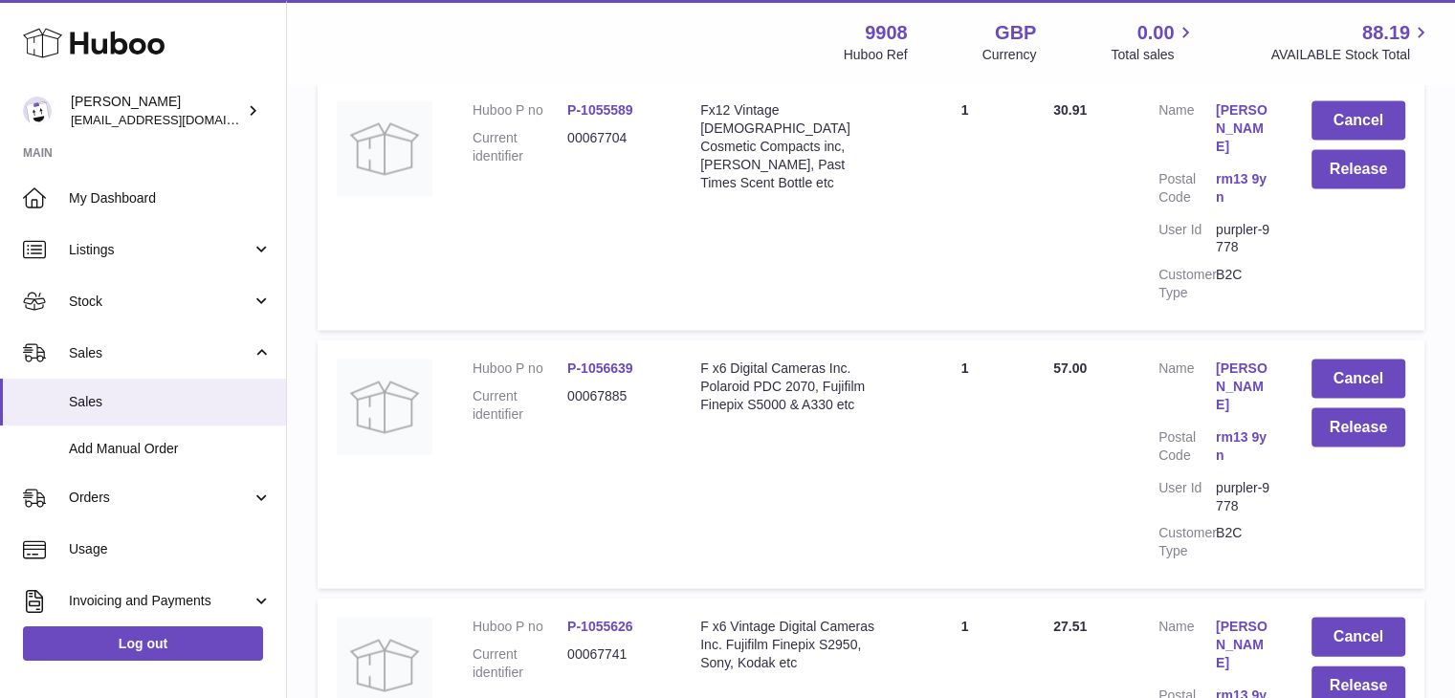
scroll to position [3886, 0]
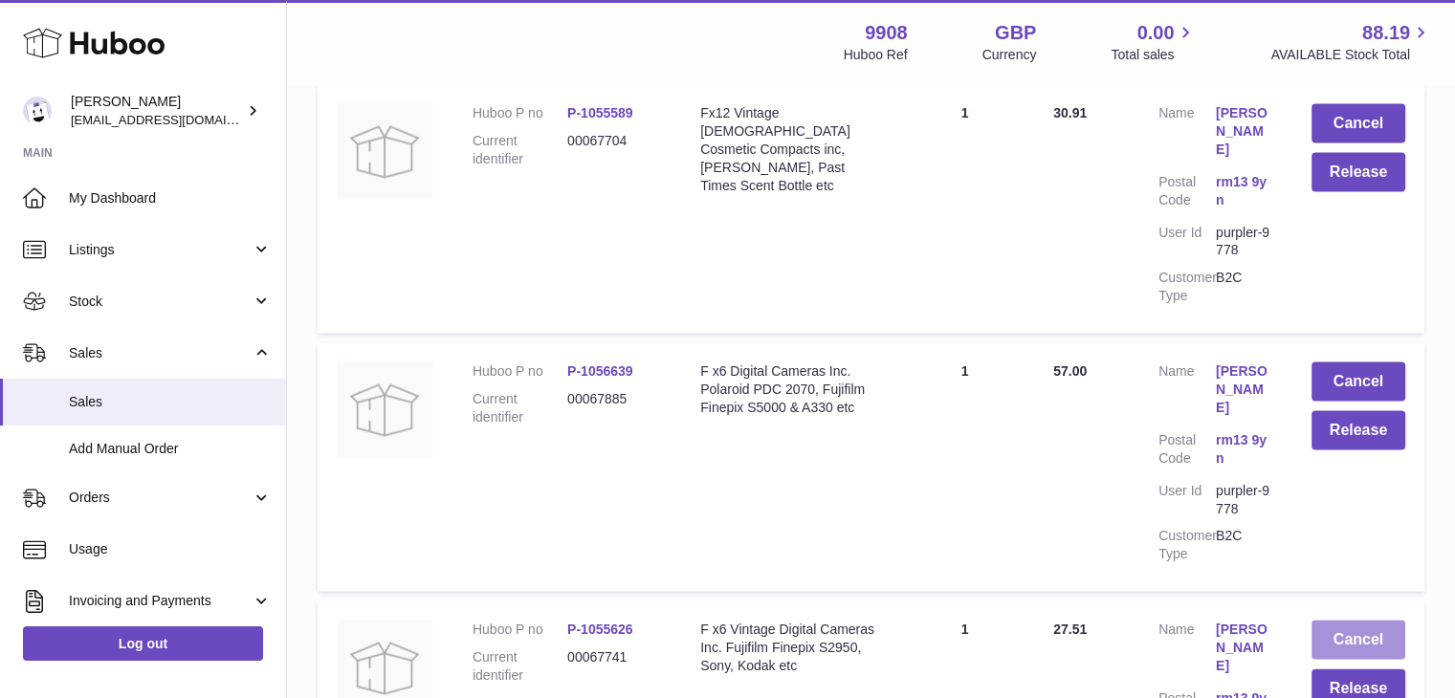
click at [1340, 621] on button "Cancel" at bounding box center [1358, 640] width 94 height 39
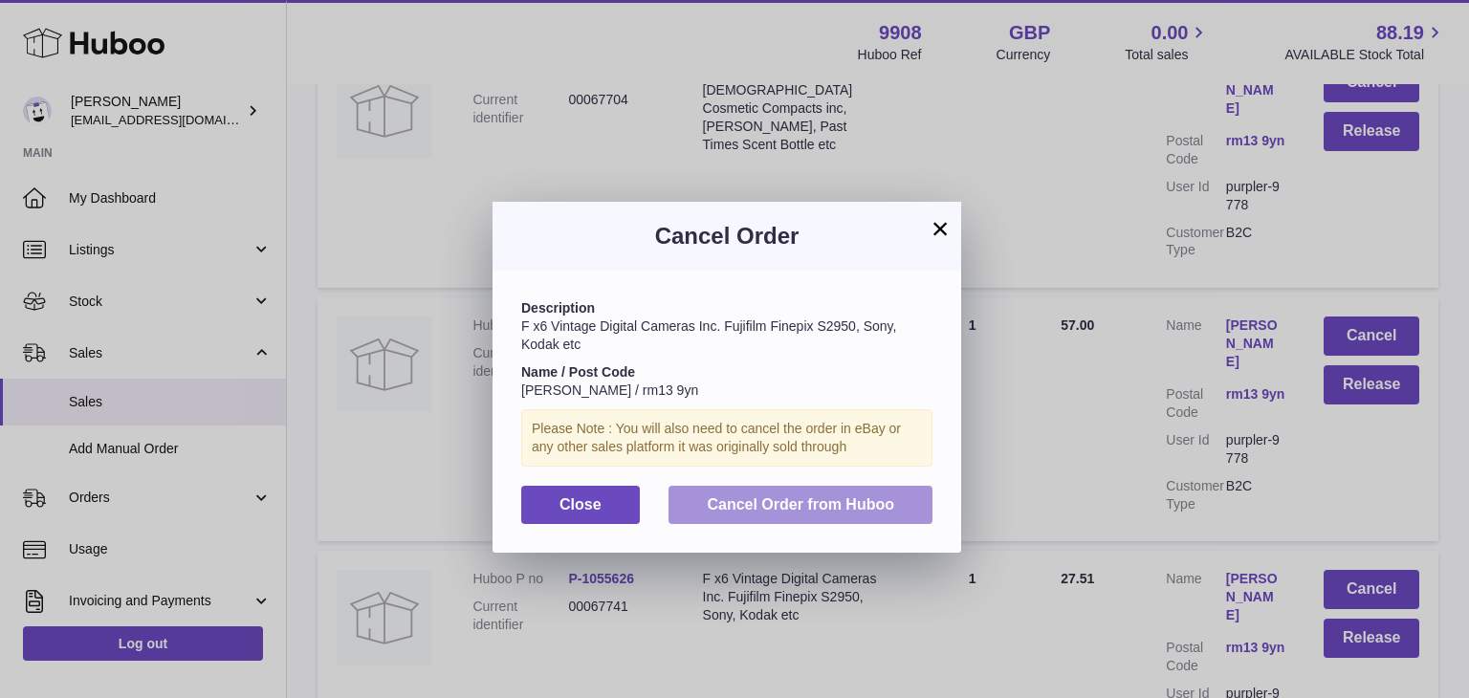
click at [803, 508] on span "Cancel Order from Huboo" at bounding box center [800, 504] width 187 height 16
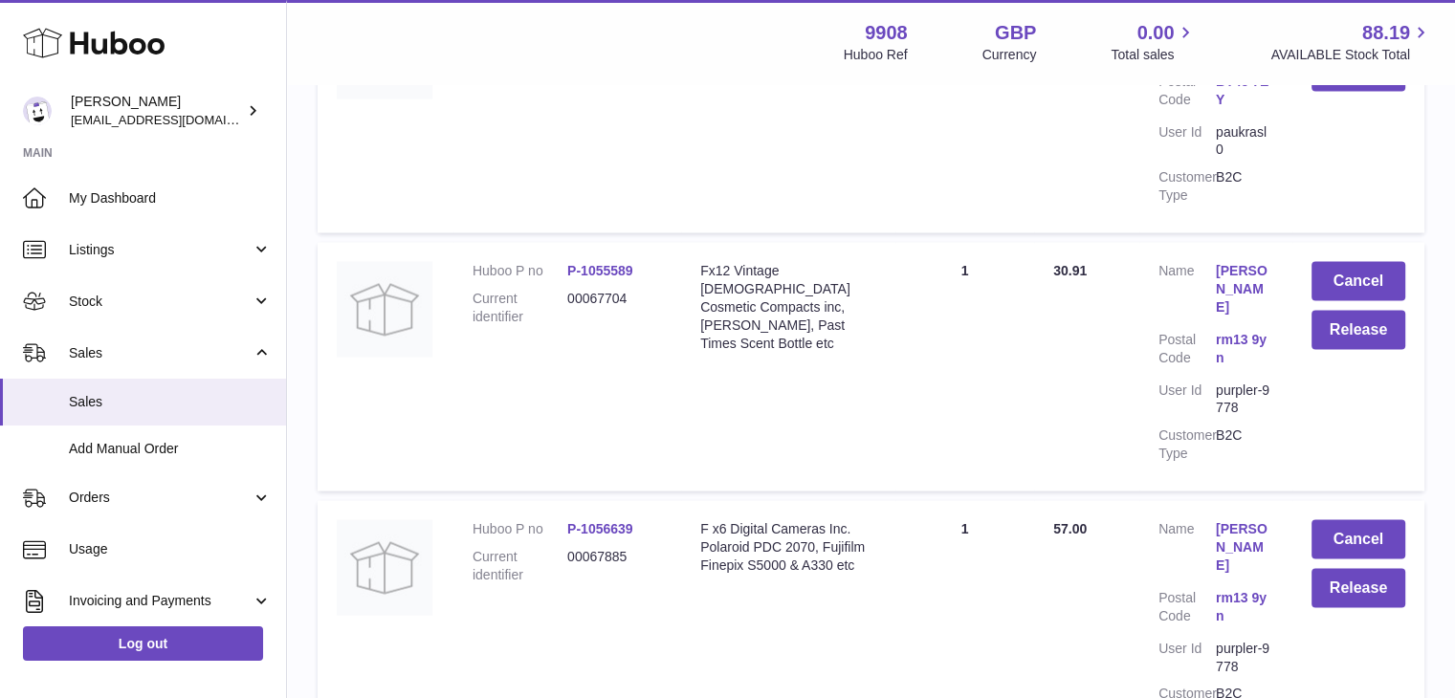
scroll to position [3671, 0]
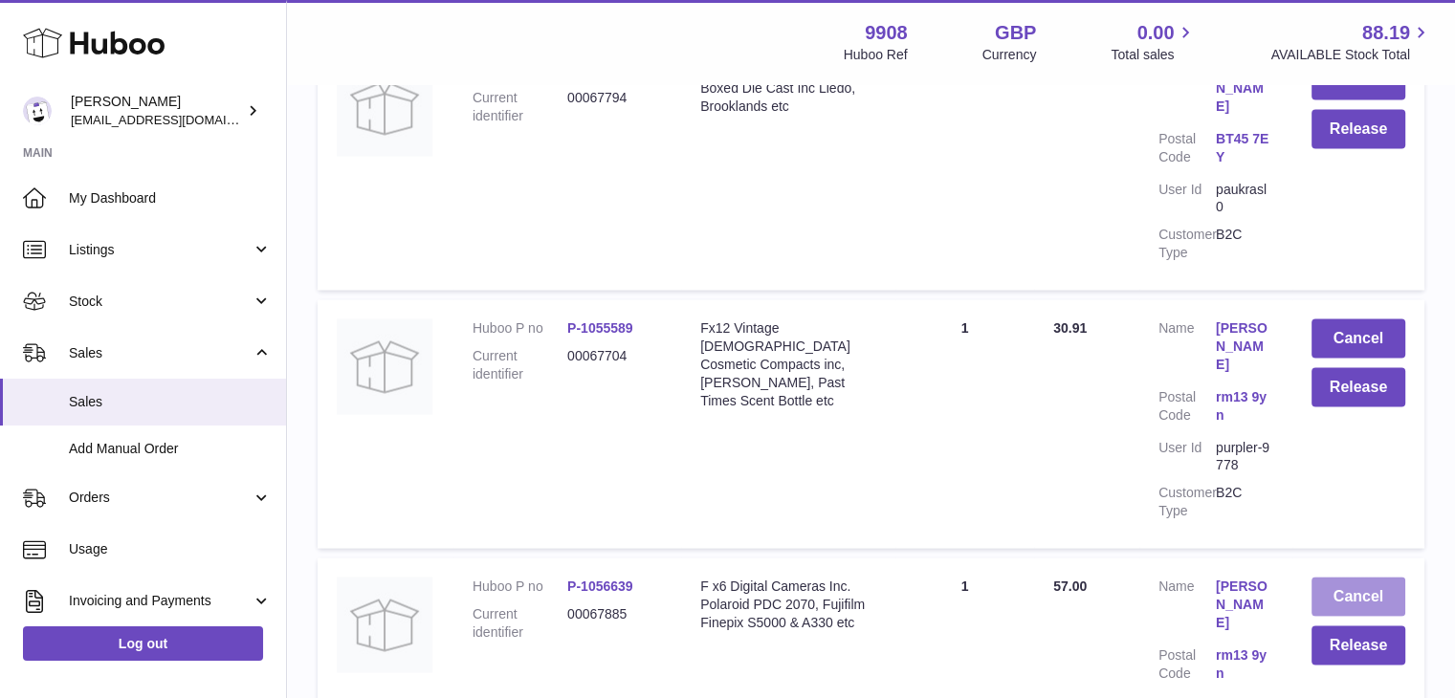
click at [1360, 578] on button "Cancel" at bounding box center [1358, 597] width 94 height 39
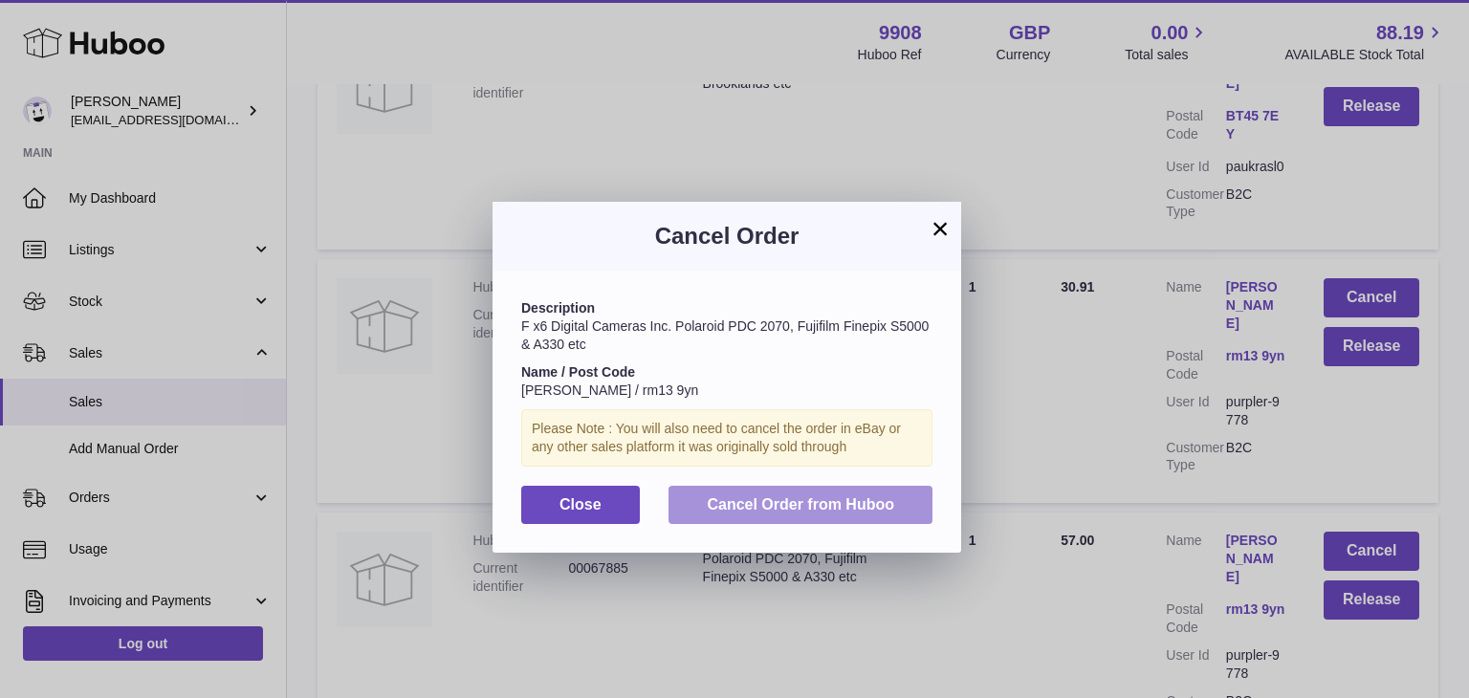
click at [767, 497] on span "Cancel Order from Huboo" at bounding box center [800, 504] width 187 height 16
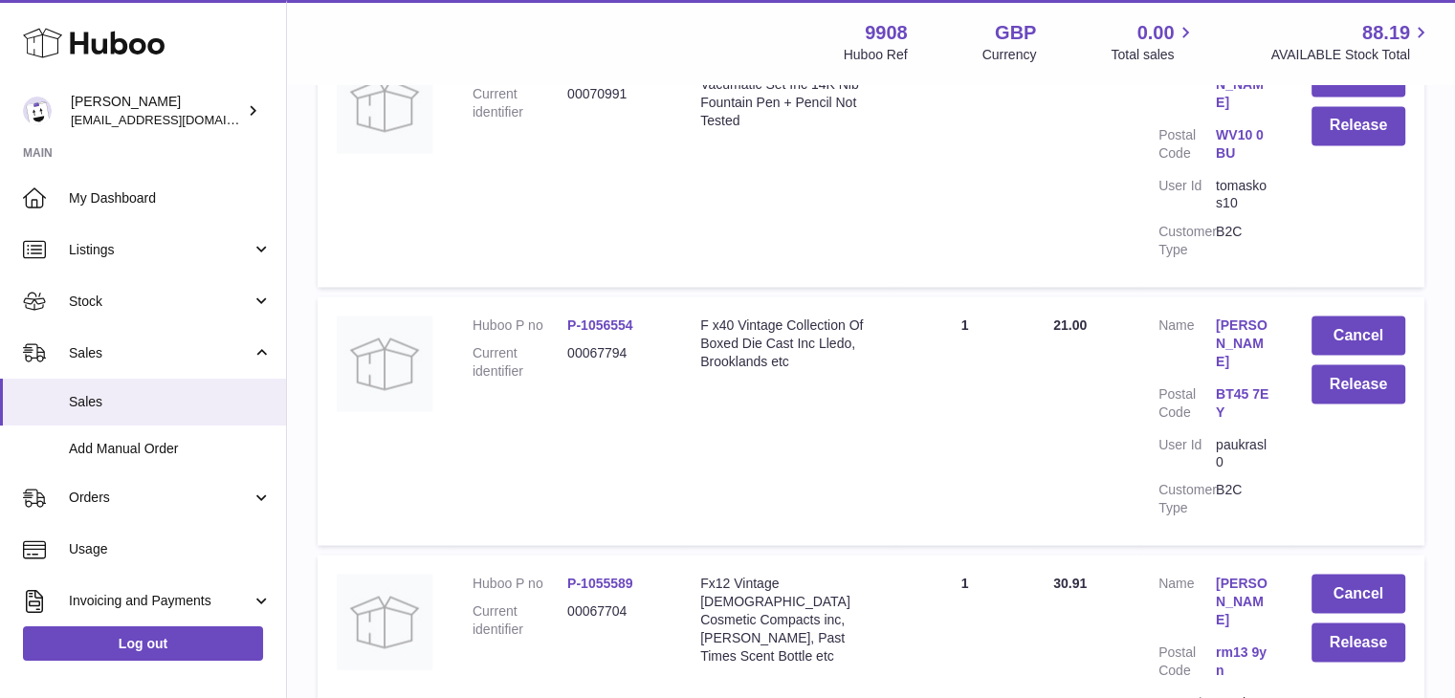
scroll to position [3374, 0]
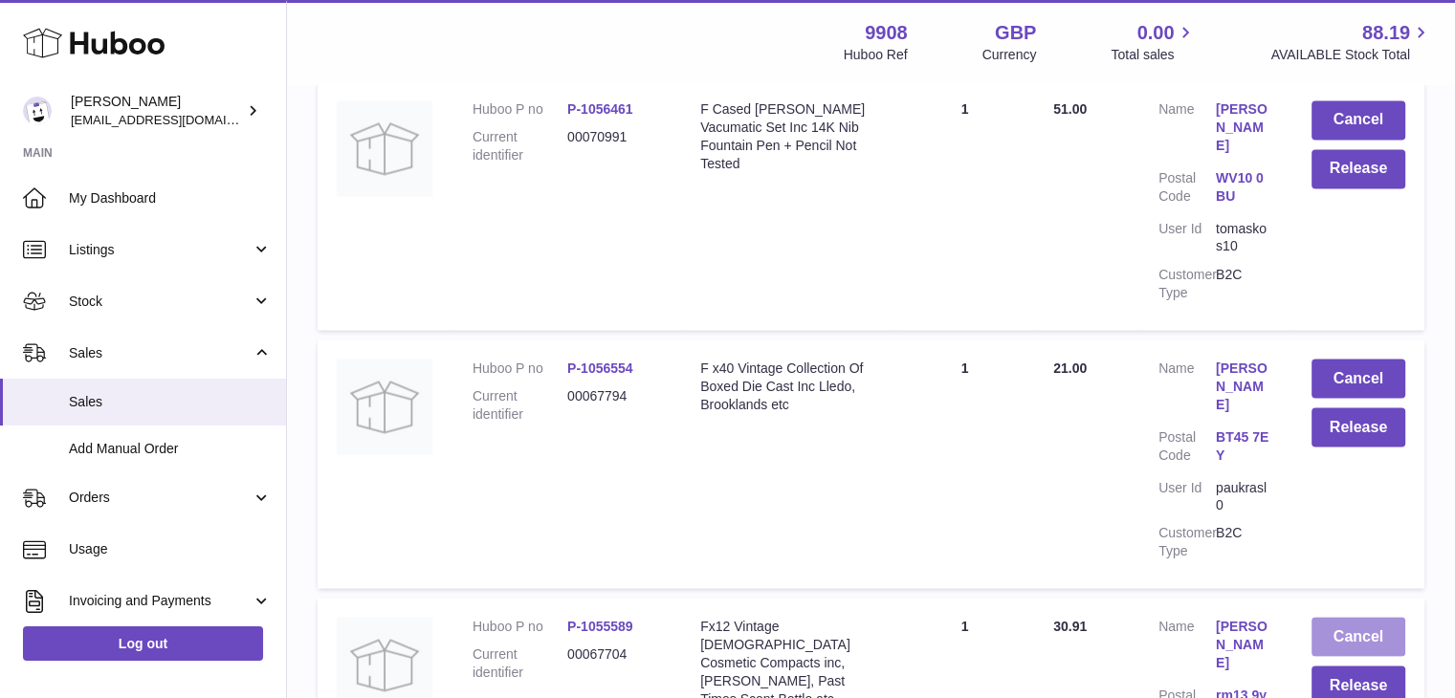
click at [1342, 617] on button "Cancel" at bounding box center [1358, 636] width 94 height 39
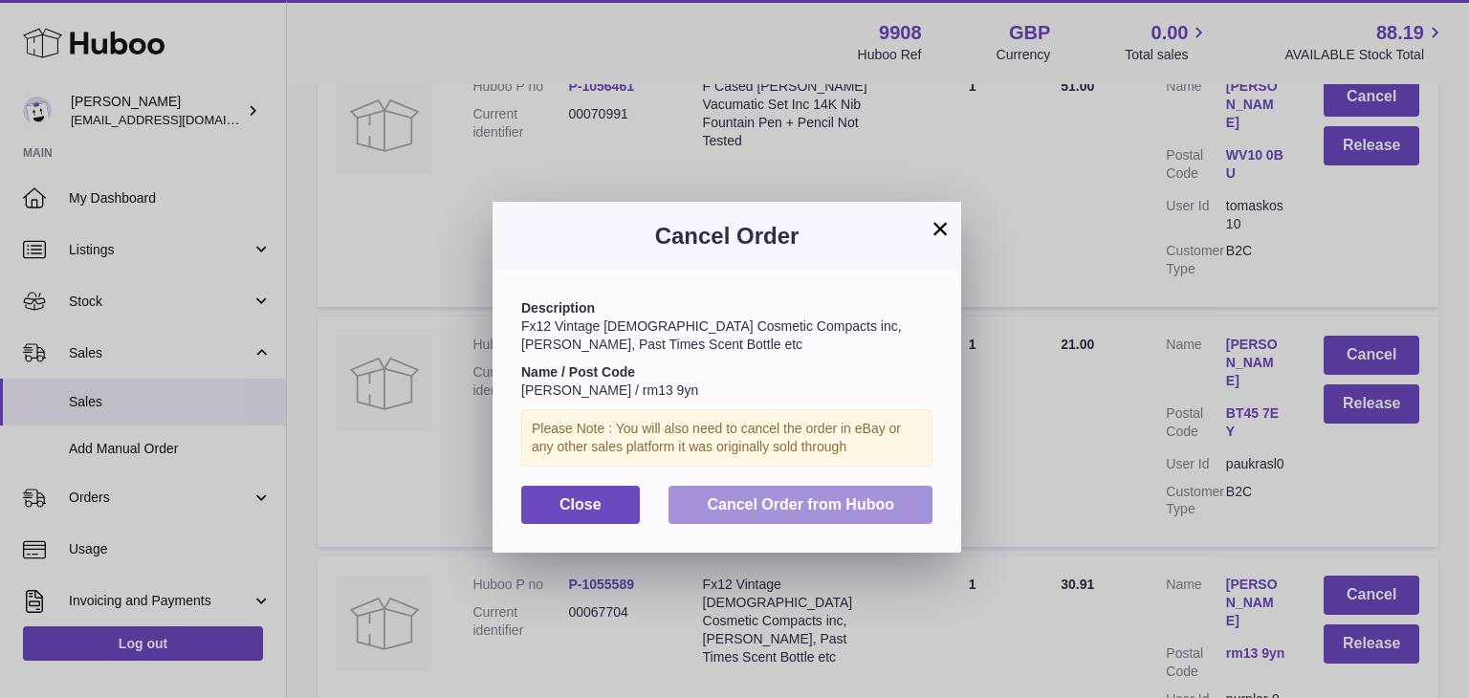
click at [821, 500] on span "Cancel Order from Huboo" at bounding box center [800, 504] width 187 height 16
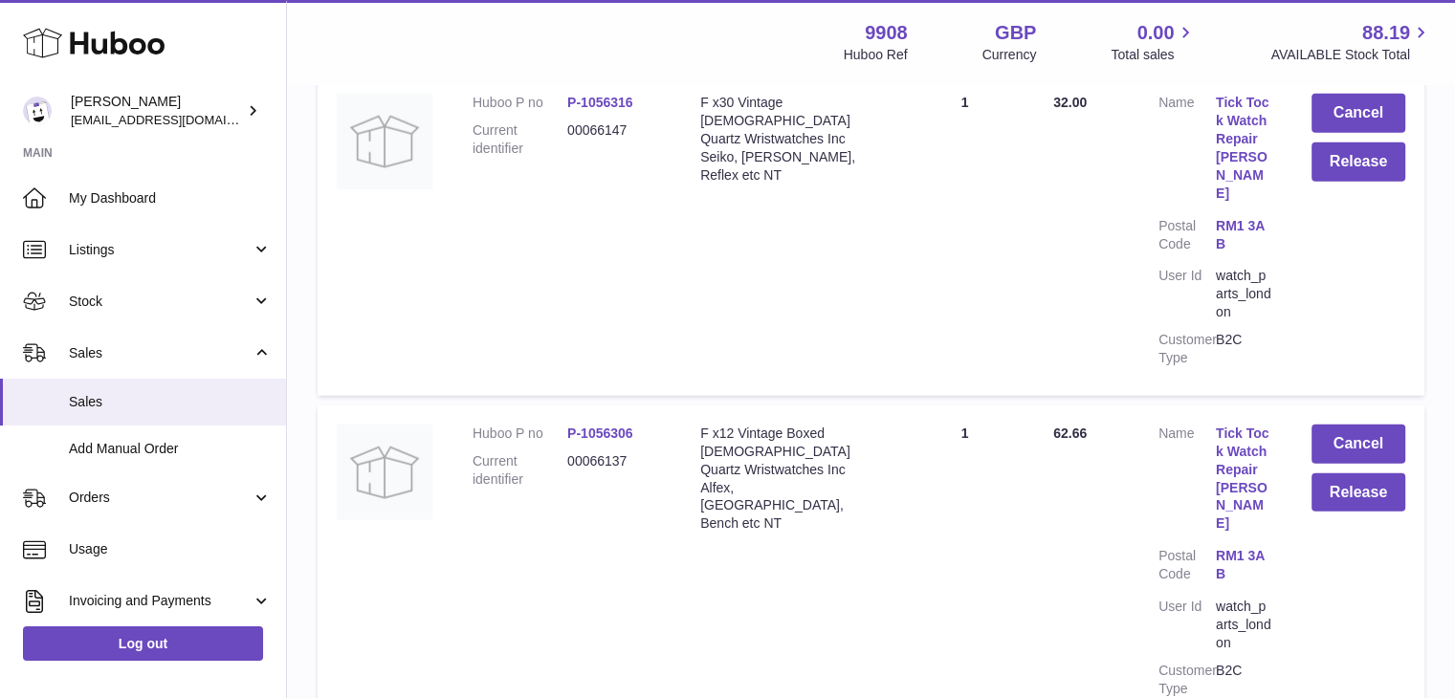
scroll to position [4599, 0]
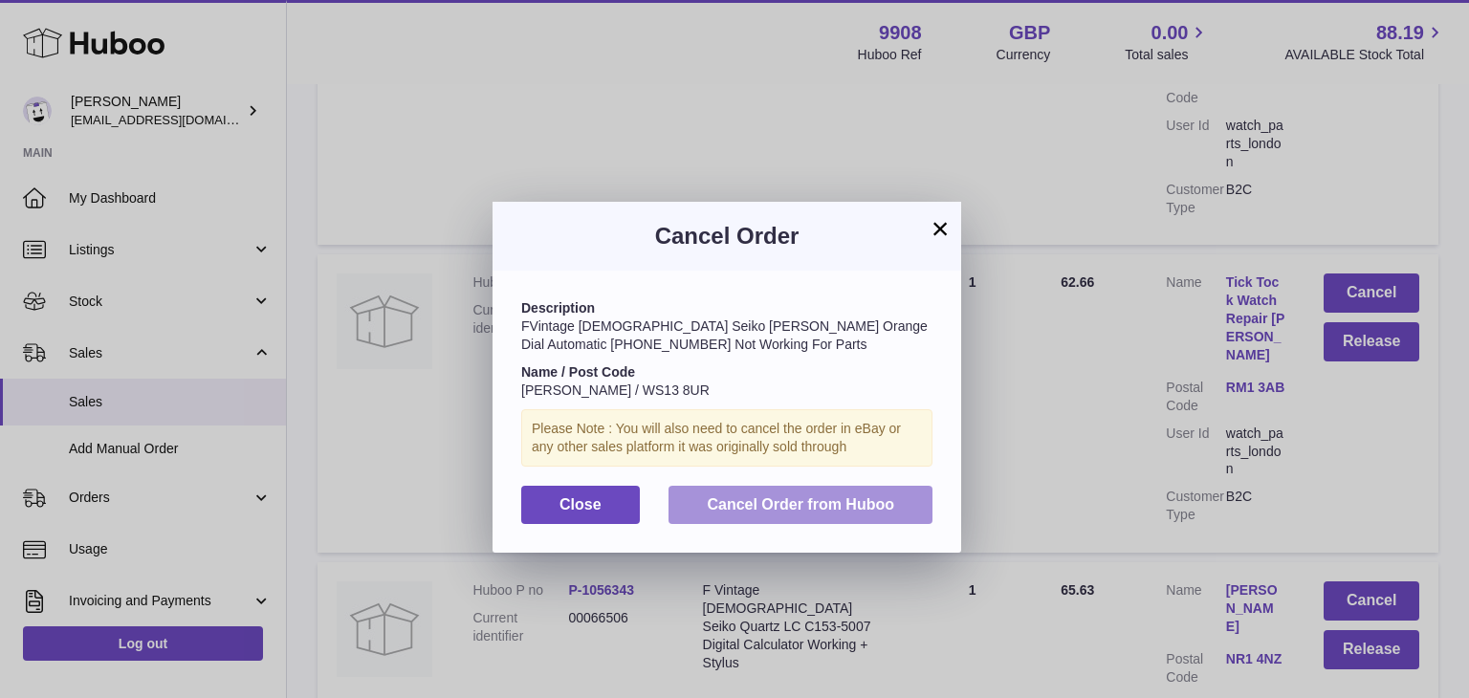
click at [826, 496] on span "Cancel Order from Huboo" at bounding box center [800, 504] width 187 height 16
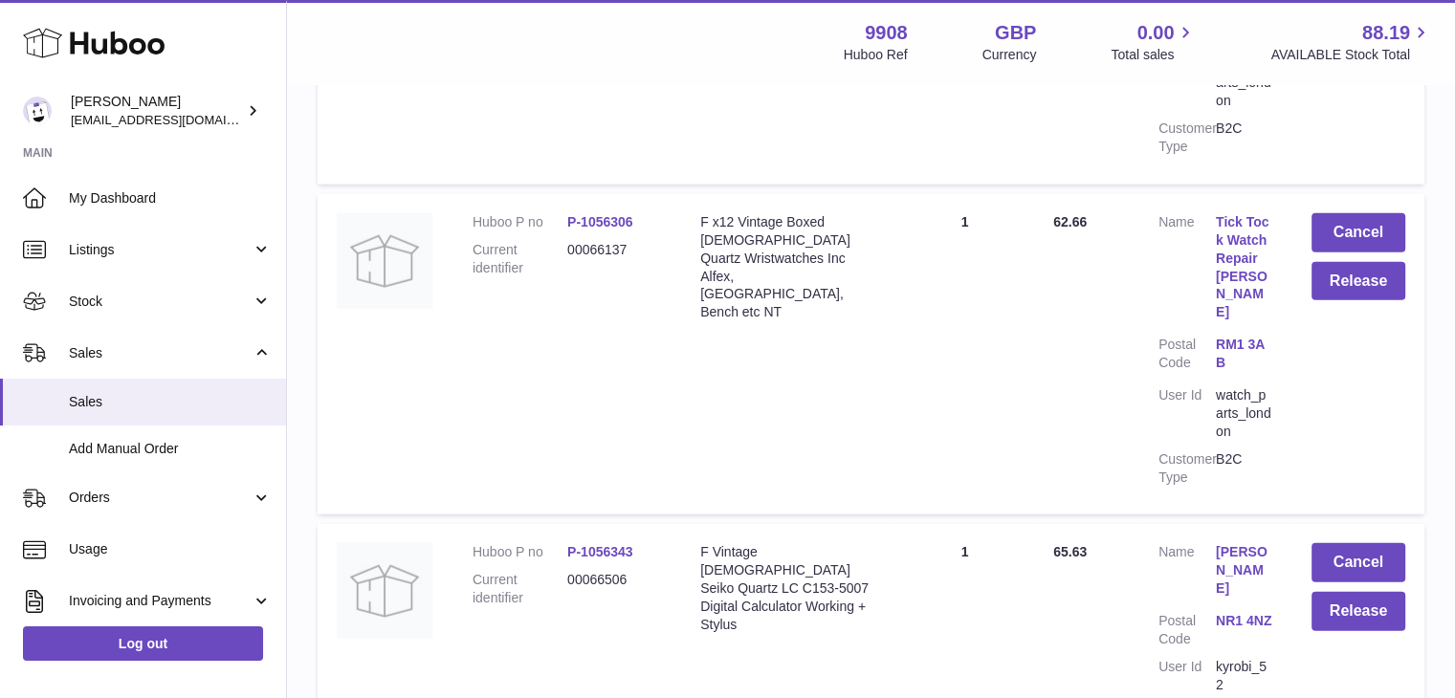
scroll to position [4780, 0]
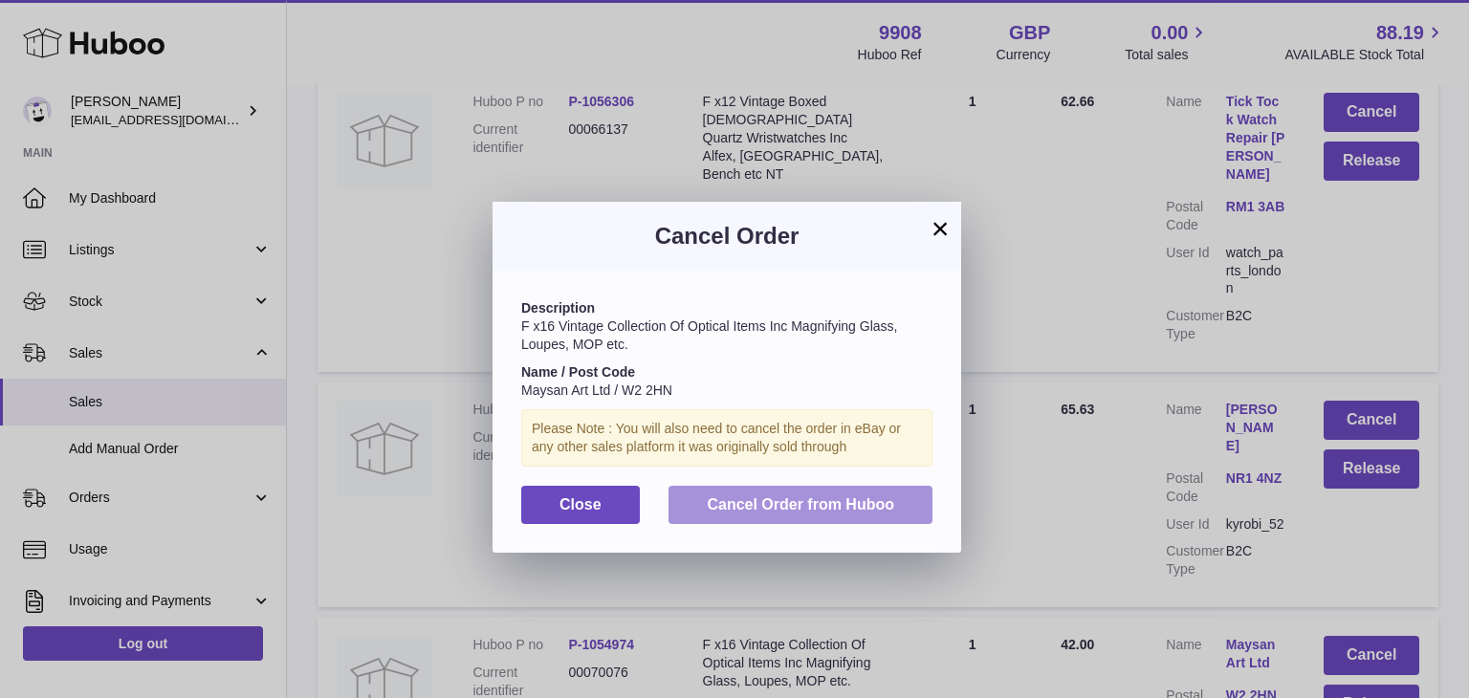
click at [849, 511] on span "Cancel Order from Huboo" at bounding box center [800, 504] width 187 height 16
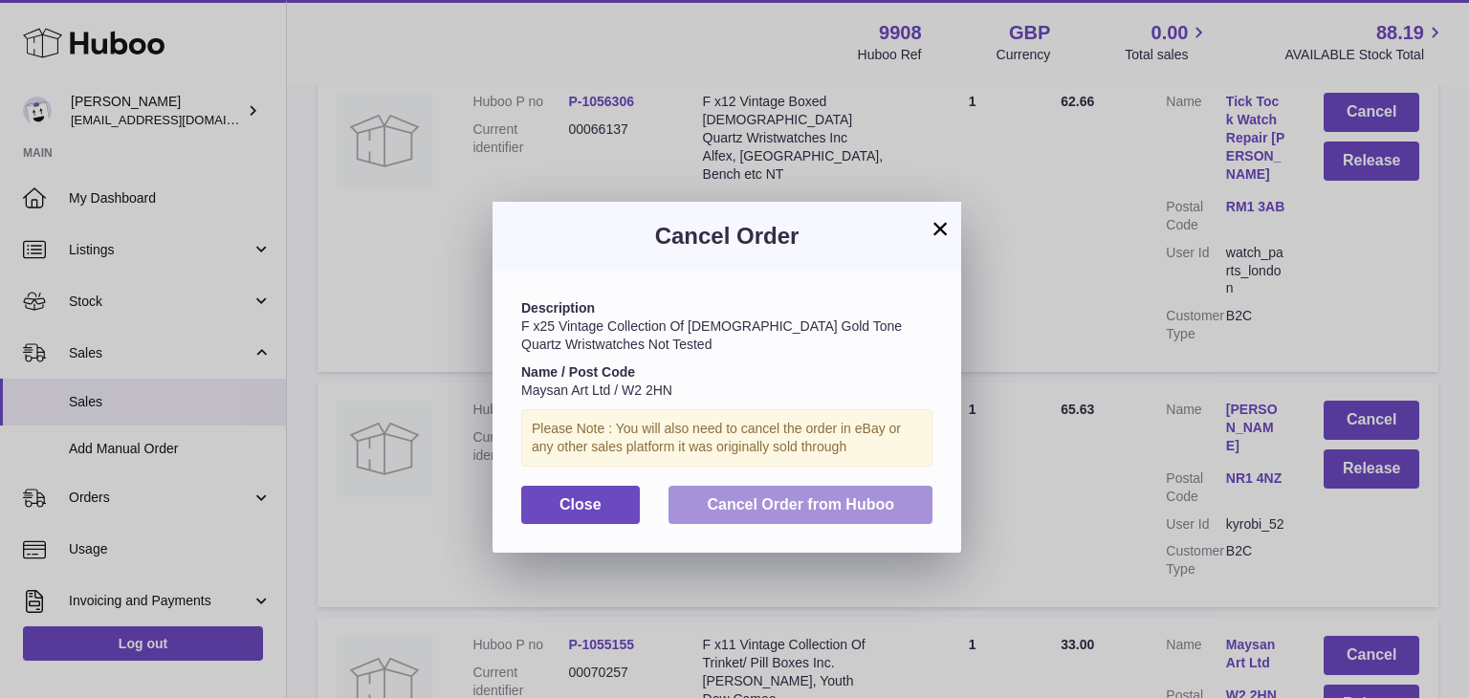
click at [857, 501] on span "Cancel Order from Huboo" at bounding box center [800, 504] width 187 height 16
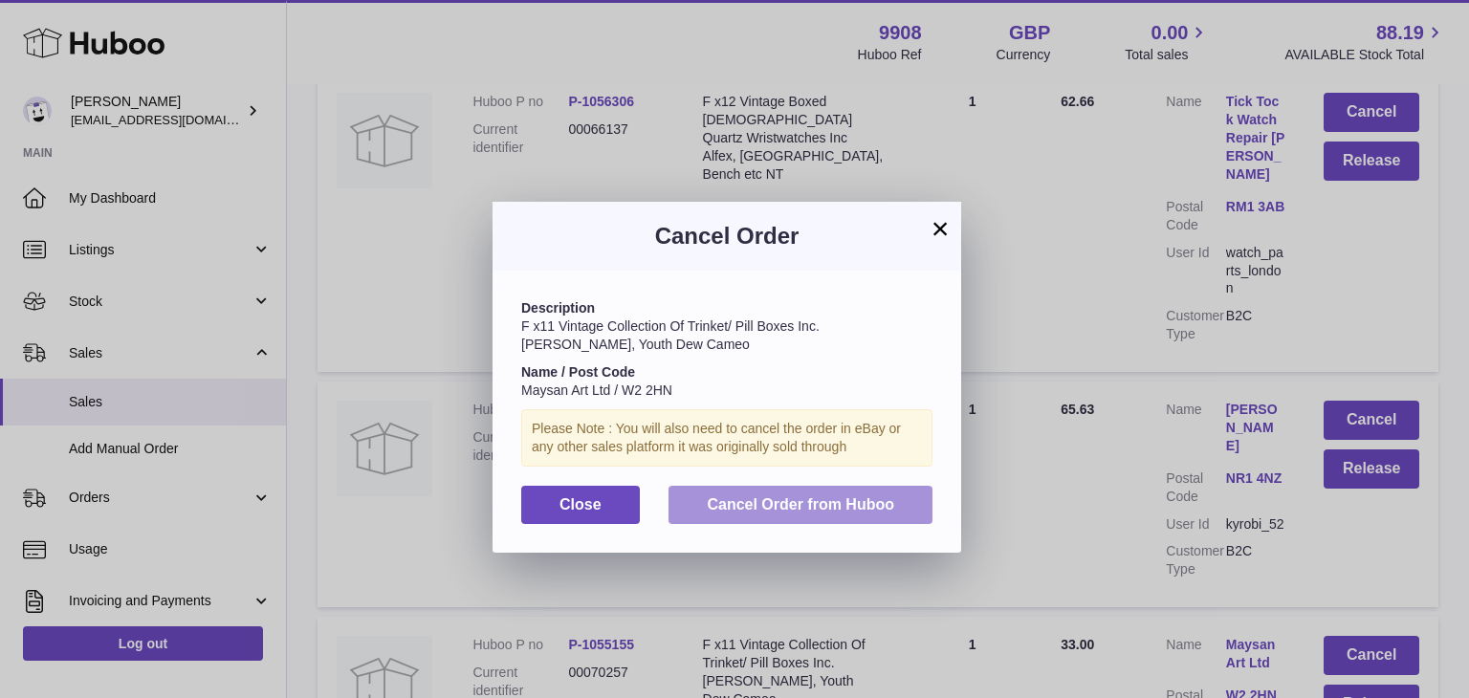
click at [856, 513] on span "Cancel Order from Huboo" at bounding box center [800, 504] width 187 height 16
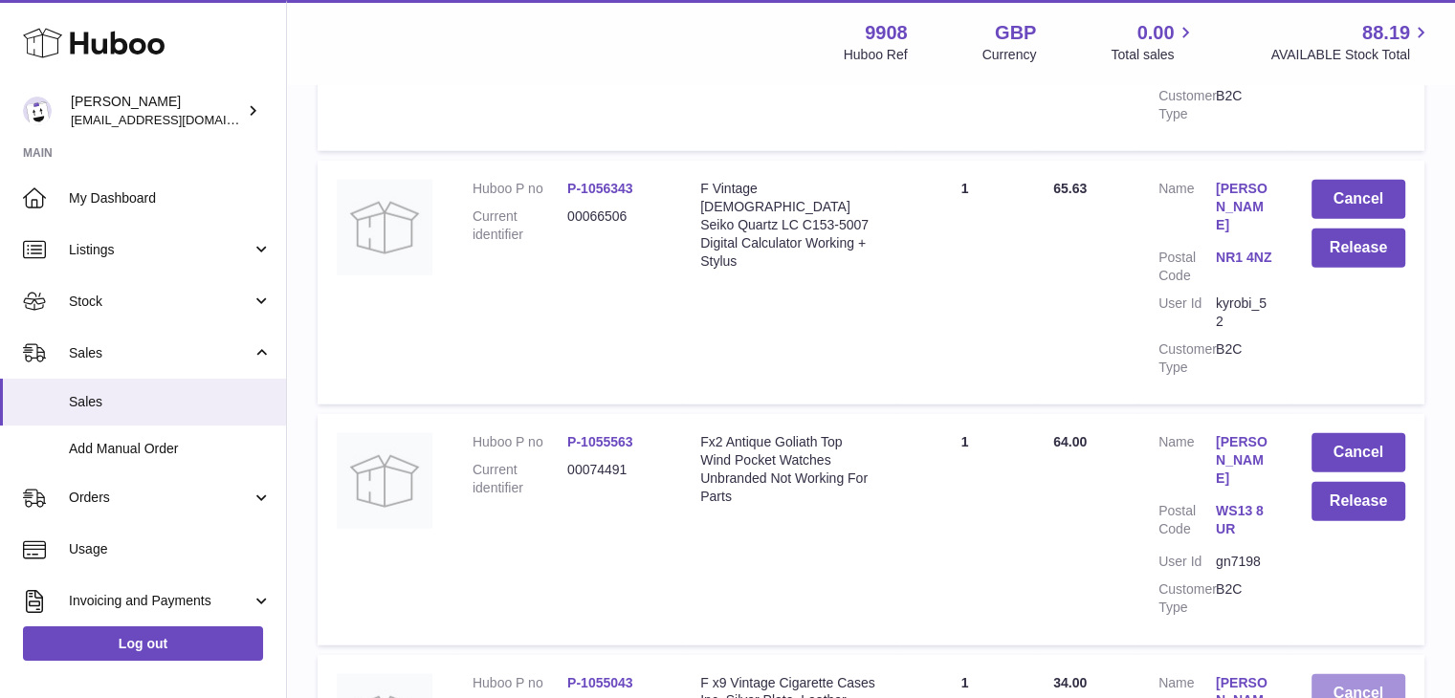
scroll to position [5134, 0]
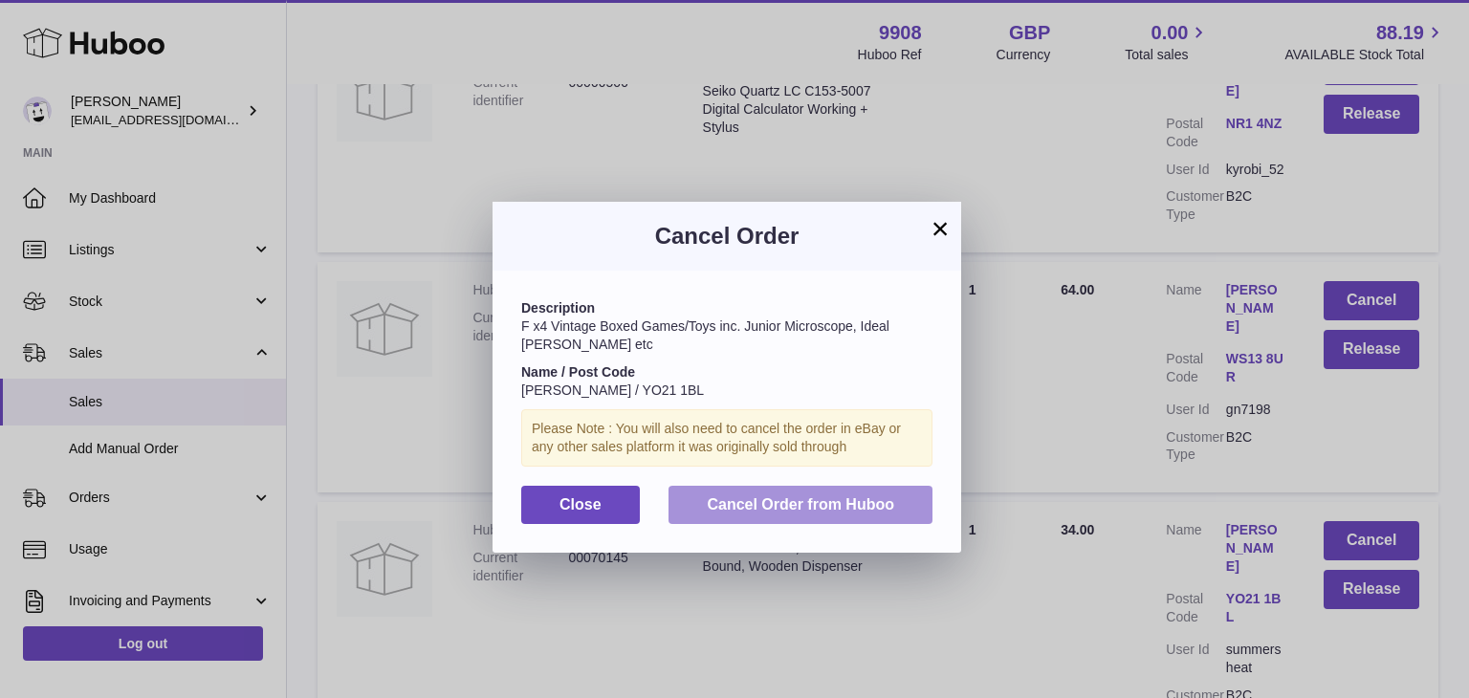
click at [780, 510] on span "Cancel Order from Huboo" at bounding box center [800, 504] width 187 height 16
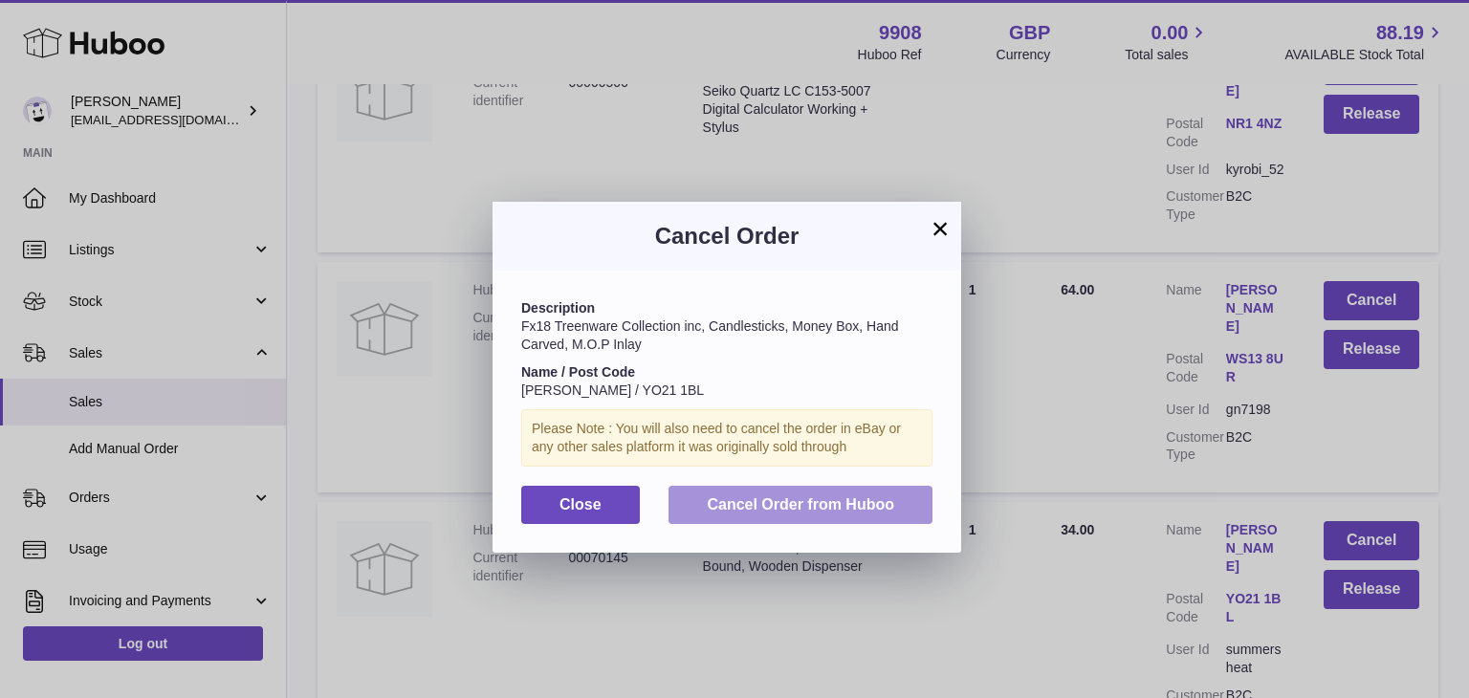
click at [830, 493] on button "Cancel Order from Huboo" at bounding box center [800, 505] width 264 height 39
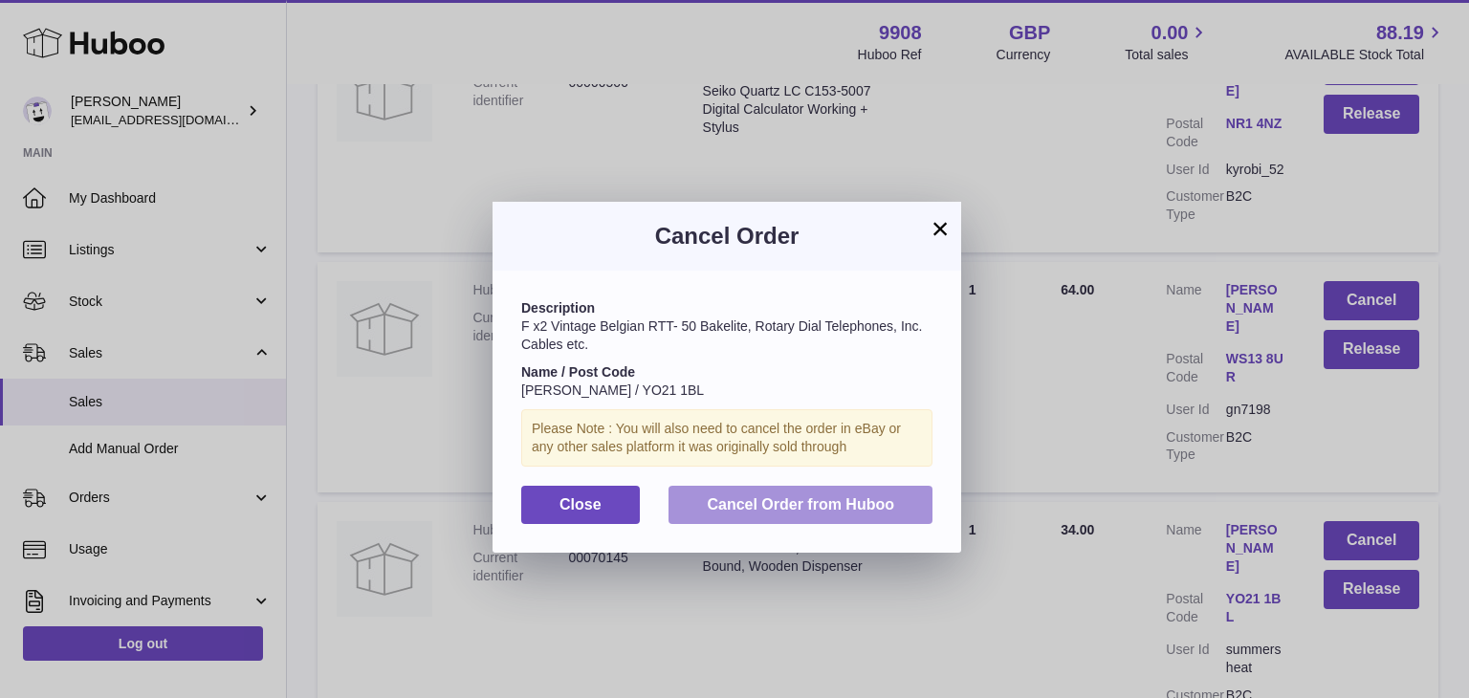
click at [834, 502] on span "Cancel Order from Huboo" at bounding box center [800, 504] width 187 height 16
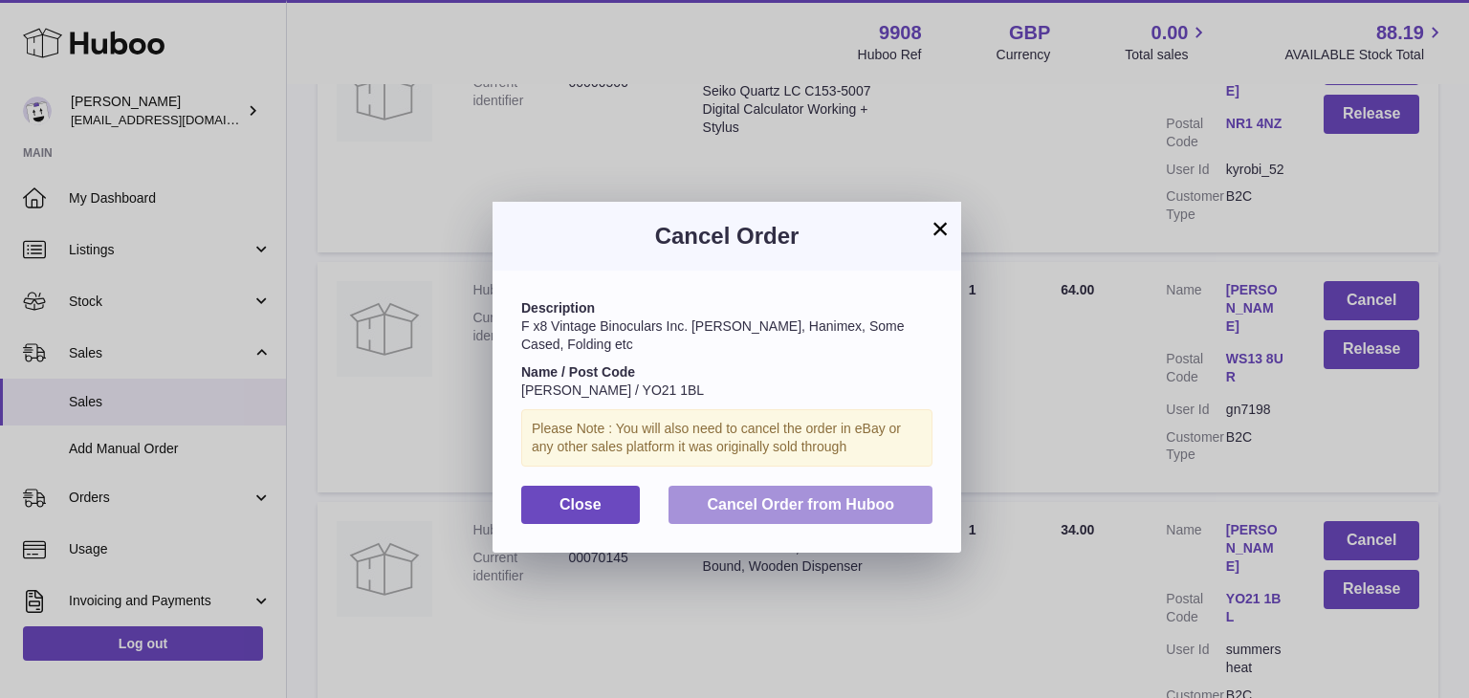
click at [827, 502] on span "Cancel Order from Huboo" at bounding box center [800, 504] width 187 height 16
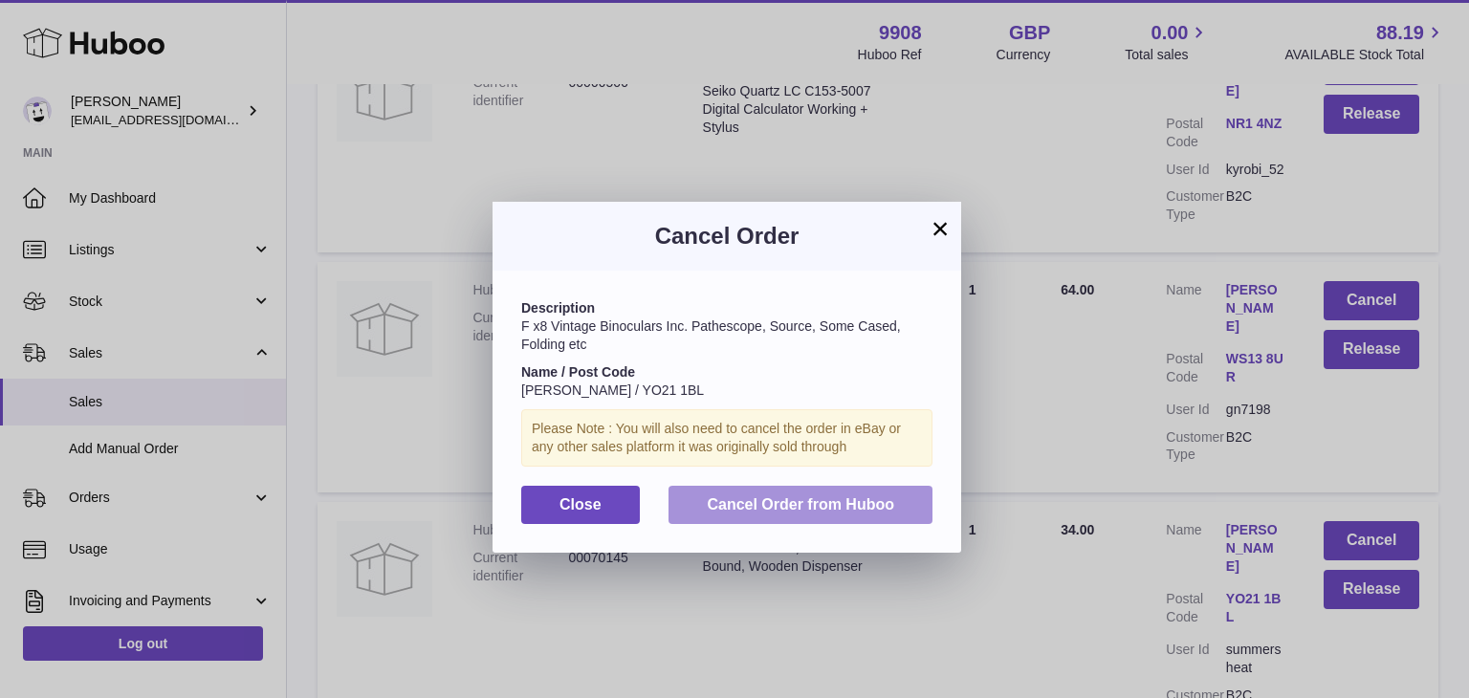
click at [878, 496] on span "Cancel Order from Huboo" at bounding box center [800, 504] width 187 height 16
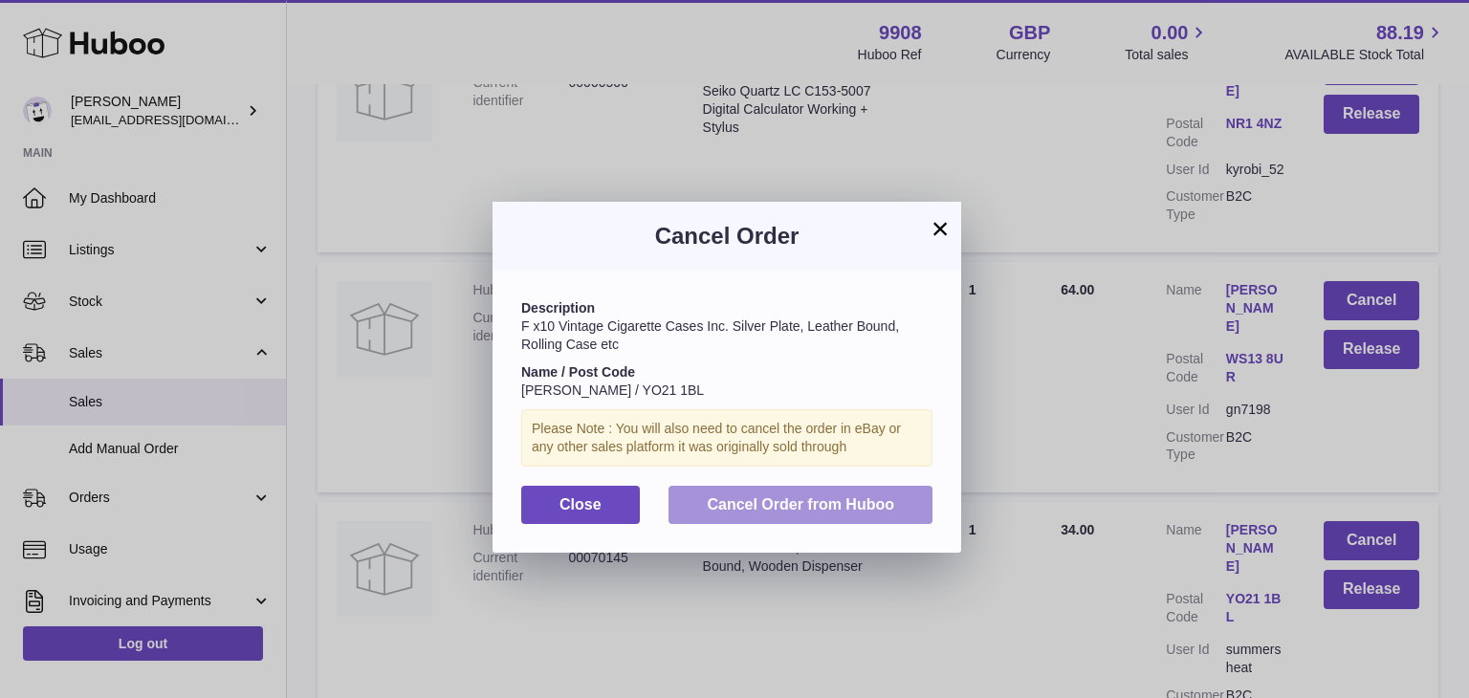
click at [857, 488] on button "Cancel Order from Huboo" at bounding box center [800, 505] width 264 height 39
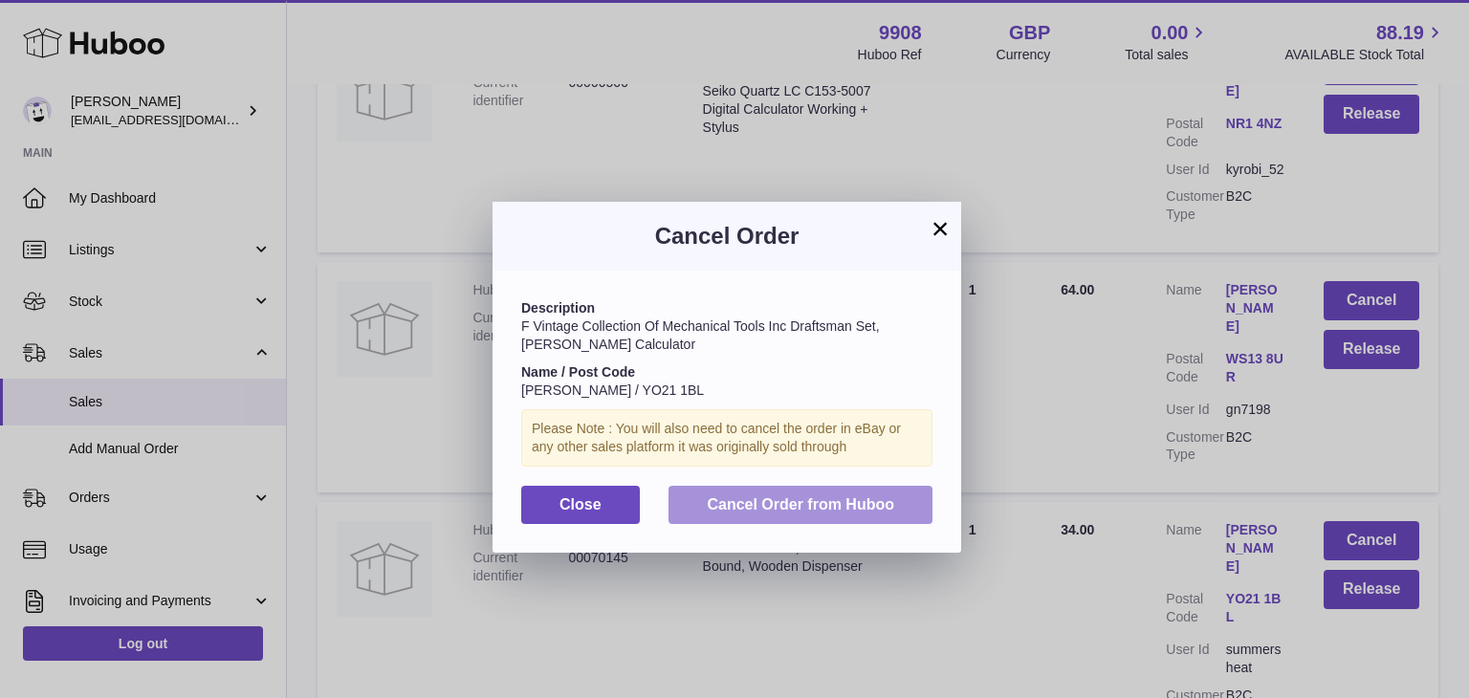
click at [893, 510] on span "Cancel Order from Huboo" at bounding box center [800, 504] width 187 height 16
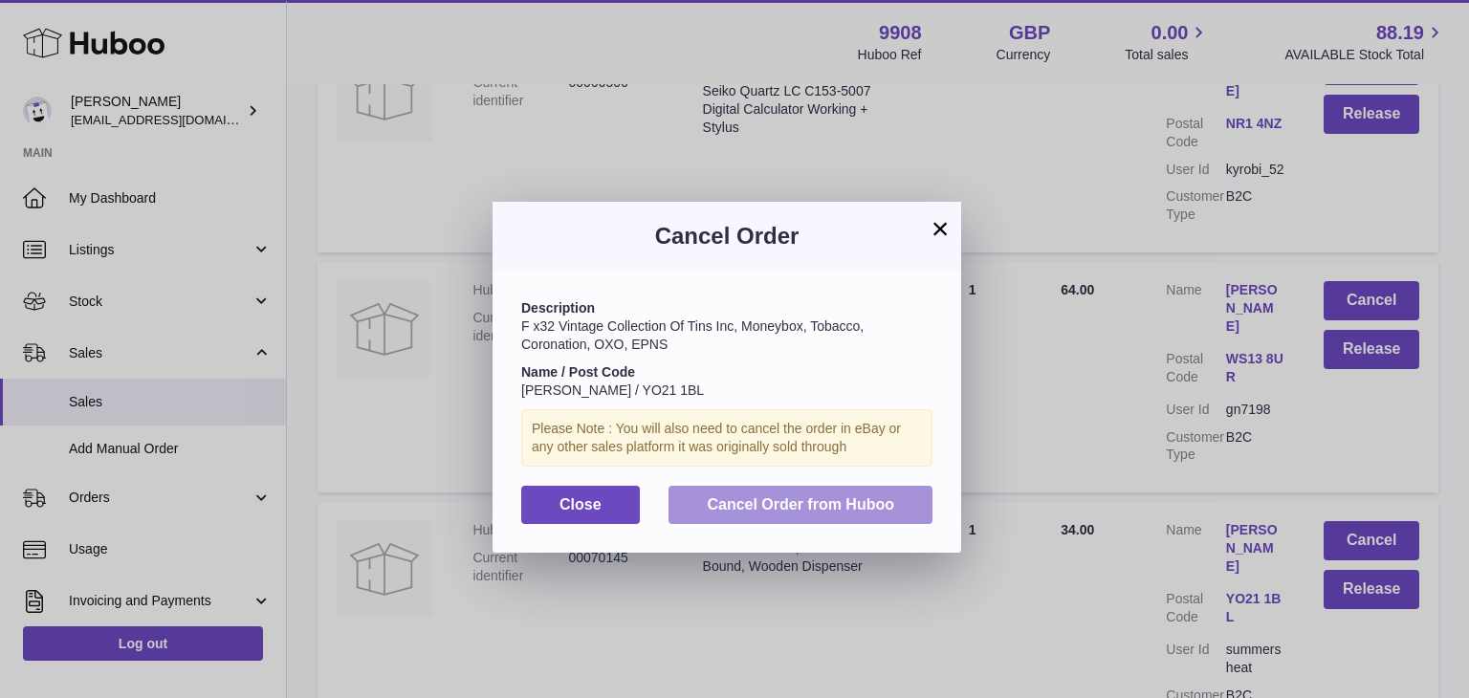
click at [786, 502] on span "Cancel Order from Huboo" at bounding box center [800, 504] width 187 height 16
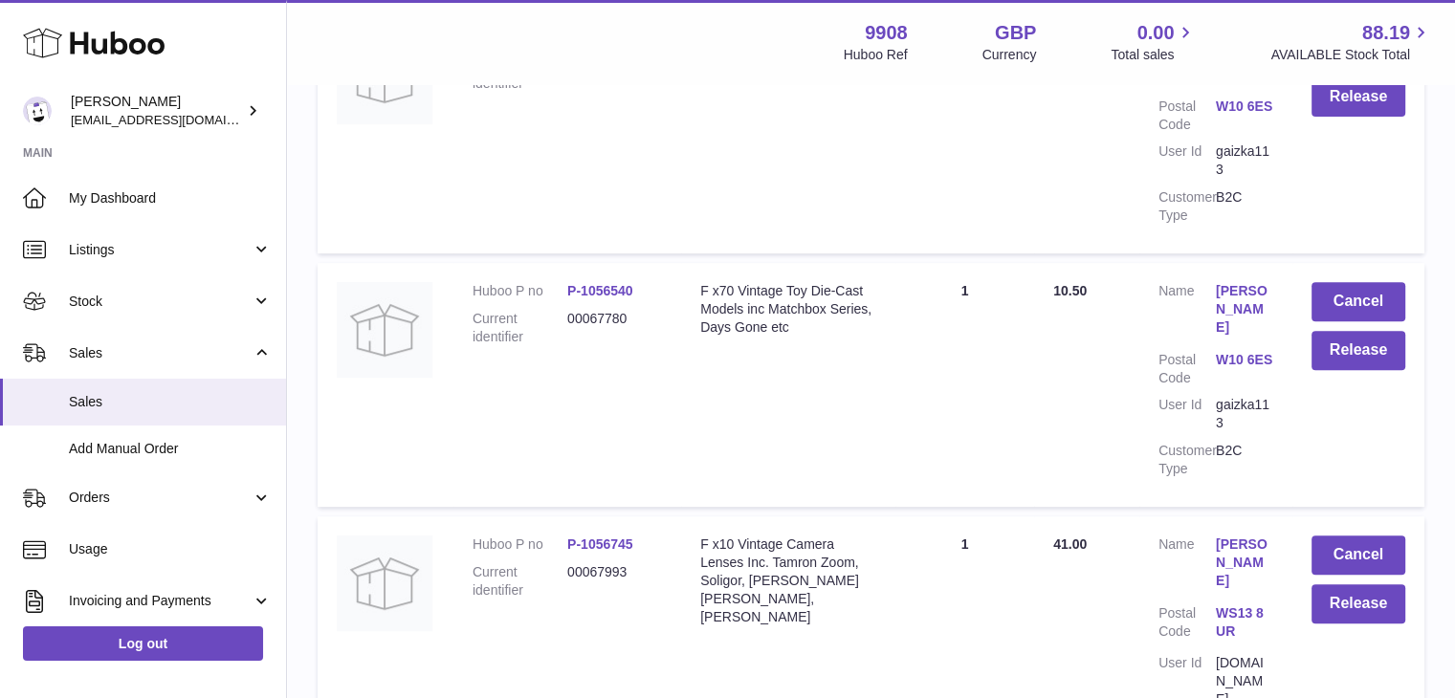
scroll to position [7949, 0]
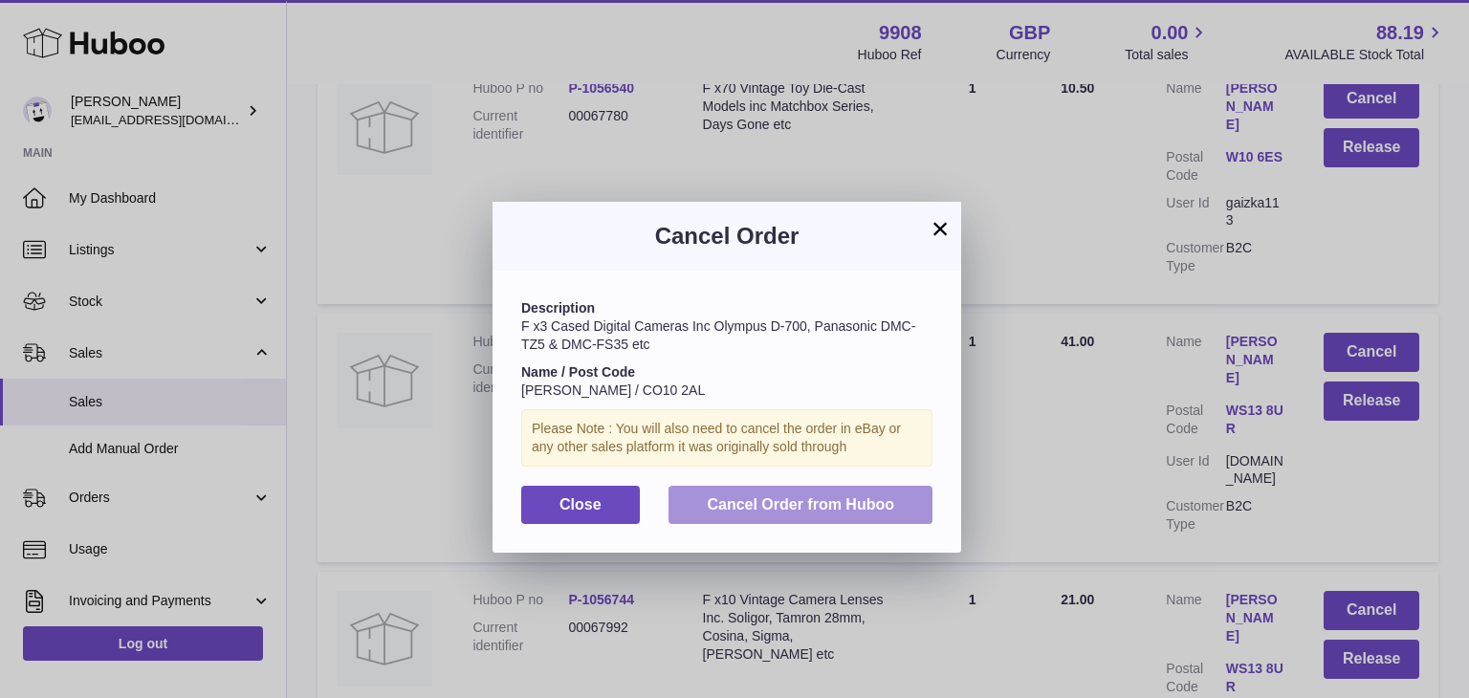
click at [827, 502] on span "Cancel Order from Huboo" at bounding box center [800, 504] width 187 height 16
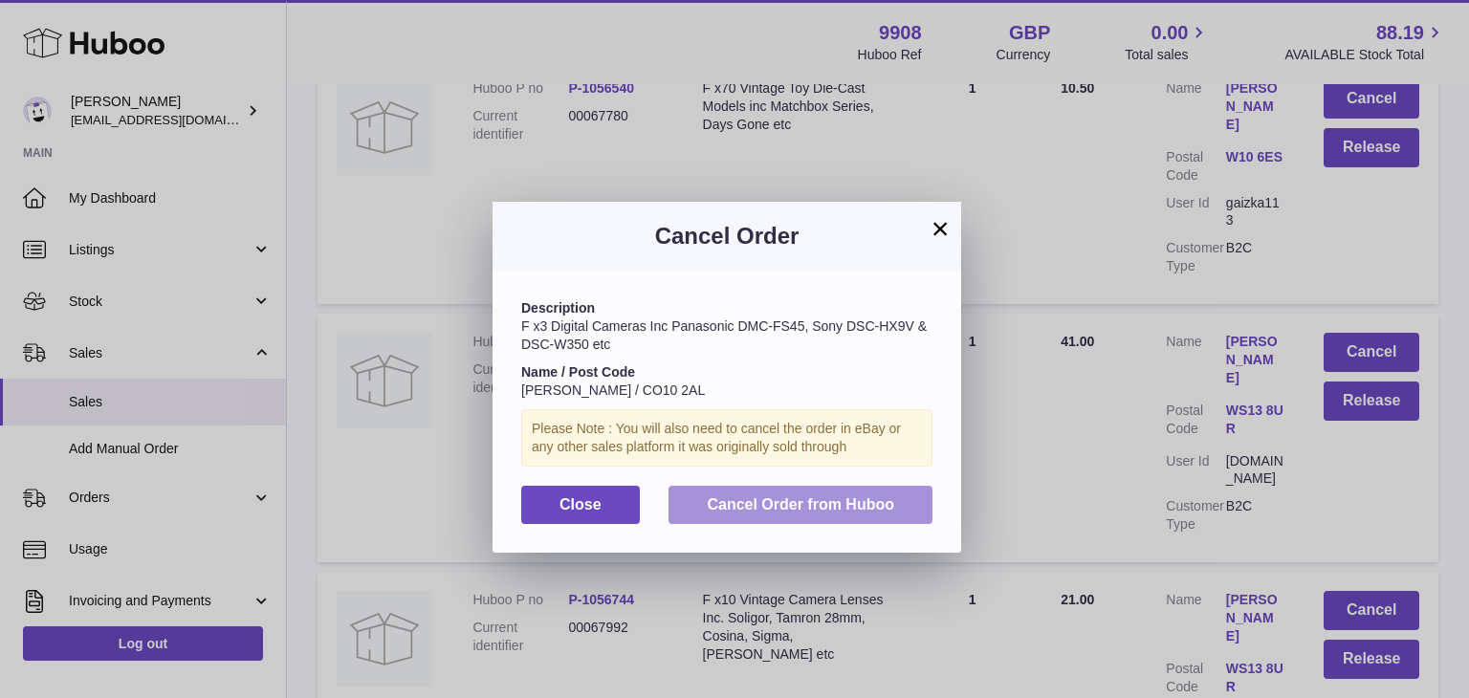
click at [777, 504] on span "Cancel Order from Huboo" at bounding box center [800, 504] width 187 height 16
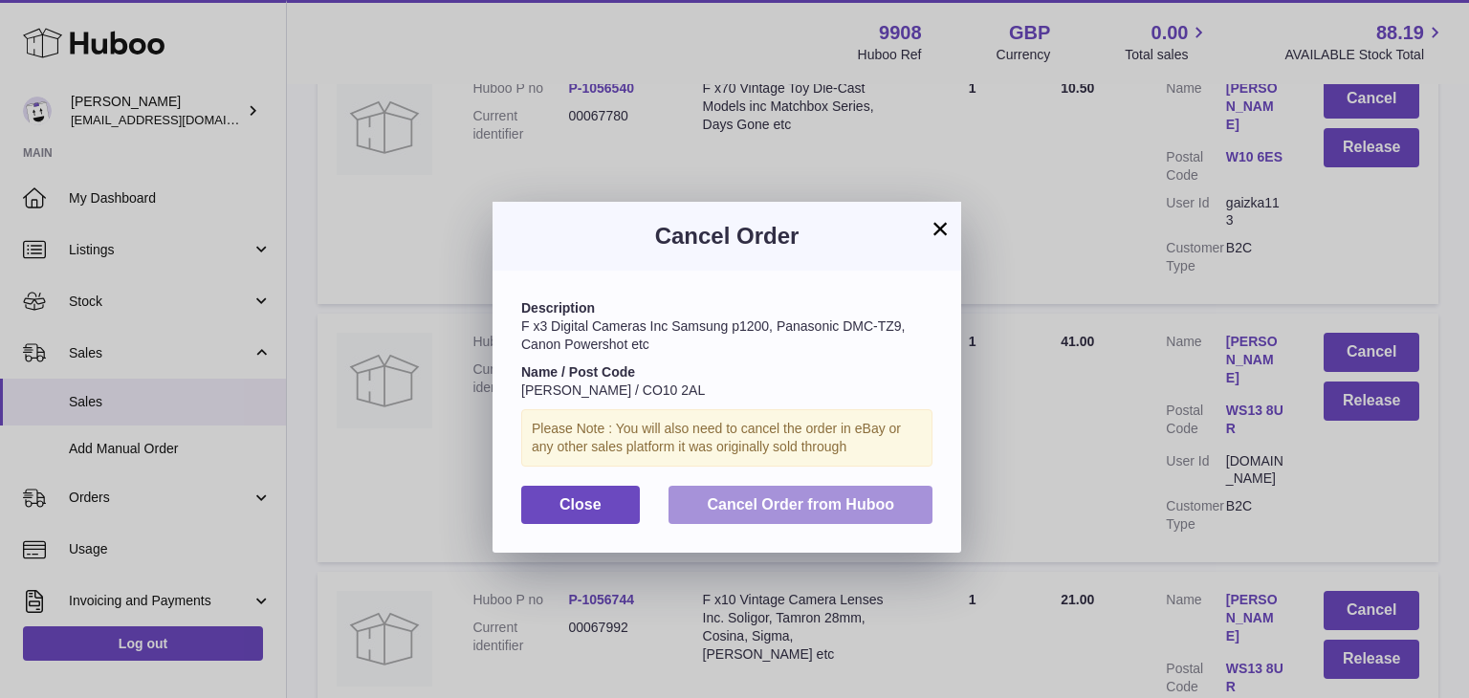
click at [781, 503] on span "Cancel Order from Huboo" at bounding box center [800, 504] width 187 height 16
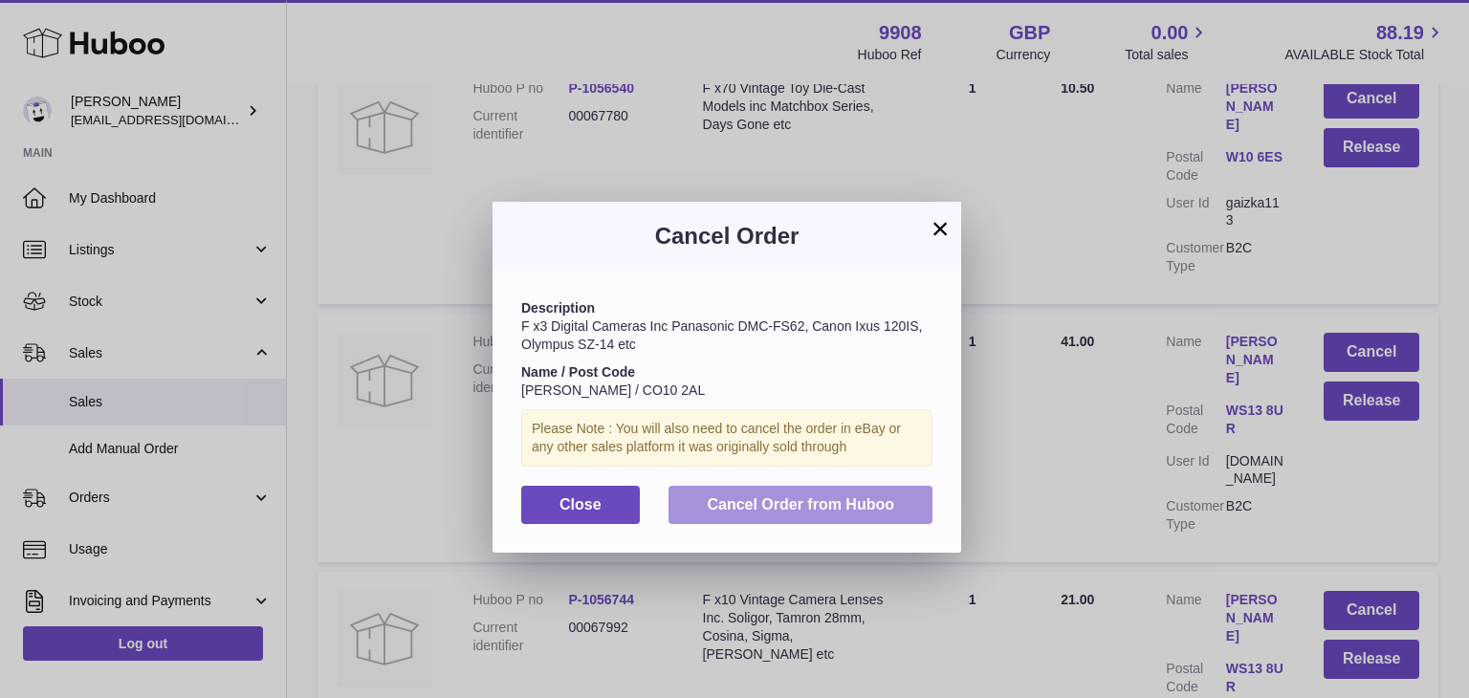
click at [819, 500] on span "Cancel Order from Huboo" at bounding box center [800, 504] width 187 height 16
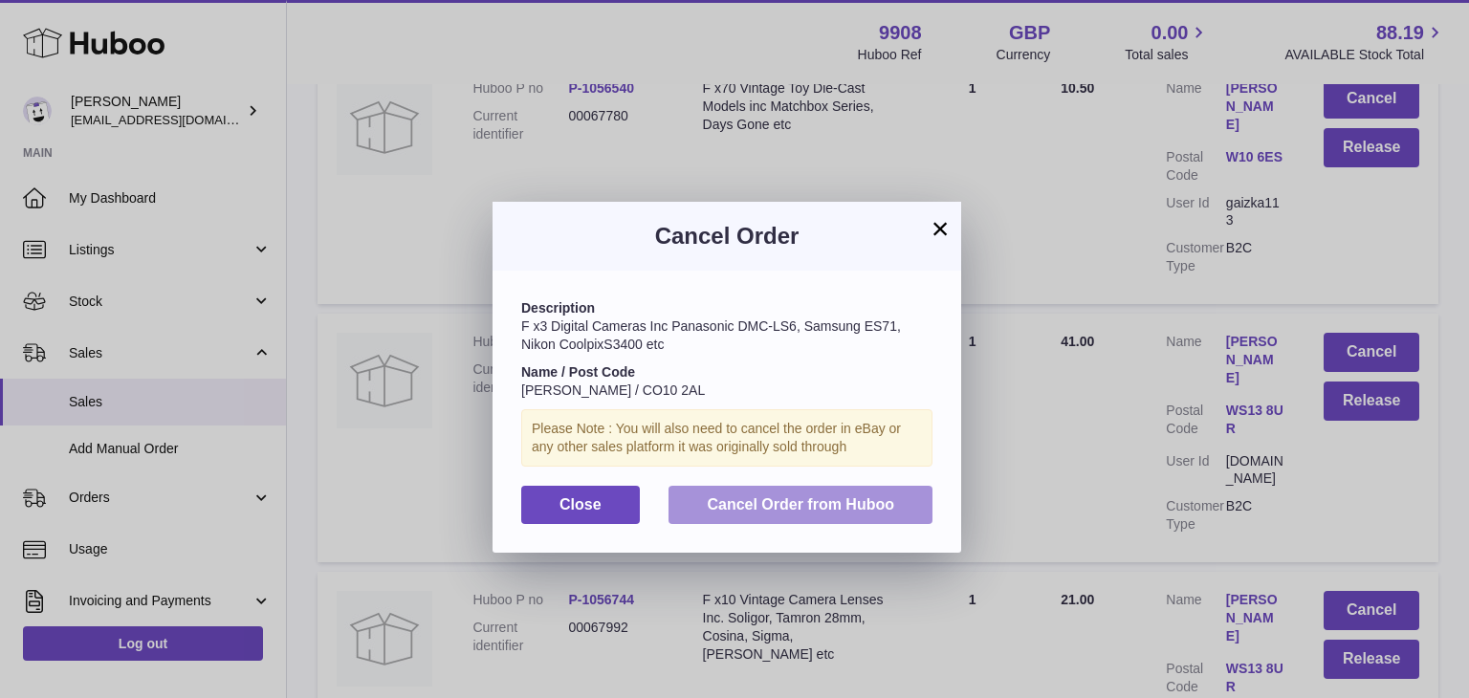
click at [792, 510] on span "Cancel Order from Huboo" at bounding box center [800, 504] width 187 height 16
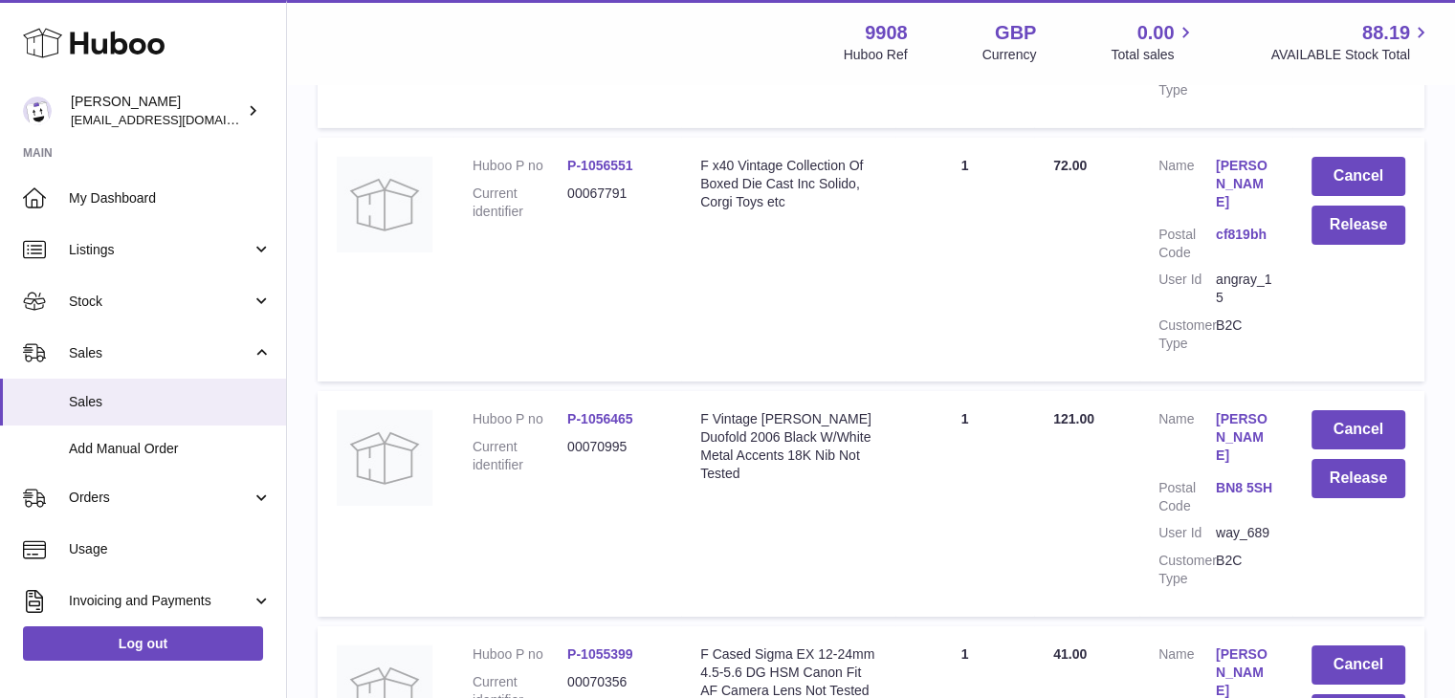
scroll to position [13866, 0]
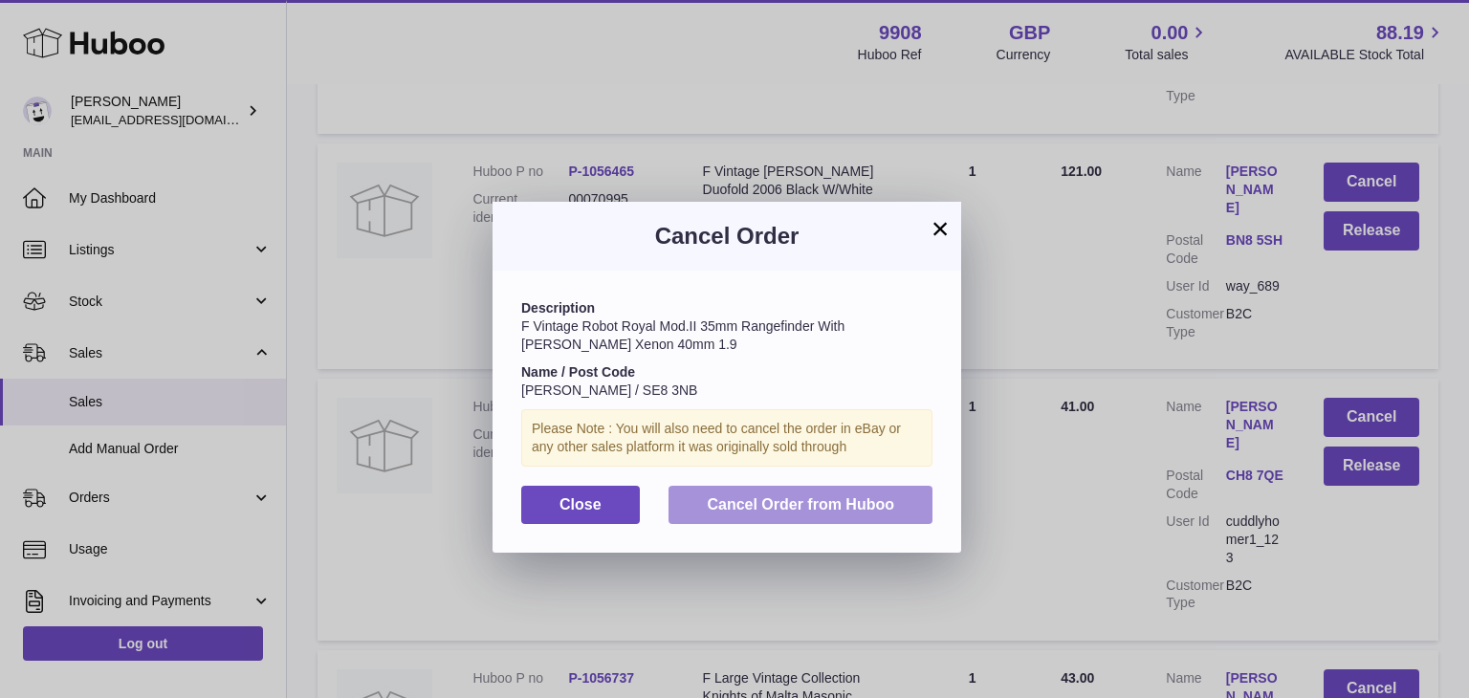
click at [860, 502] on span "Cancel Order from Huboo" at bounding box center [800, 504] width 187 height 16
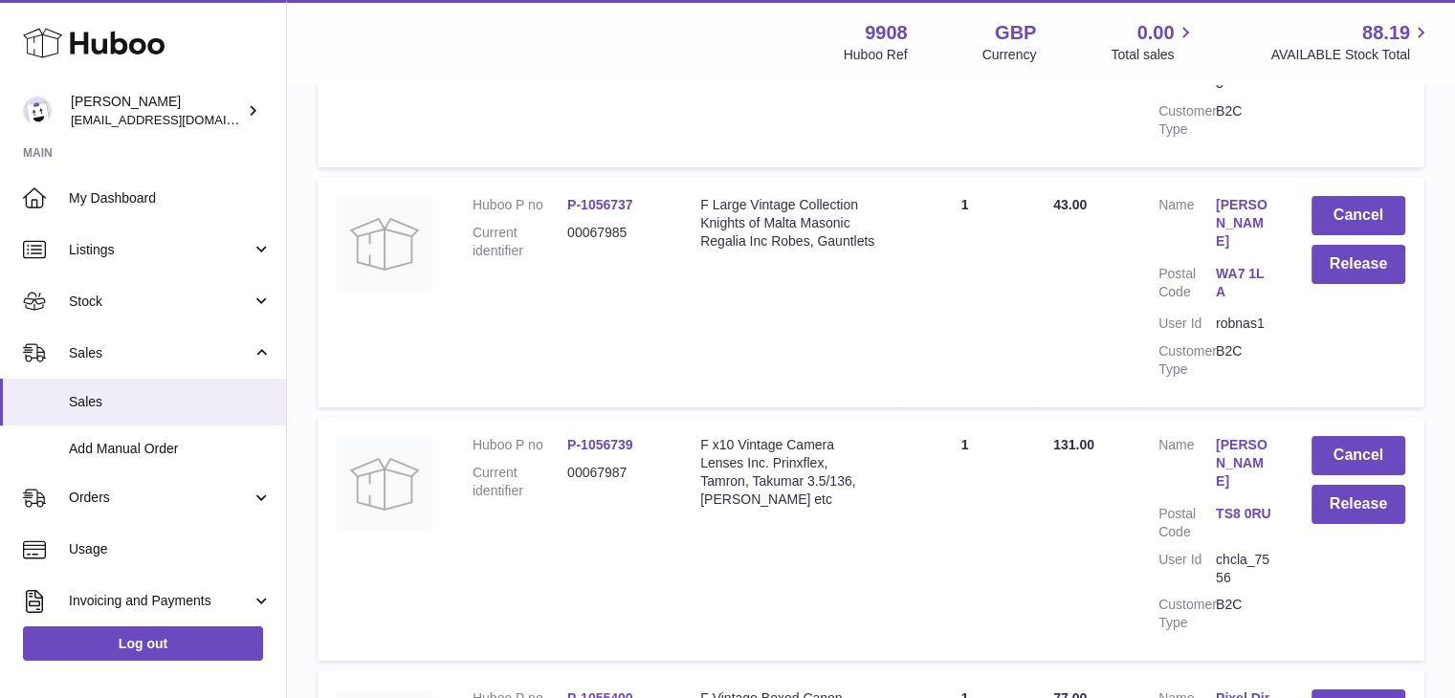
scroll to position [14593, 0]
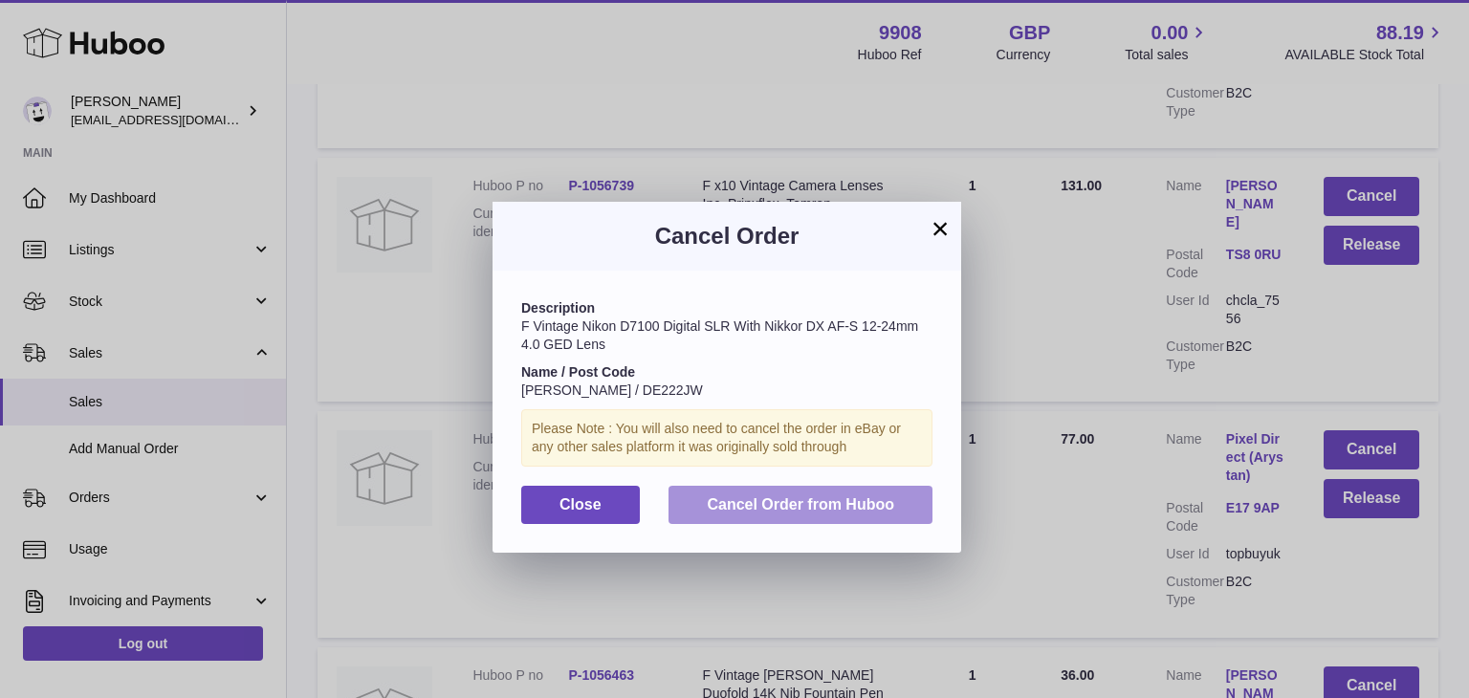
click at [835, 502] on span "Cancel Order from Huboo" at bounding box center [800, 504] width 187 height 16
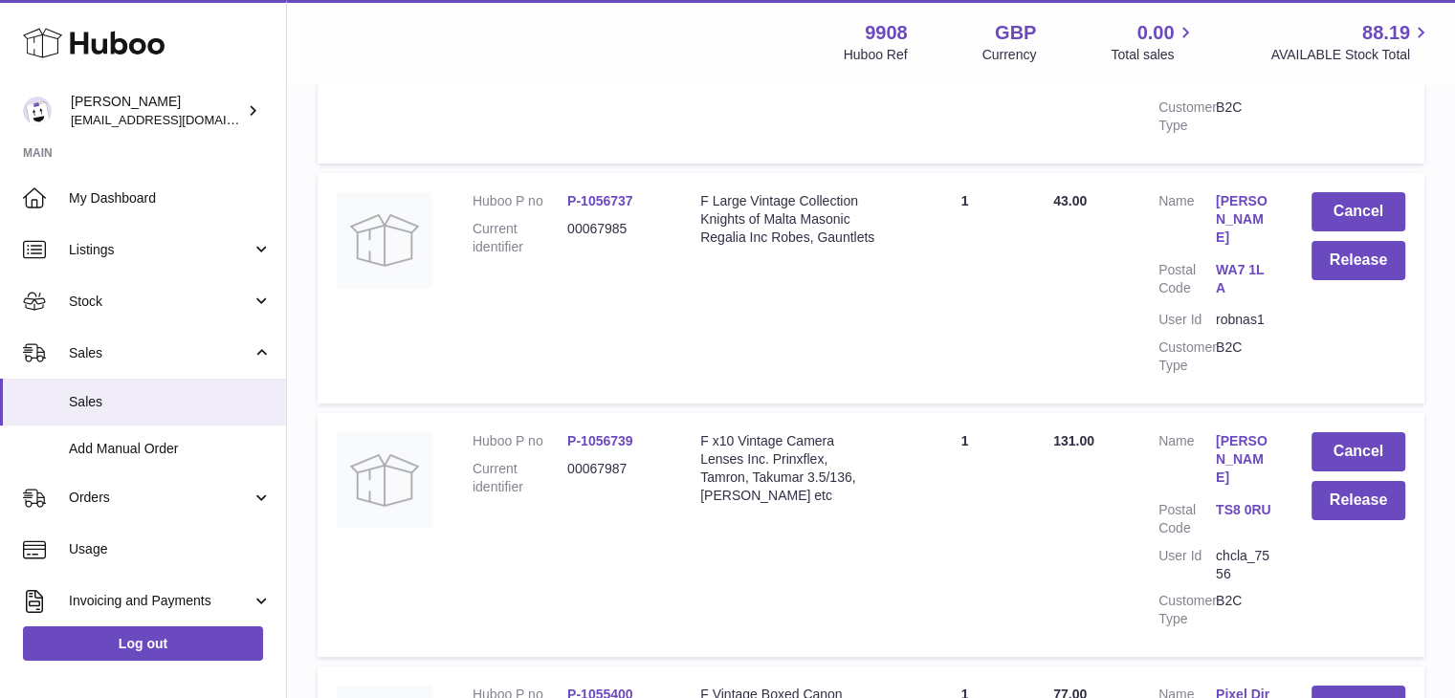
scroll to position [14651, 0]
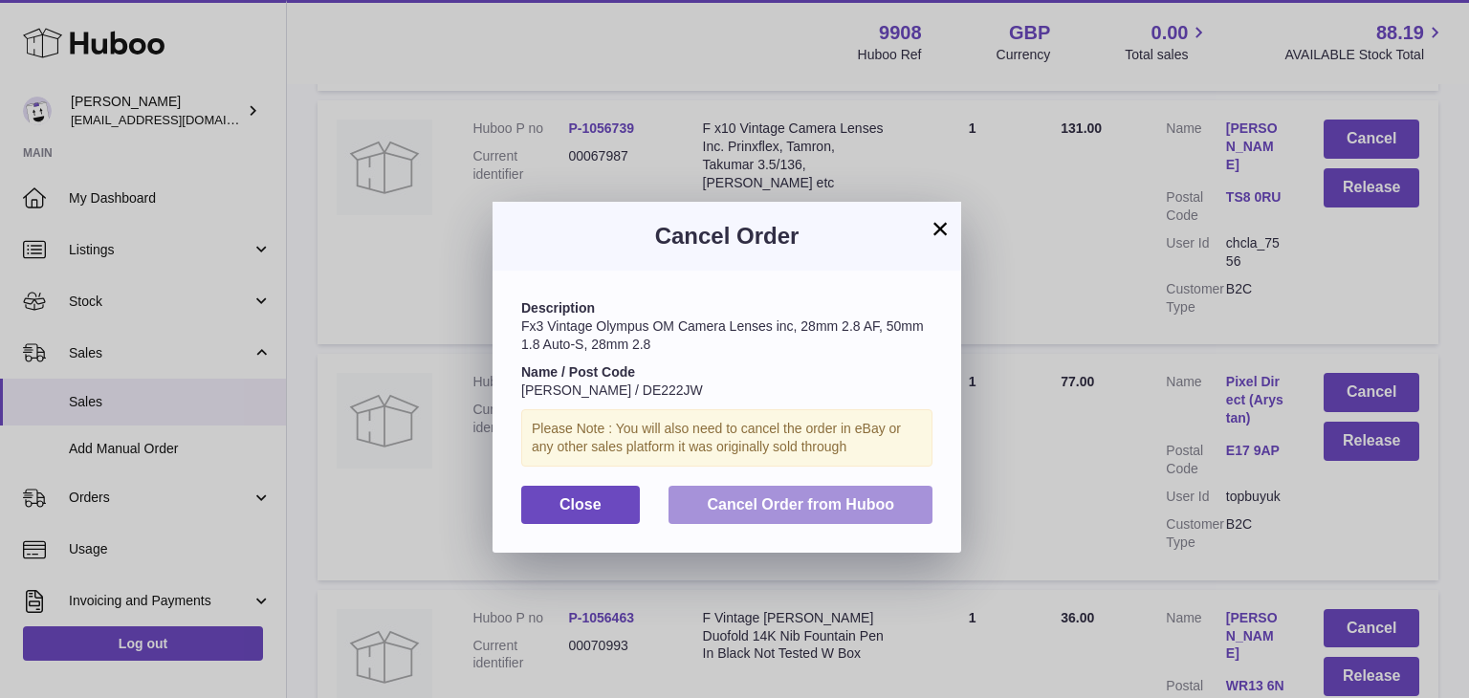
click at [827, 498] on span "Cancel Order from Huboo" at bounding box center [800, 504] width 187 height 16
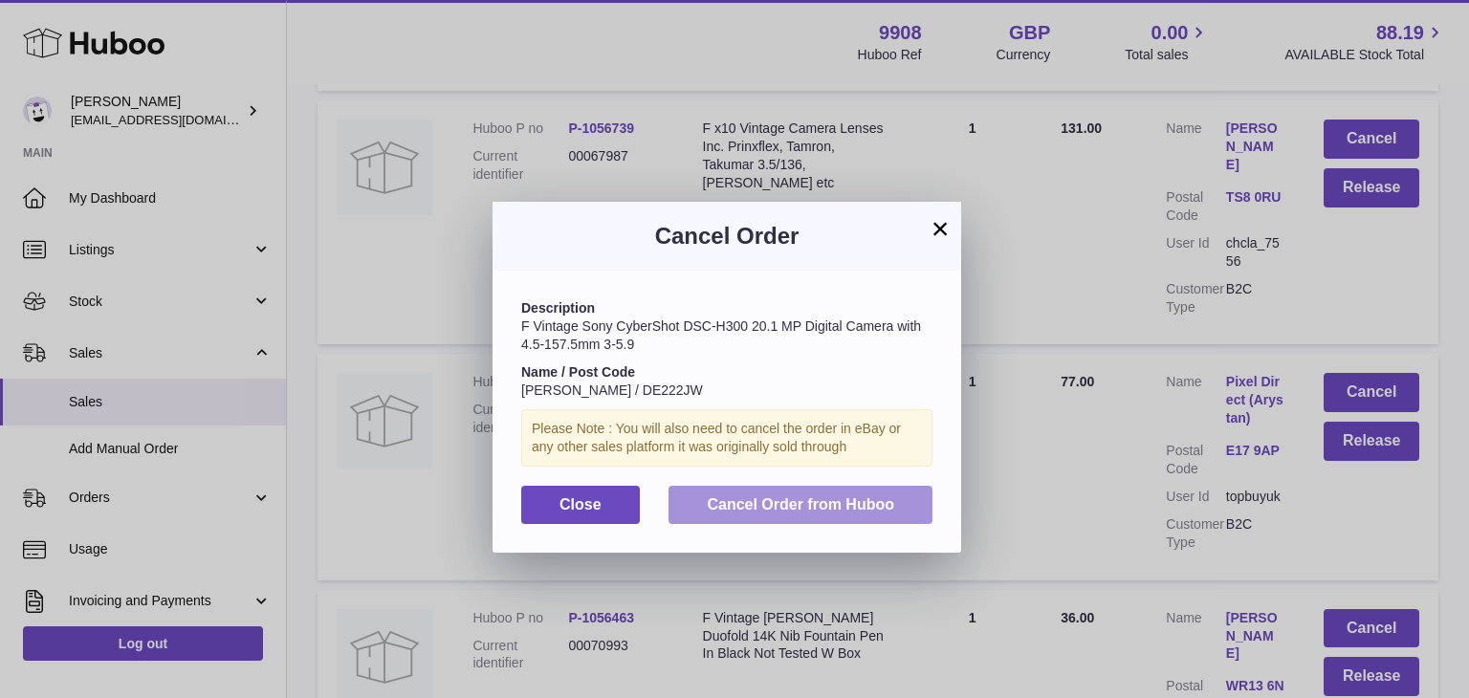
click at [839, 499] on span "Cancel Order from Huboo" at bounding box center [800, 504] width 187 height 16
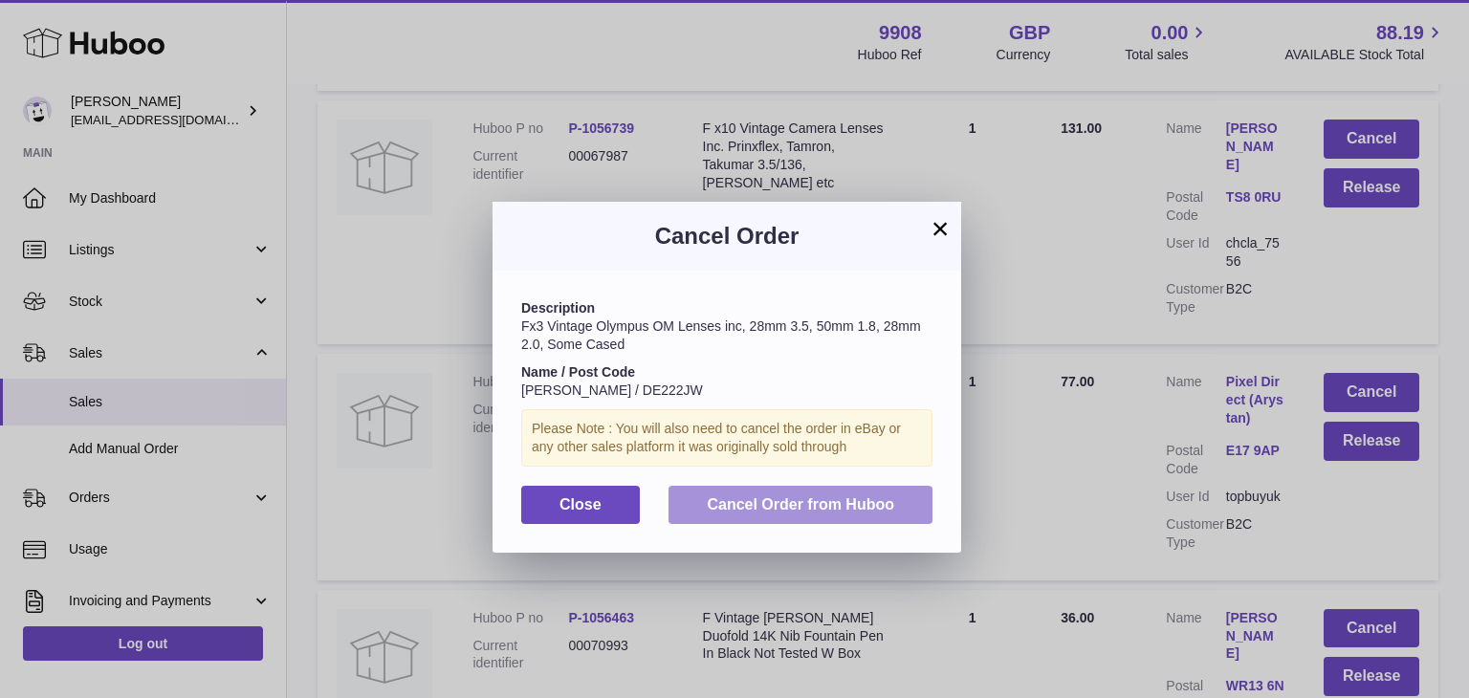
click at [821, 491] on button "Cancel Order from Huboo" at bounding box center [800, 505] width 264 height 39
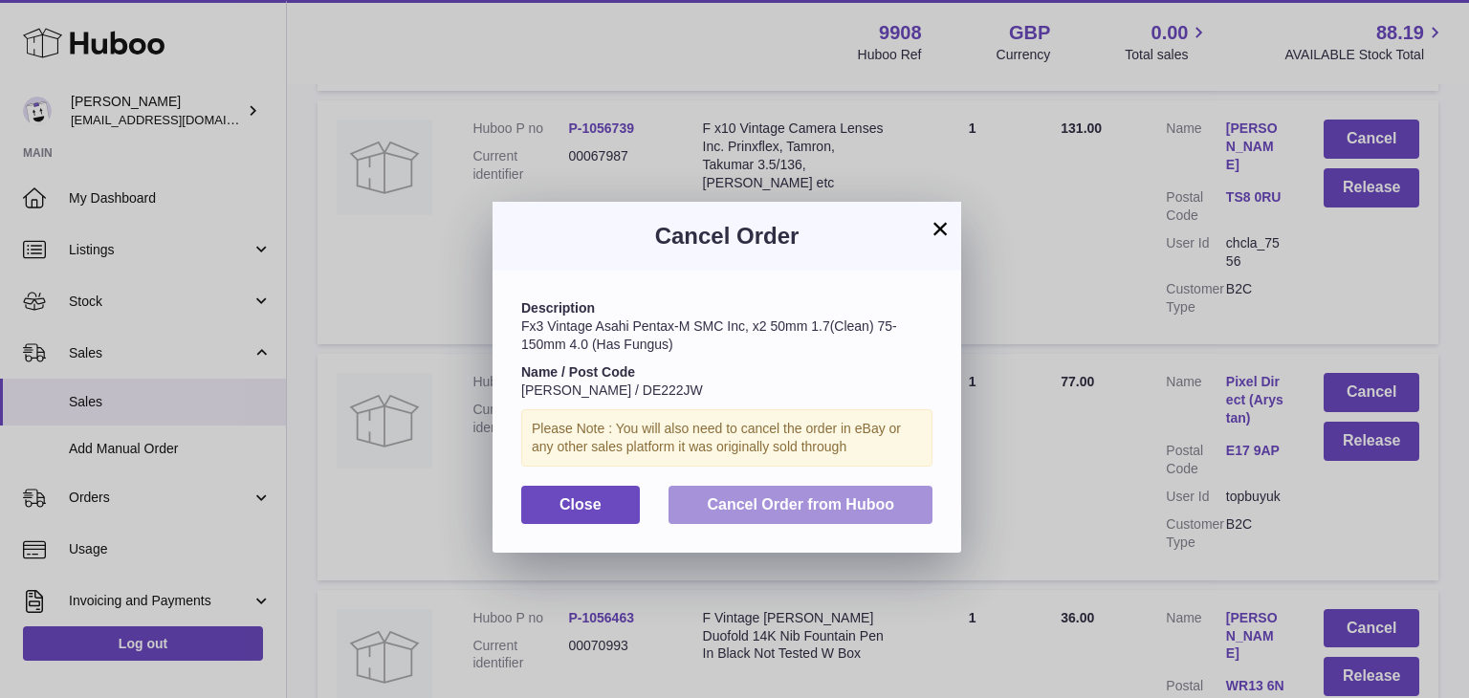
click at [771, 500] on span "Cancel Order from Huboo" at bounding box center [800, 504] width 187 height 16
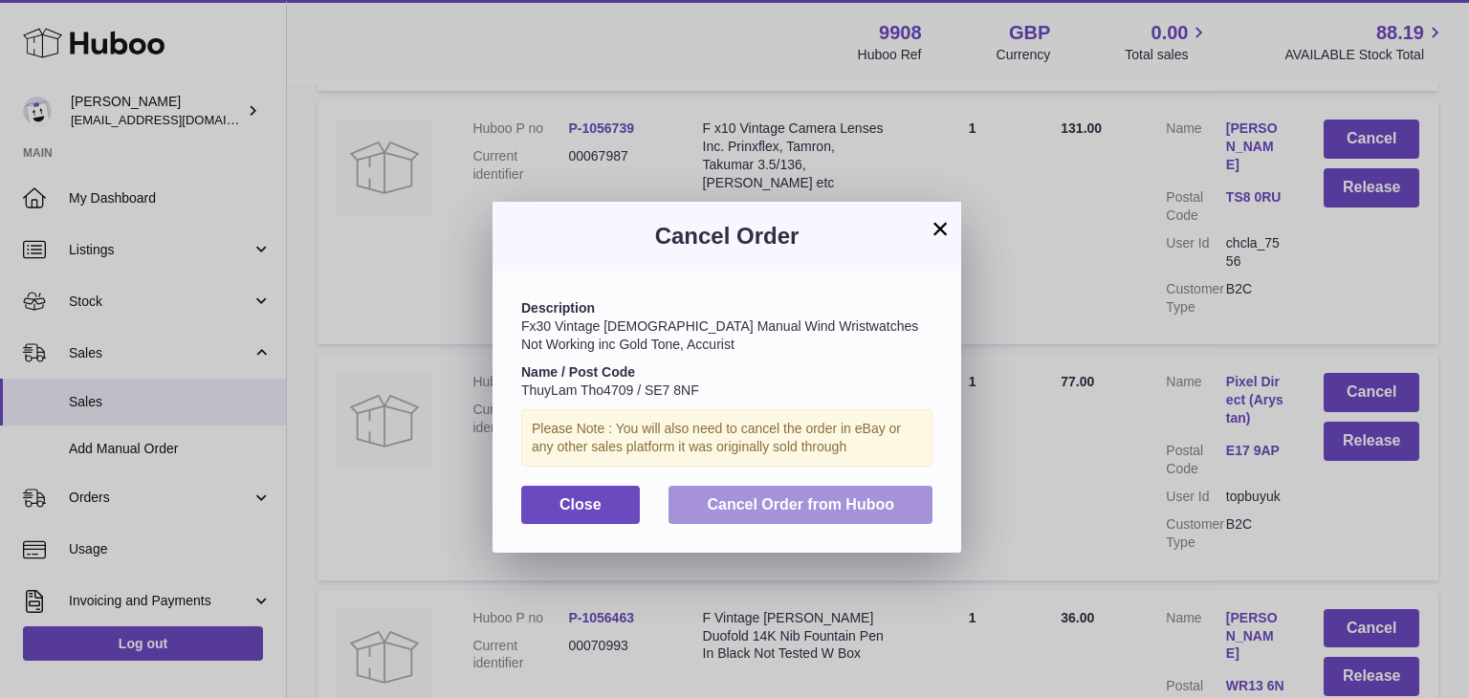
click at [836, 491] on button "Cancel Order from Huboo" at bounding box center [800, 505] width 264 height 39
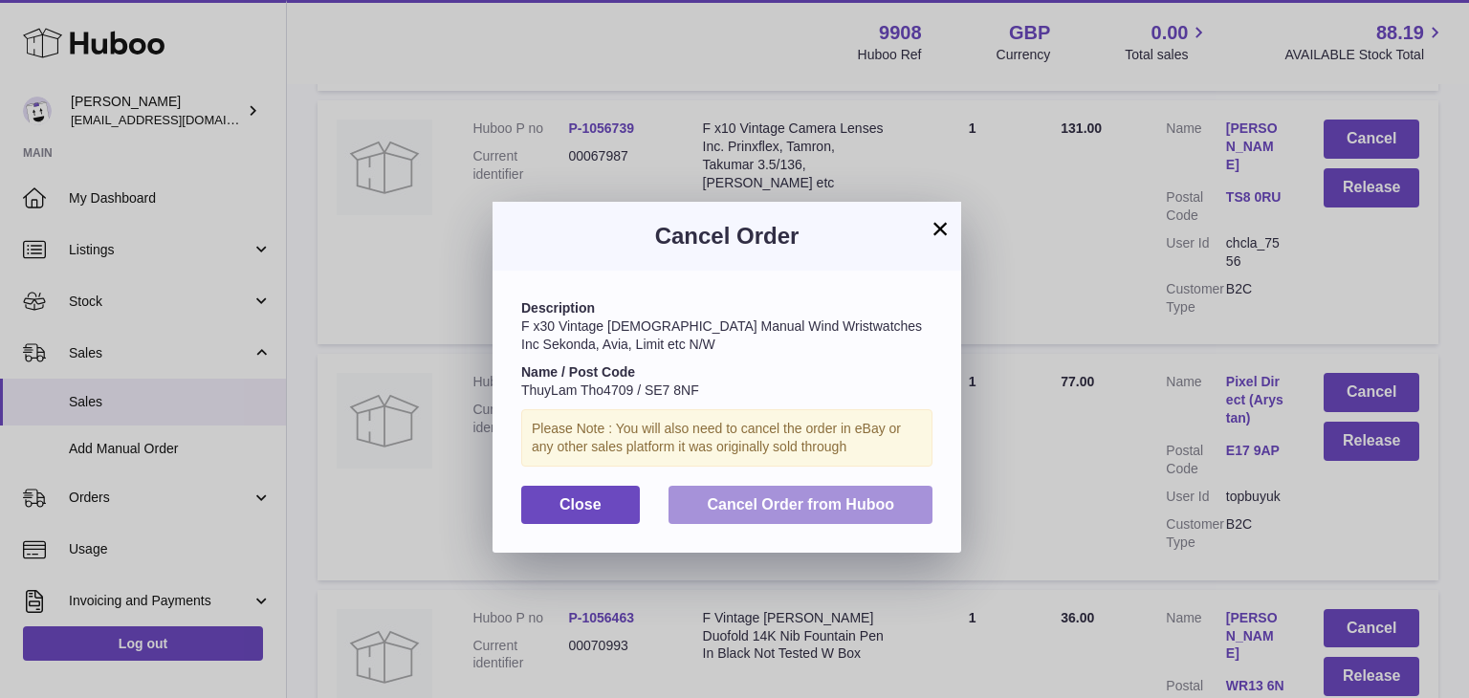
click at [842, 509] on span "Cancel Order from Huboo" at bounding box center [800, 504] width 187 height 16
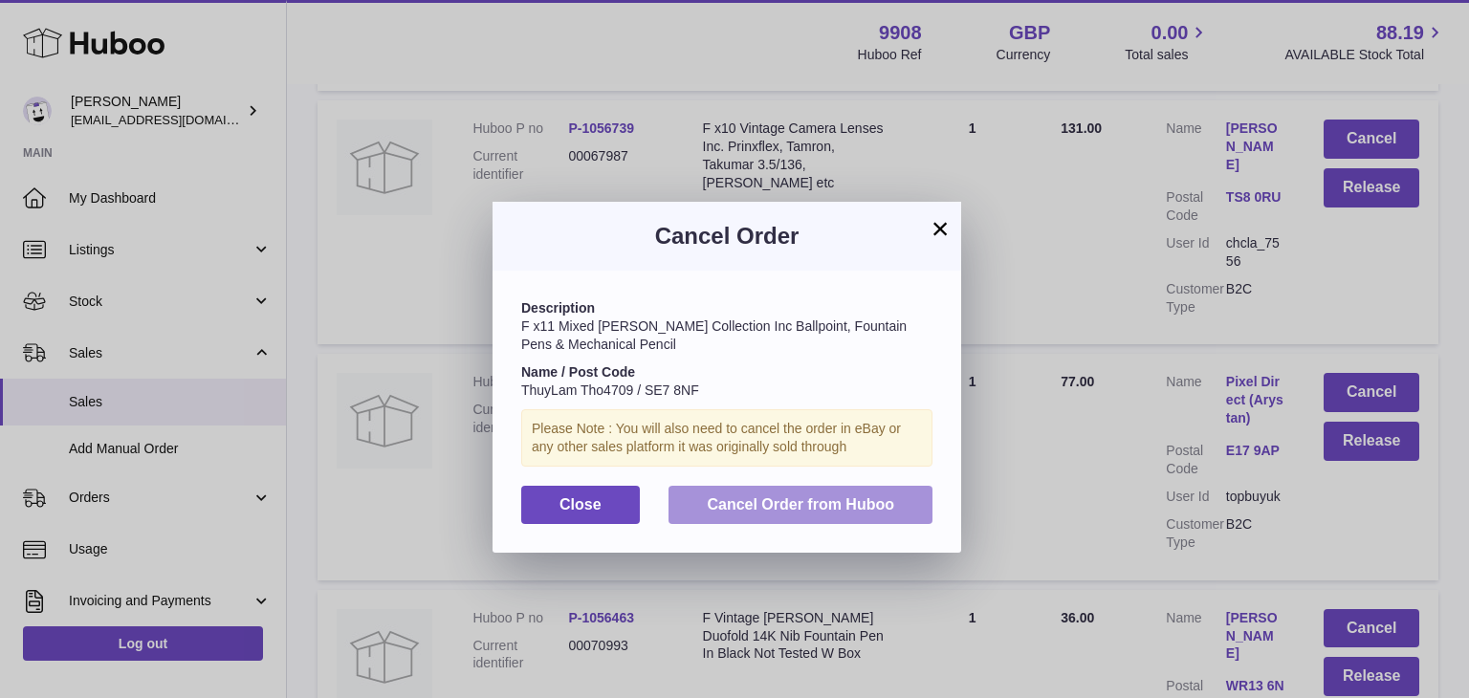
click at [844, 504] on span "Cancel Order from Huboo" at bounding box center [800, 504] width 187 height 16
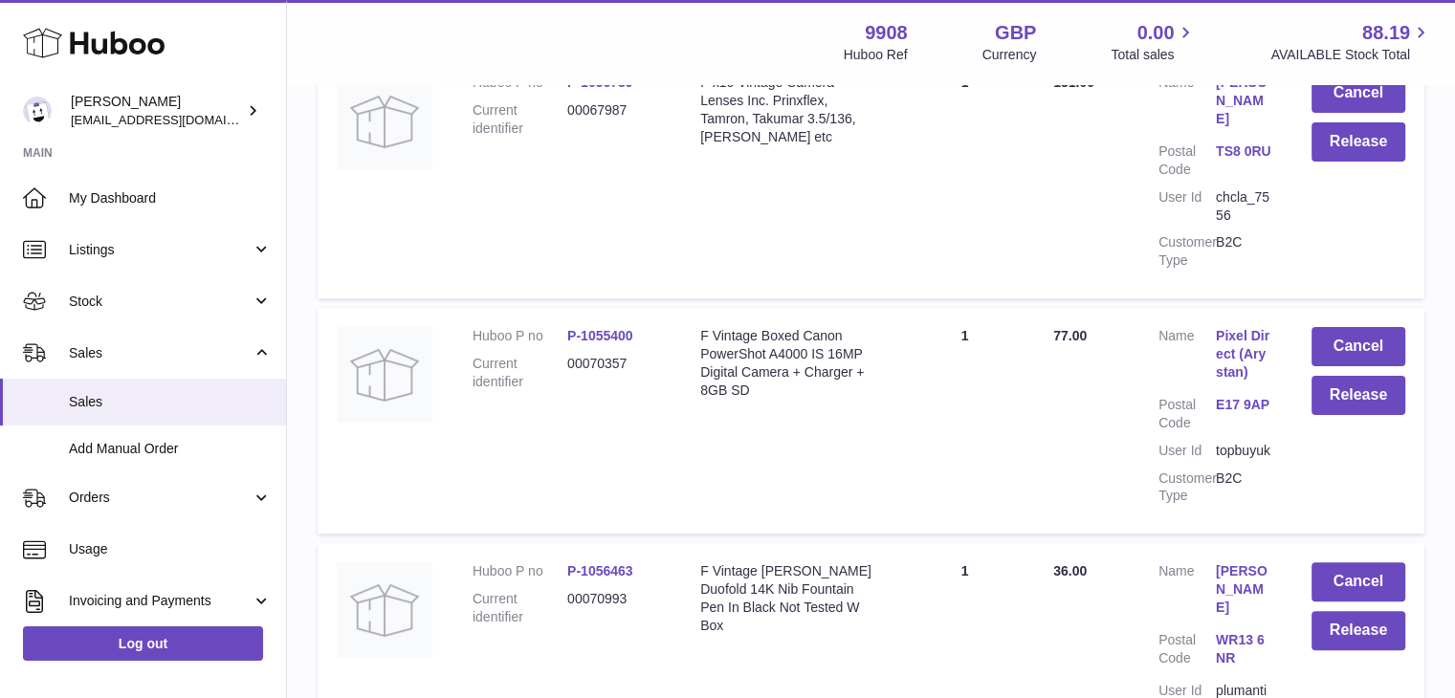
scroll to position [14963, 0]
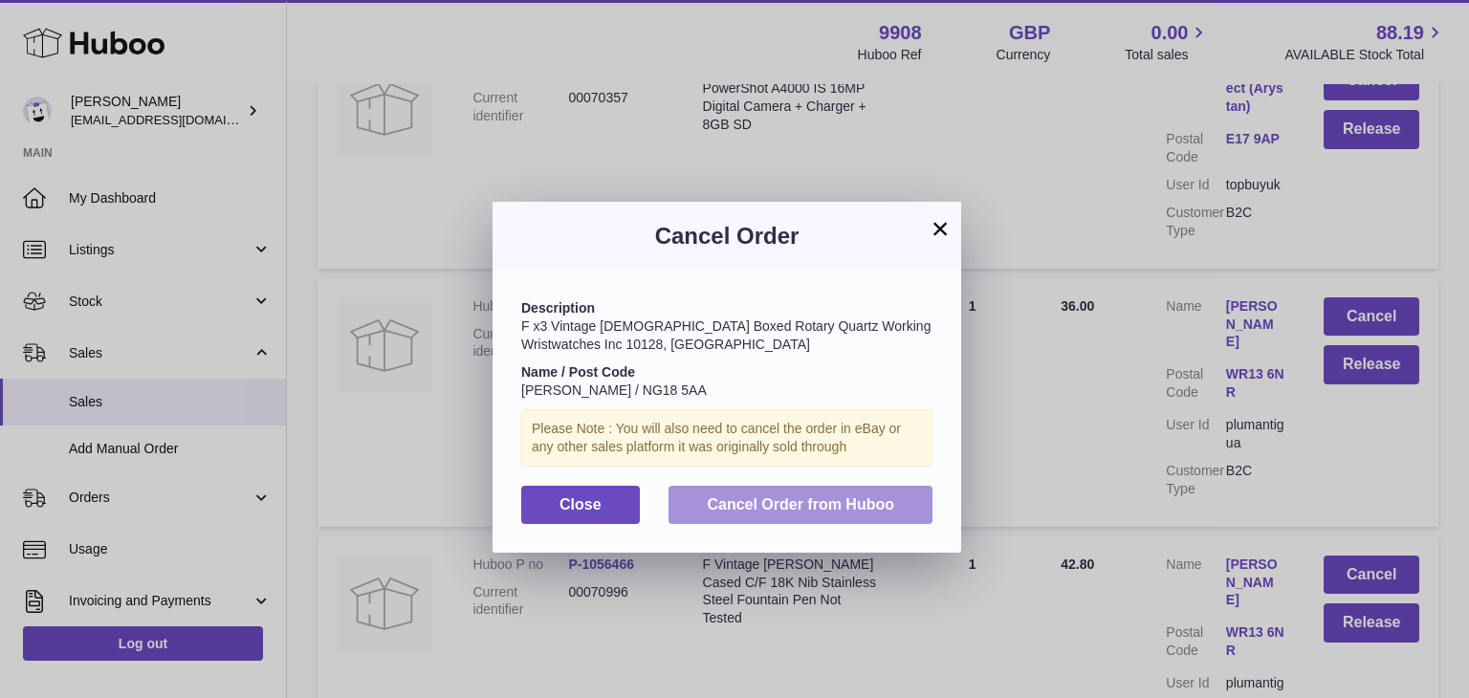
click at [855, 508] on span "Cancel Order from Huboo" at bounding box center [800, 504] width 187 height 16
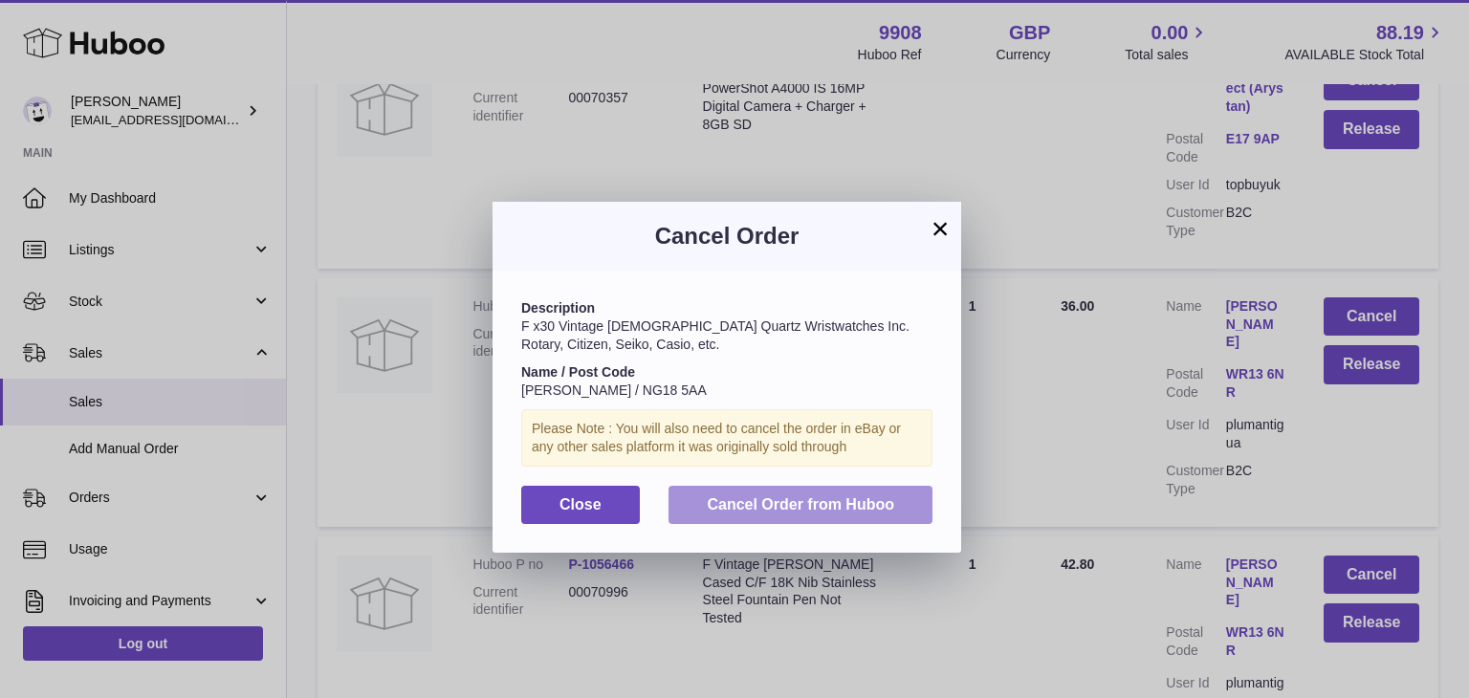
click at [792, 510] on span "Cancel Order from Huboo" at bounding box center [800, 504] width 187 height 16
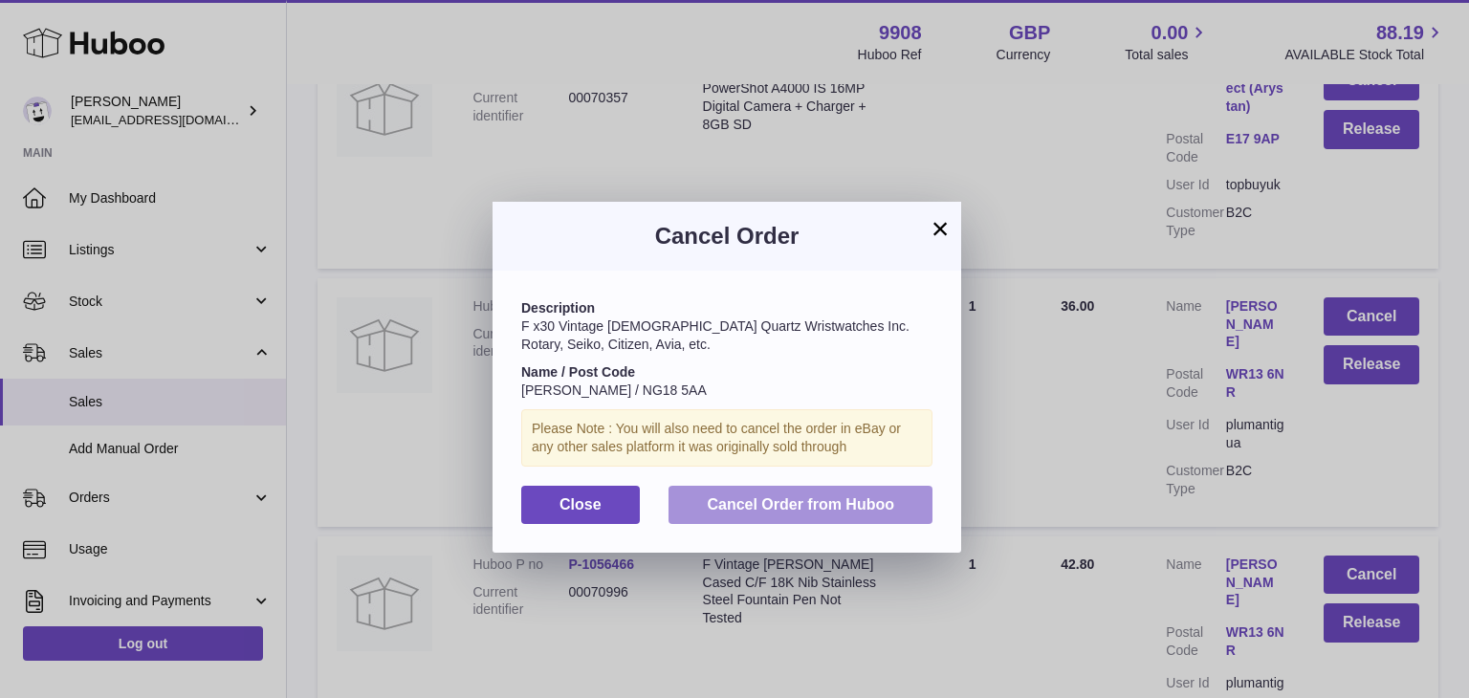
click at [832, 502] on span "Cancel Order from Huboo" at bounding box center [800, 504] width 187 height 16
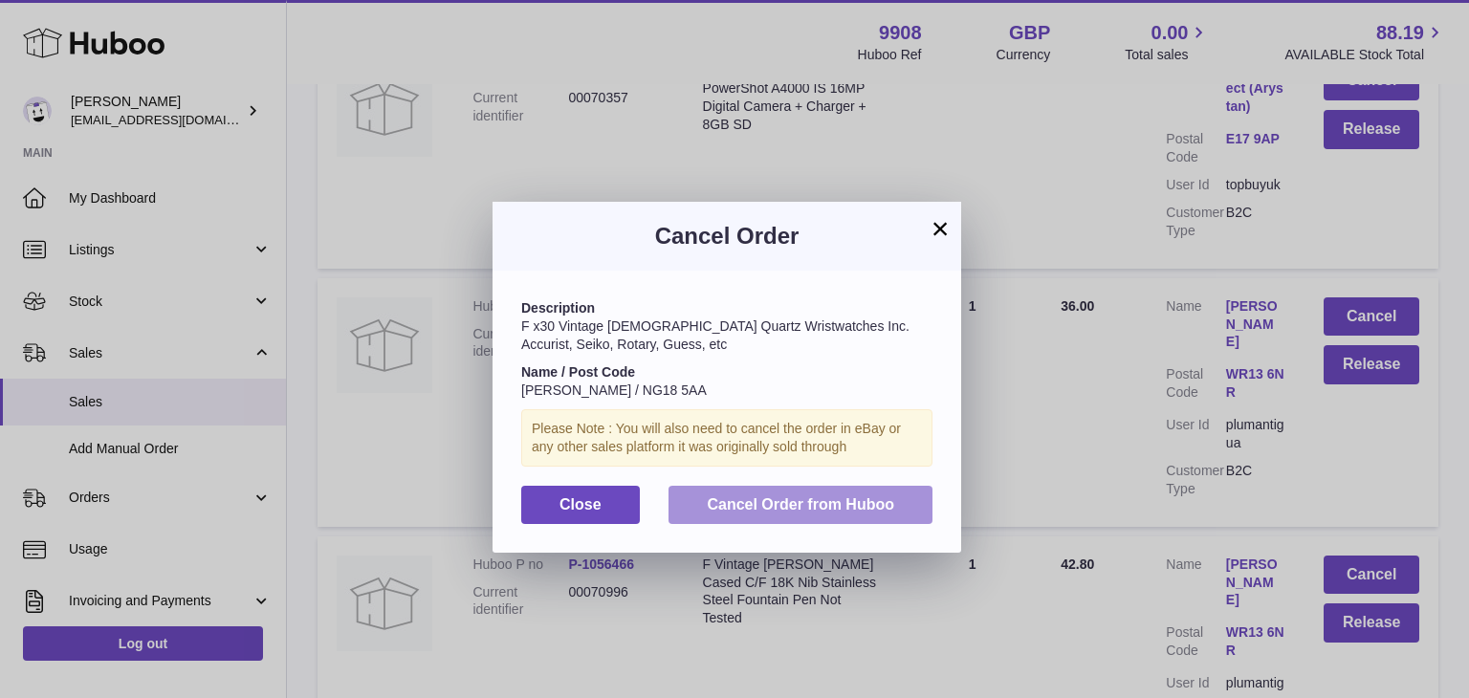
click at [779, 491] on button "Cancel Order from Huboo" at bounding box center [800, 505] width 264 height 39
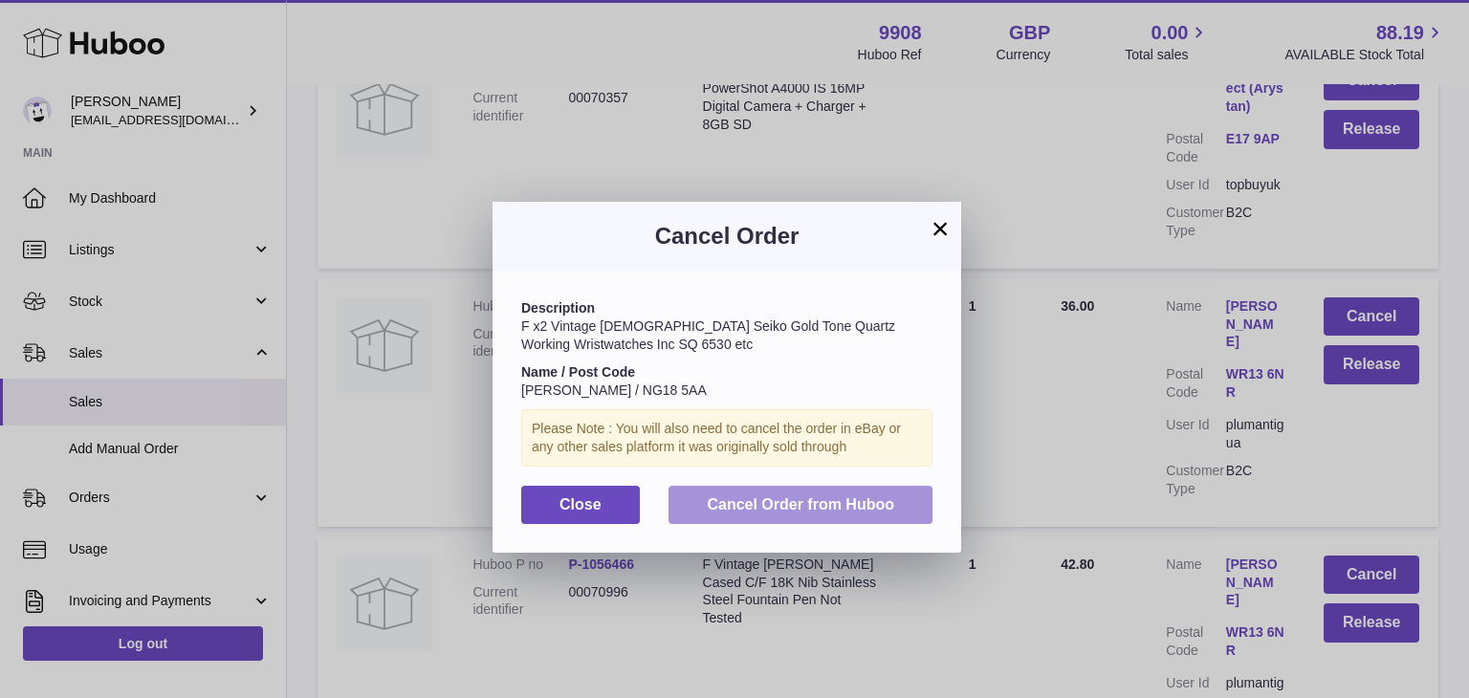
click at [852, 509] on span "Cancel Order from Huboo" at bounding box center [800, 504] width 187 height 16
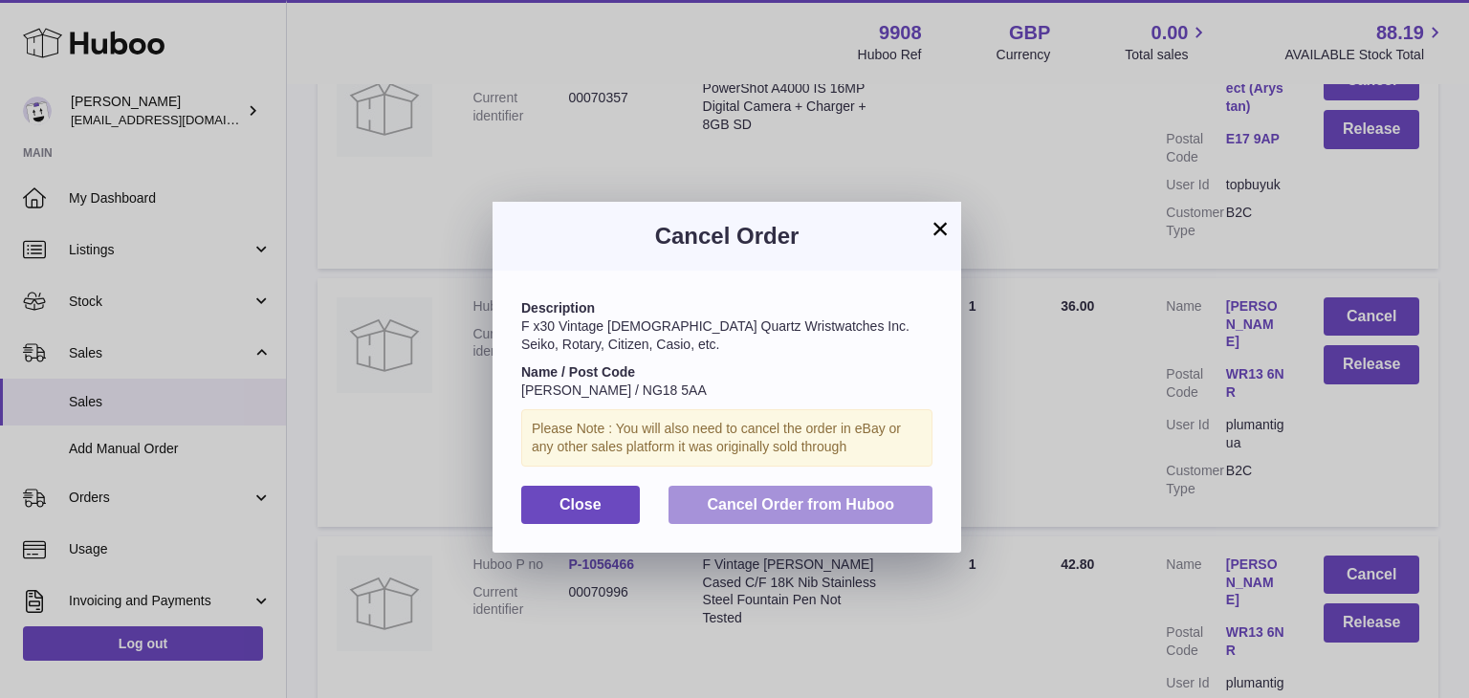
click at [769, 496] on span "Cancel Order from Huboo" at bounding box center [800, 504] width 187 height 16
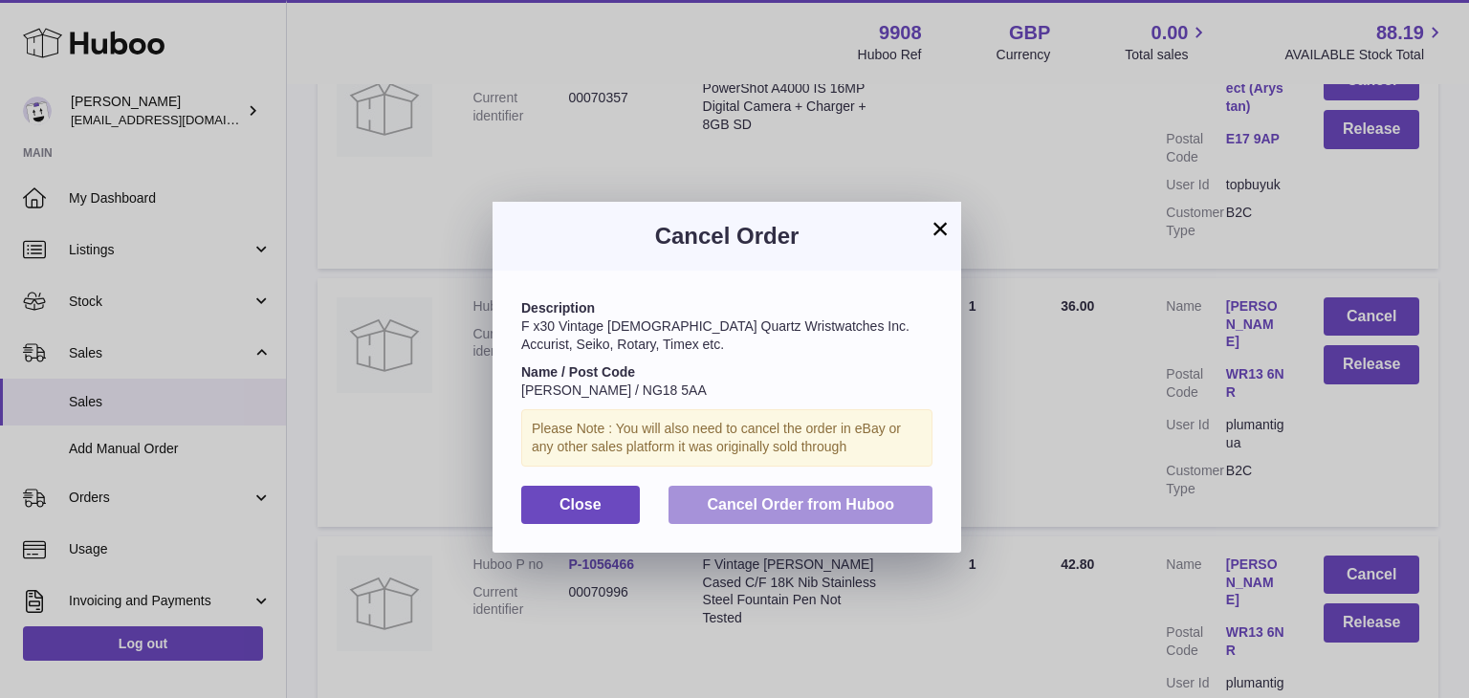
click at [758, 491] on button "Cancel Order from Huboo" at bounding box center [800, 505] width 264 height 39
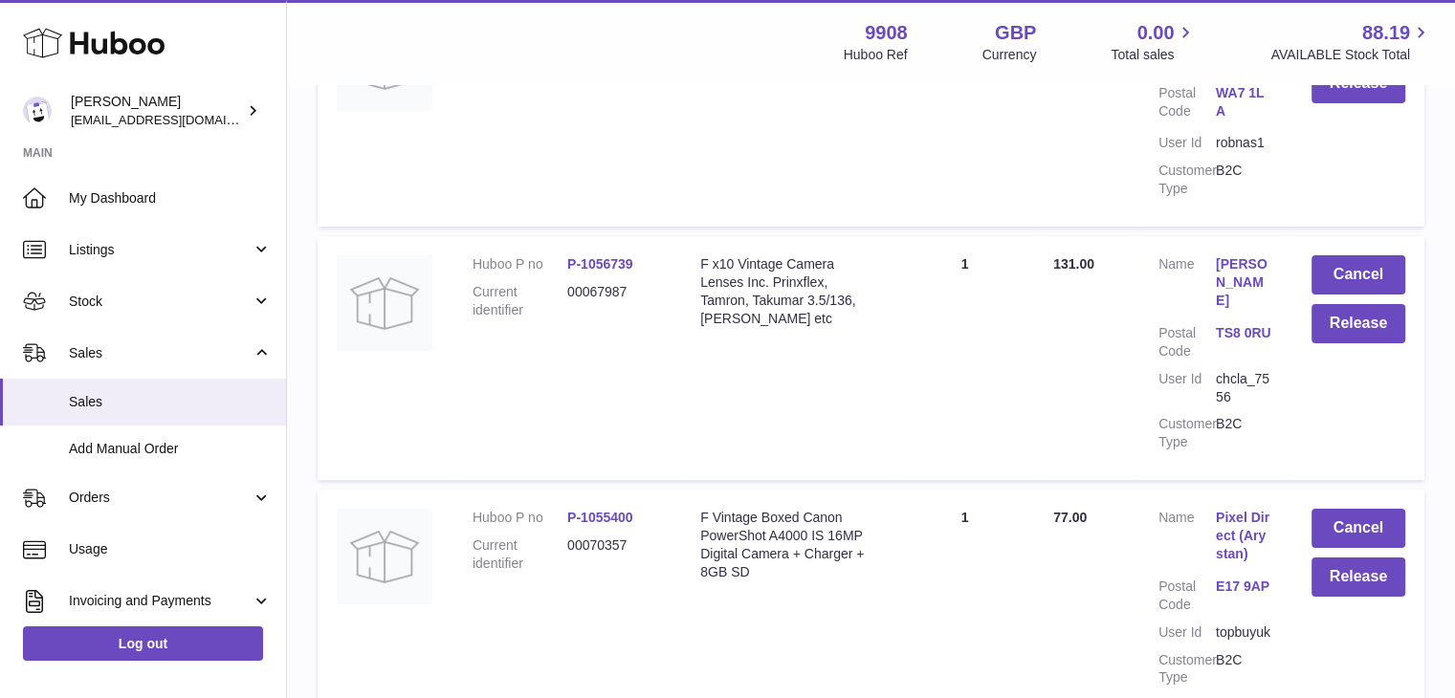
scroll to position [14761, 0]
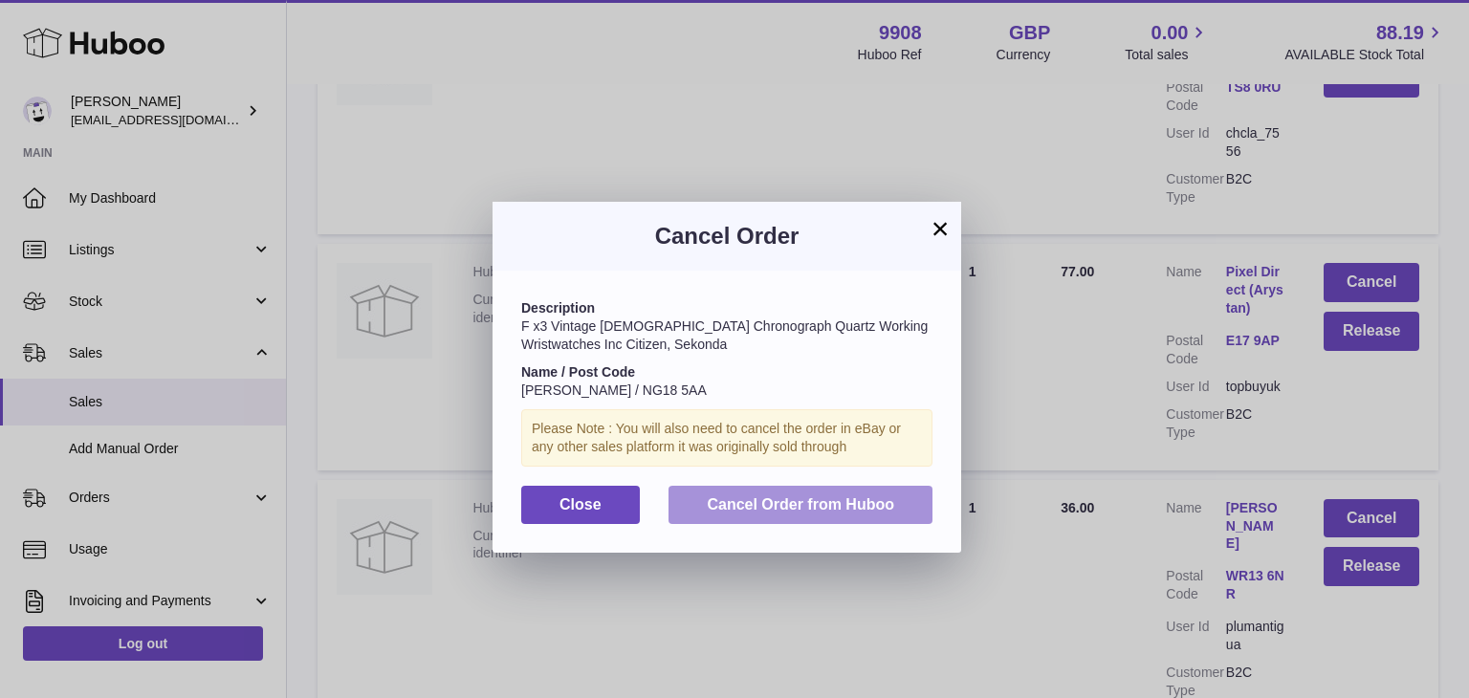
click at [794, 513] on span "Cancel Order from Huboo" at bounding box center [800, 504] width 187 height 16
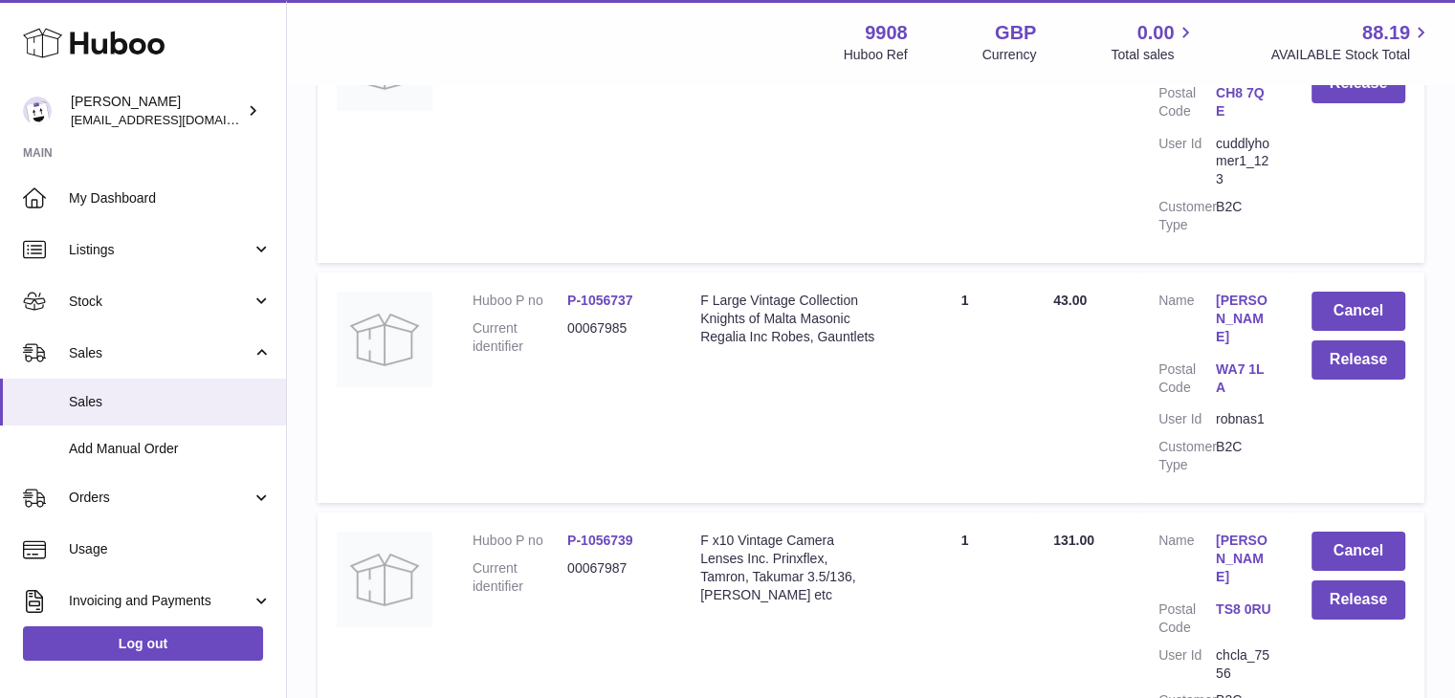
scroll to position [14493, 0]
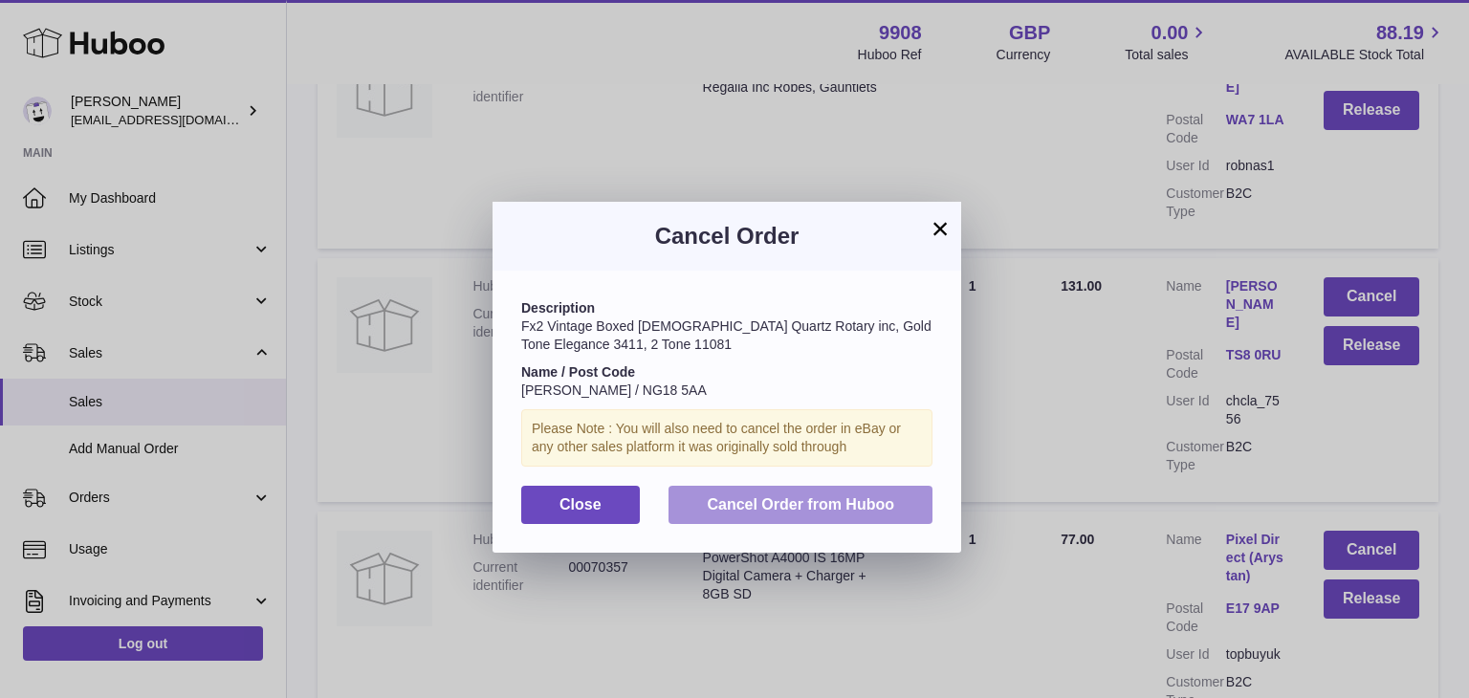
click at [798, 499] on span "Cancel Order from Huboo" at bounding box center [800, 504] width 187 height 16
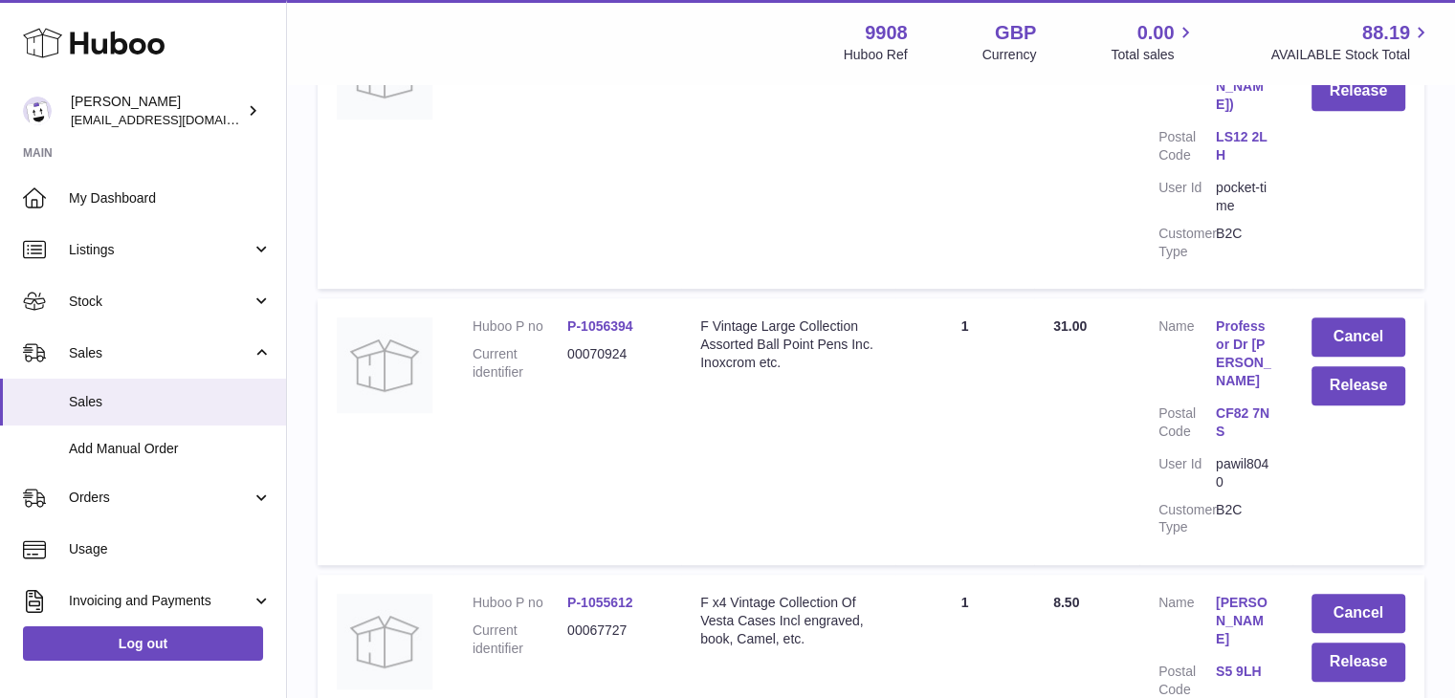
scroll to position [0, 0]
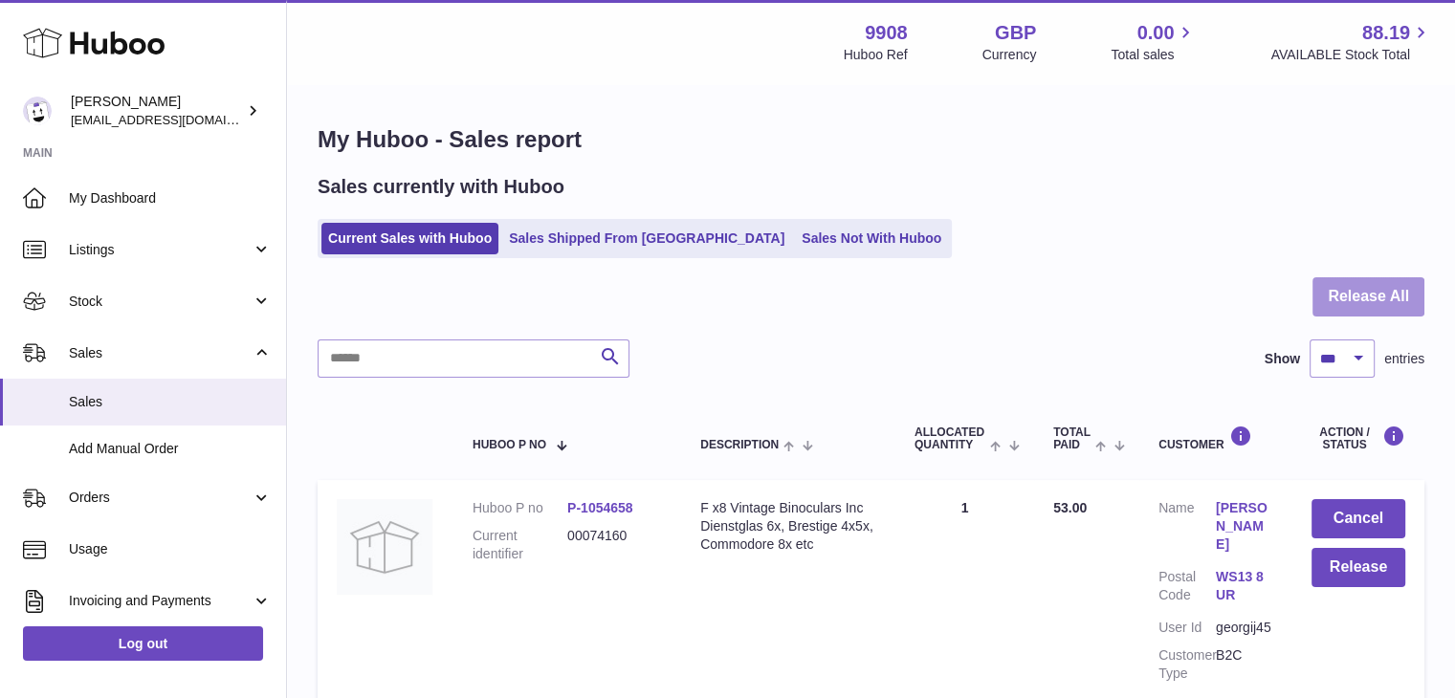
click at [1376, 300] on button "Release All" at bounding box center [1368, 296] width 112 height 39
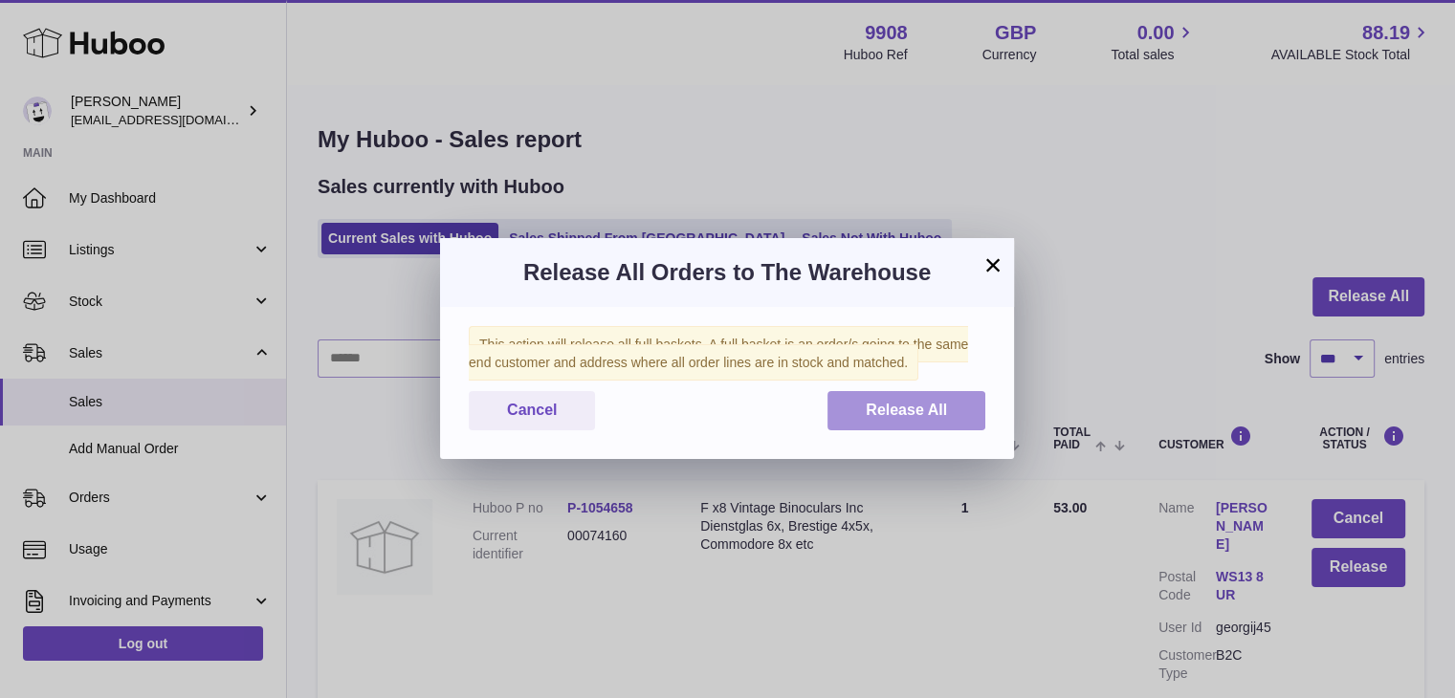
click at [886, 403] on span "Release All" at bounding box center [905, 410] width 81 height 16
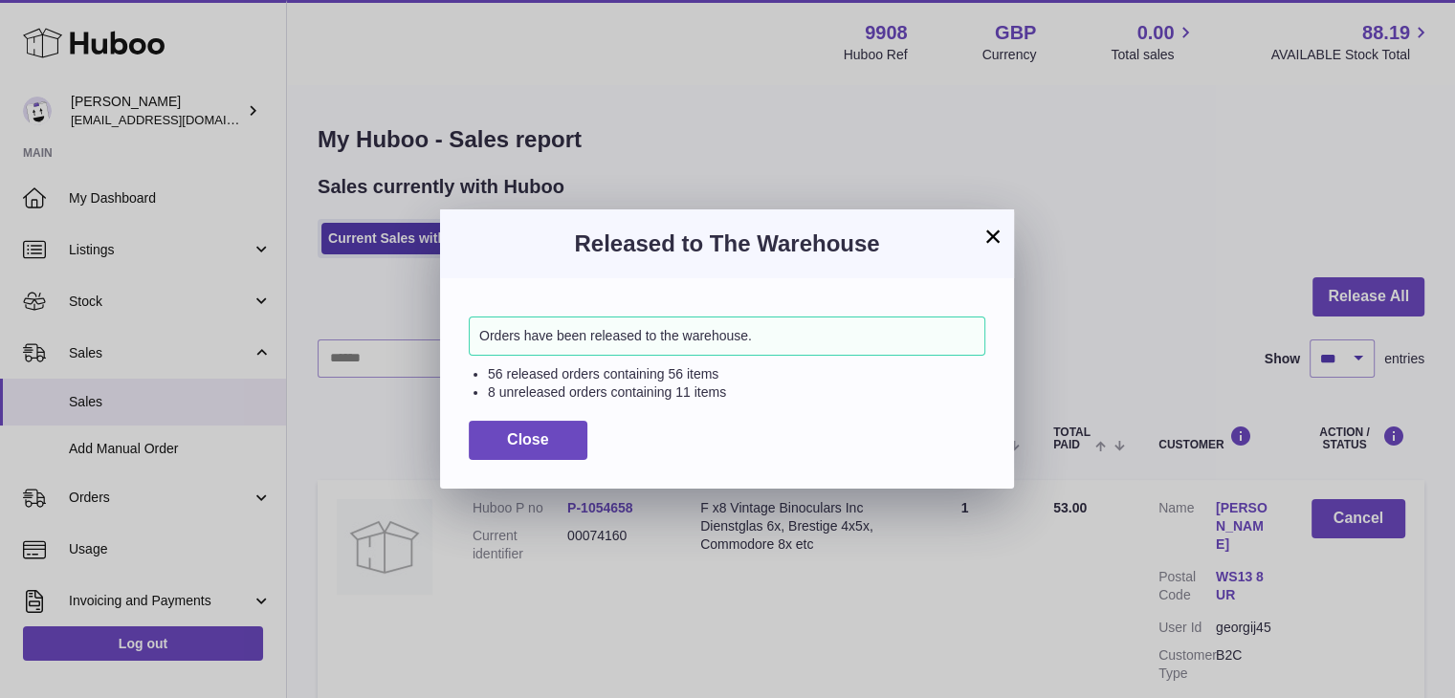
click at [991, 226] on button "×" at bounding box center [992, 236] width 23 height 23
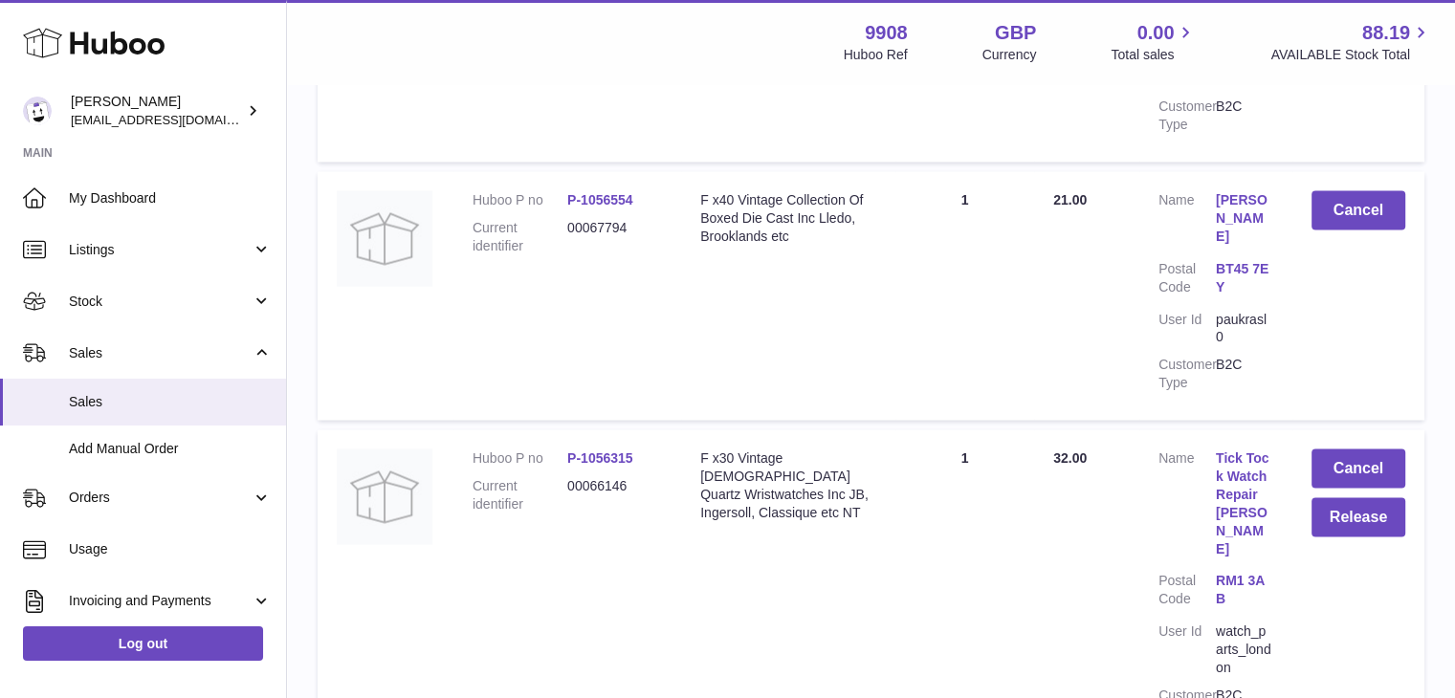
scroll to position [3570, 0]
